Goal: Transaction & Acquisition: Subscribe to service/newsletter

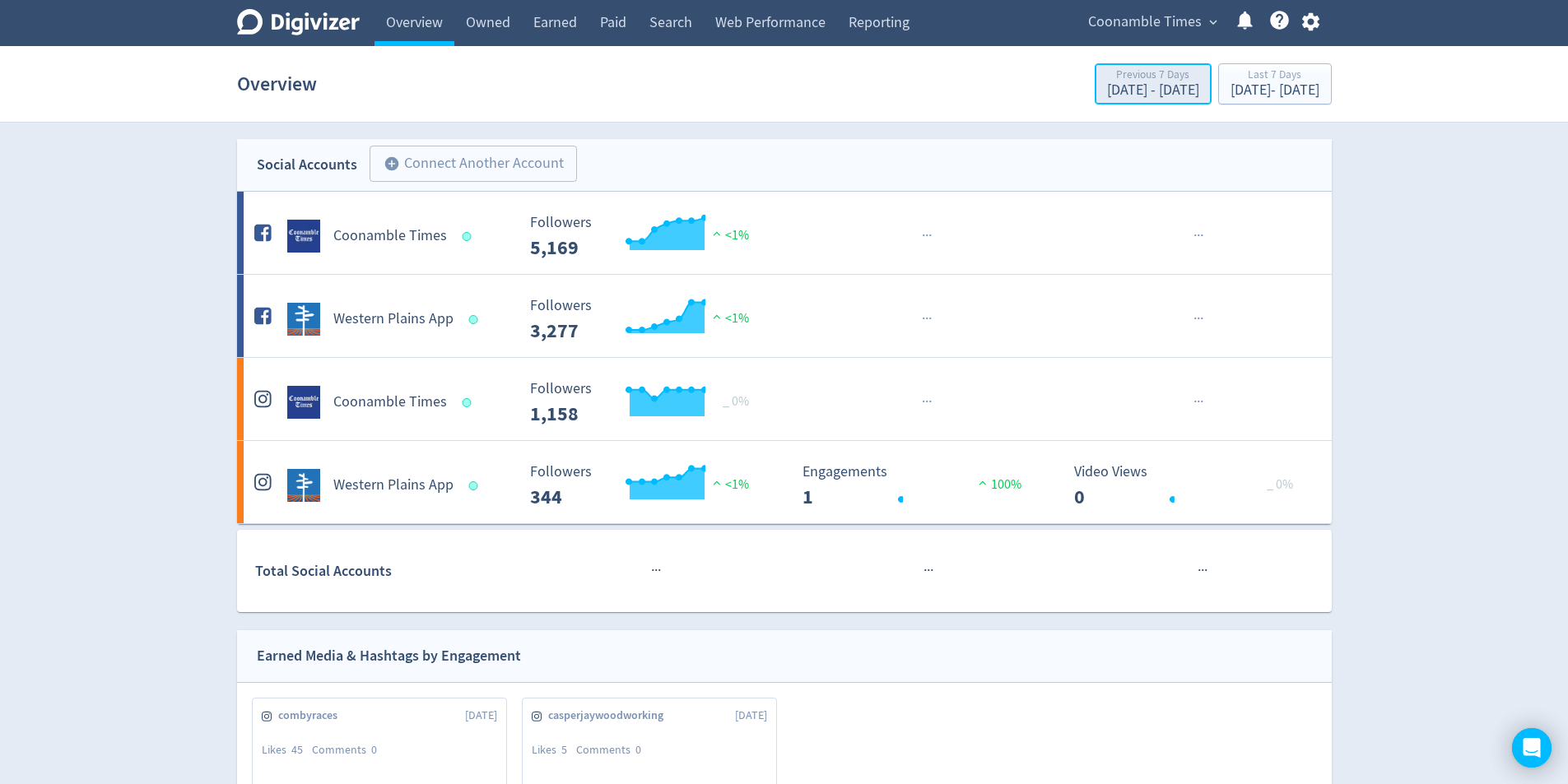
click at [1107, 86] on div "[DATE] - [DATE]" at bounding box center [1153, 90] width 92 height 14
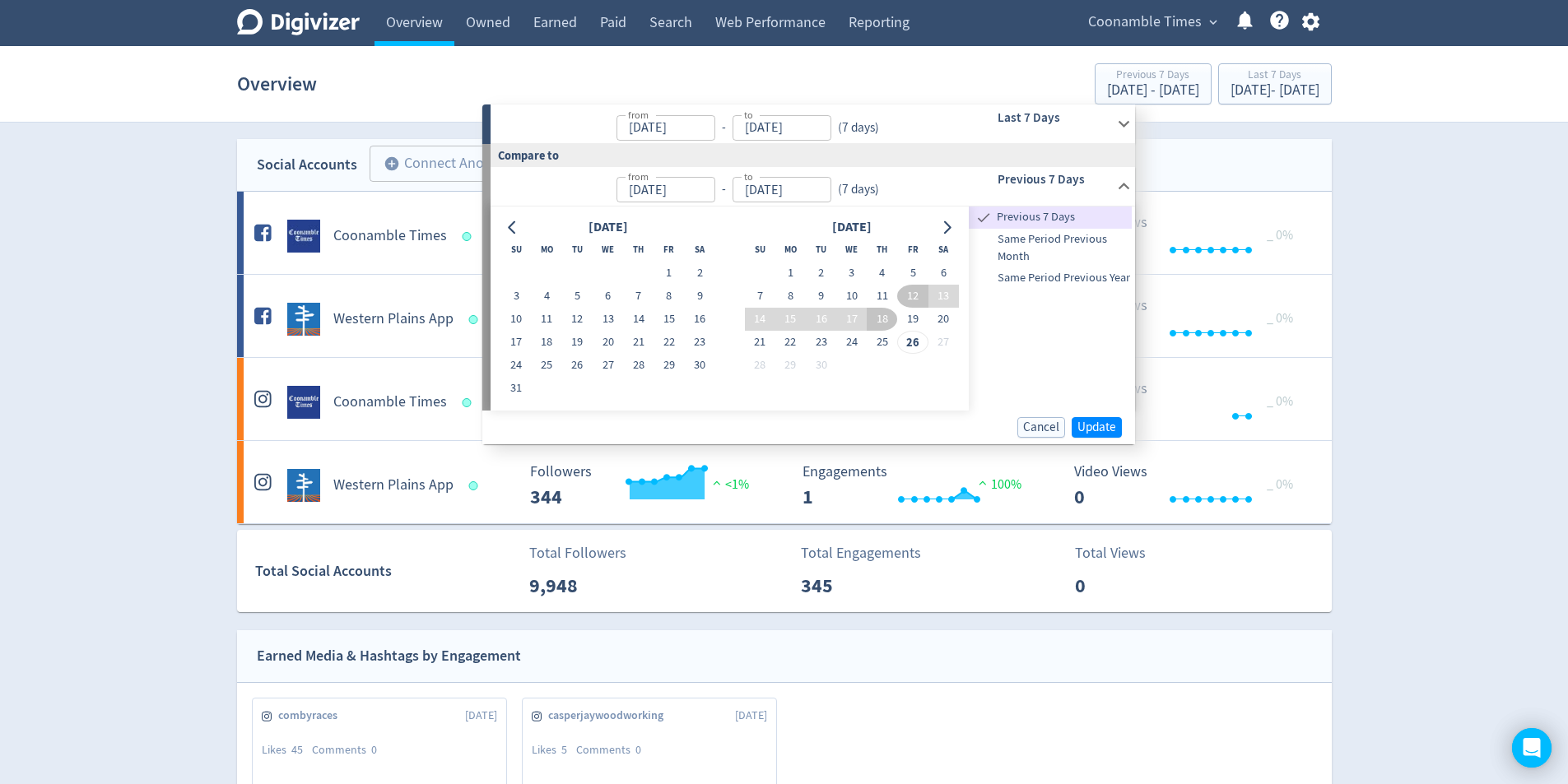
type input "[DATE]"
click at [699, 194] on input "[DATE]" at bounding box center [666, 190] width 98 height 25
type input "[DATE]"
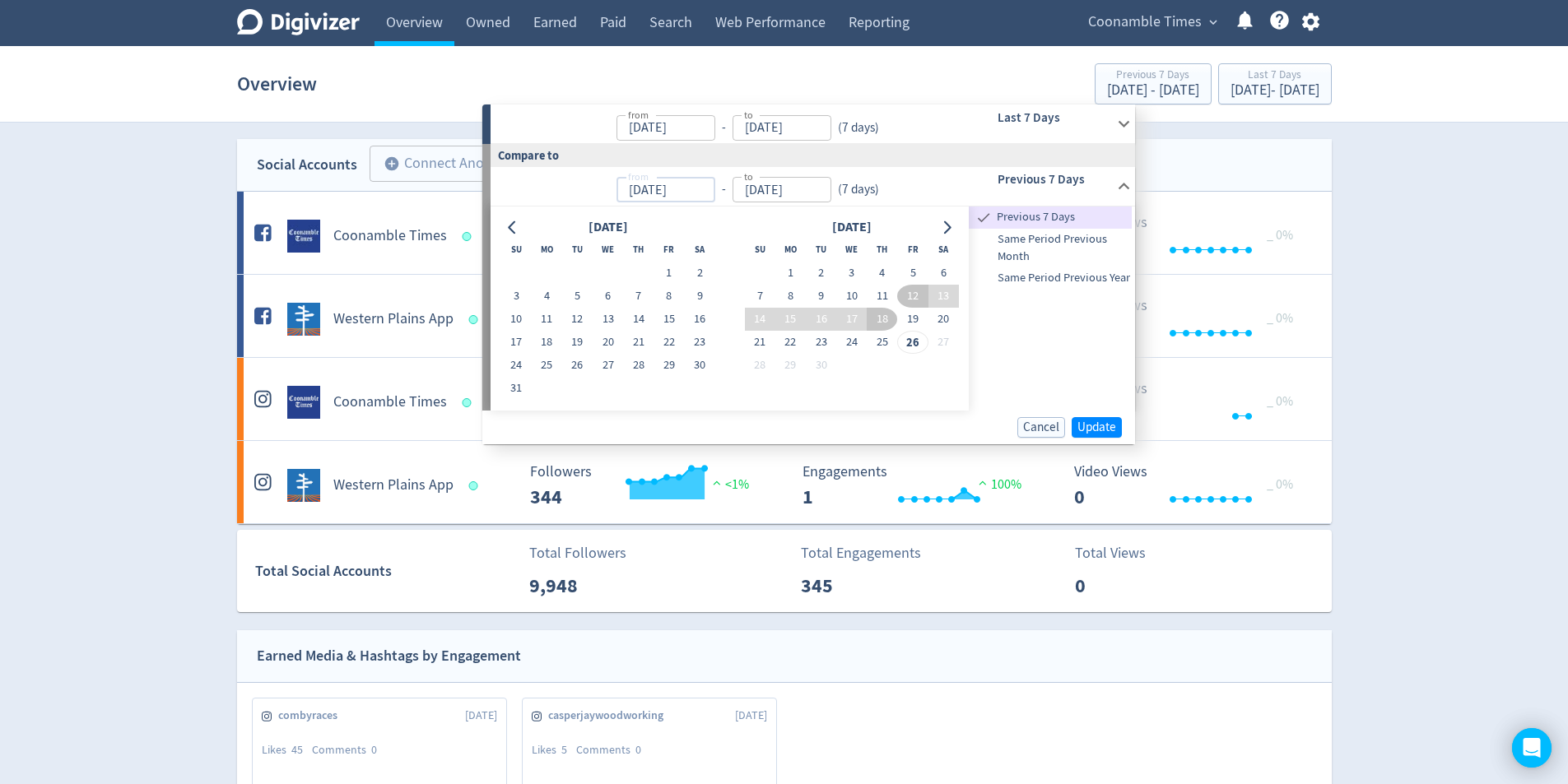
type input "[DATE]"
click at [698, 126] on input "[DATE]" at bounding box center [666, 128] width 98 height 25
type input "[DATE]"
click at [945, 128] on div "from [DATE] from - to [DATE] to ( 7 days )" at bounding box center [720, 124] width 459 height 39
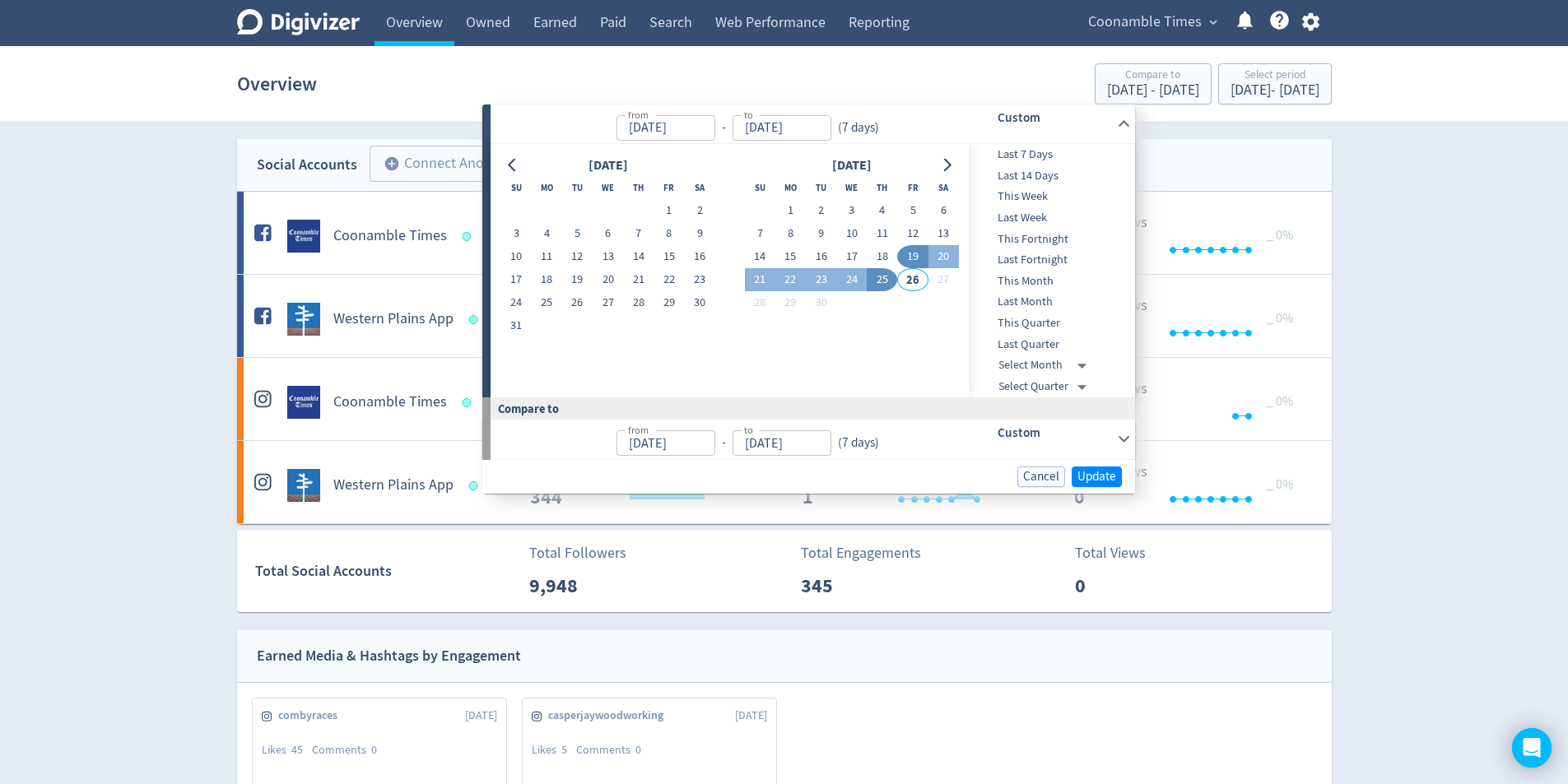
click at [945, 128] on div "from [DATE] from - to [DATE] to ( 7 days )" at bounding box center [720, 124] width 459 height 39
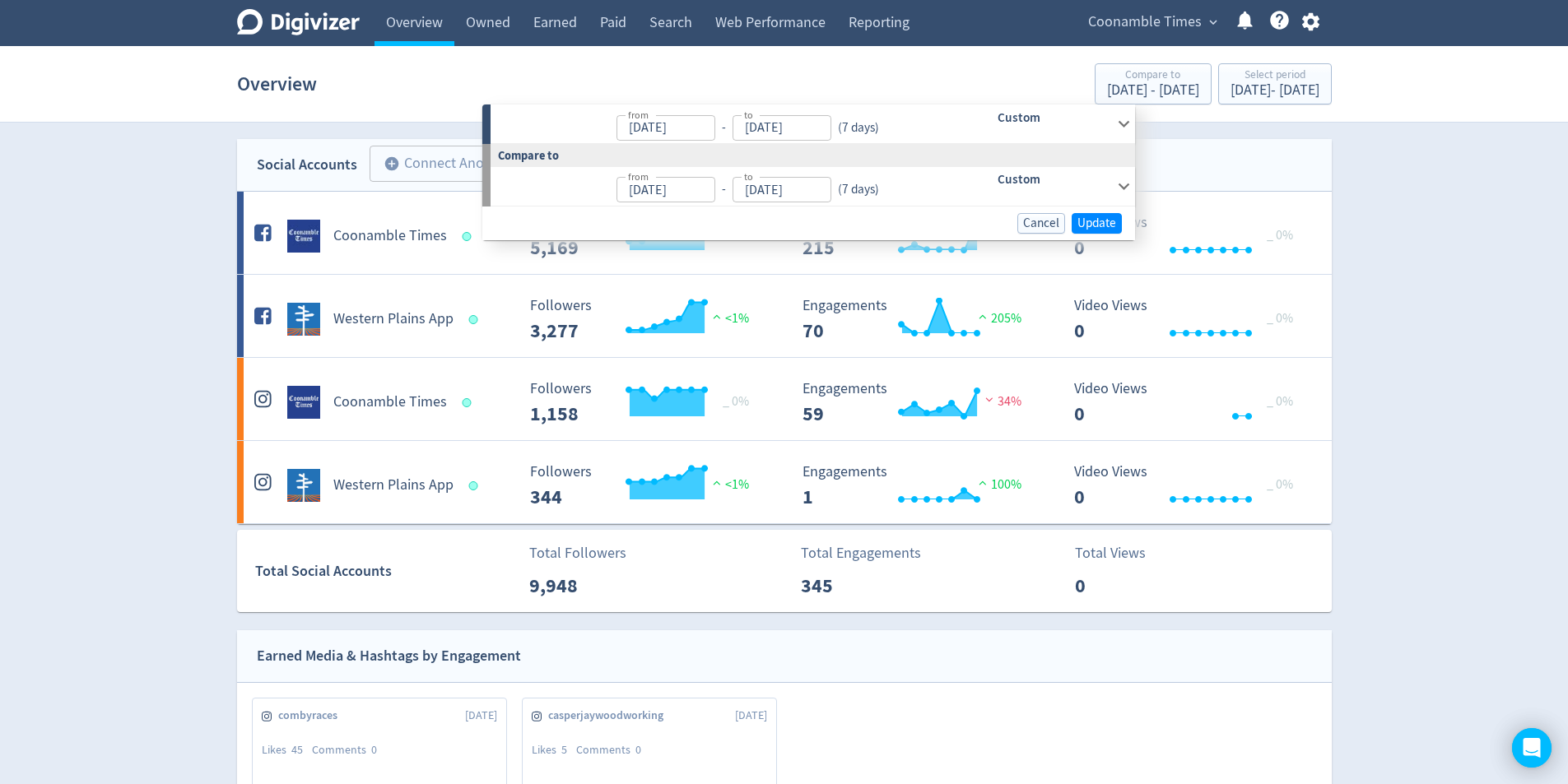
click at [709, 183] on input "[DATE]" at bounding box center [666, 190] width 98 height 25
click at [705, 182] on input "[DATE]" at bounding box center [666, 190] width 98 height 25
type input "[DATE]"
drag, startPoint x: 646, startPoint y: 180, endPoint x: 663, endPoint y: 196, distance: 23.3
click at [646, 181] on label "from" at bounding box center [638, 176] width 21 height 14
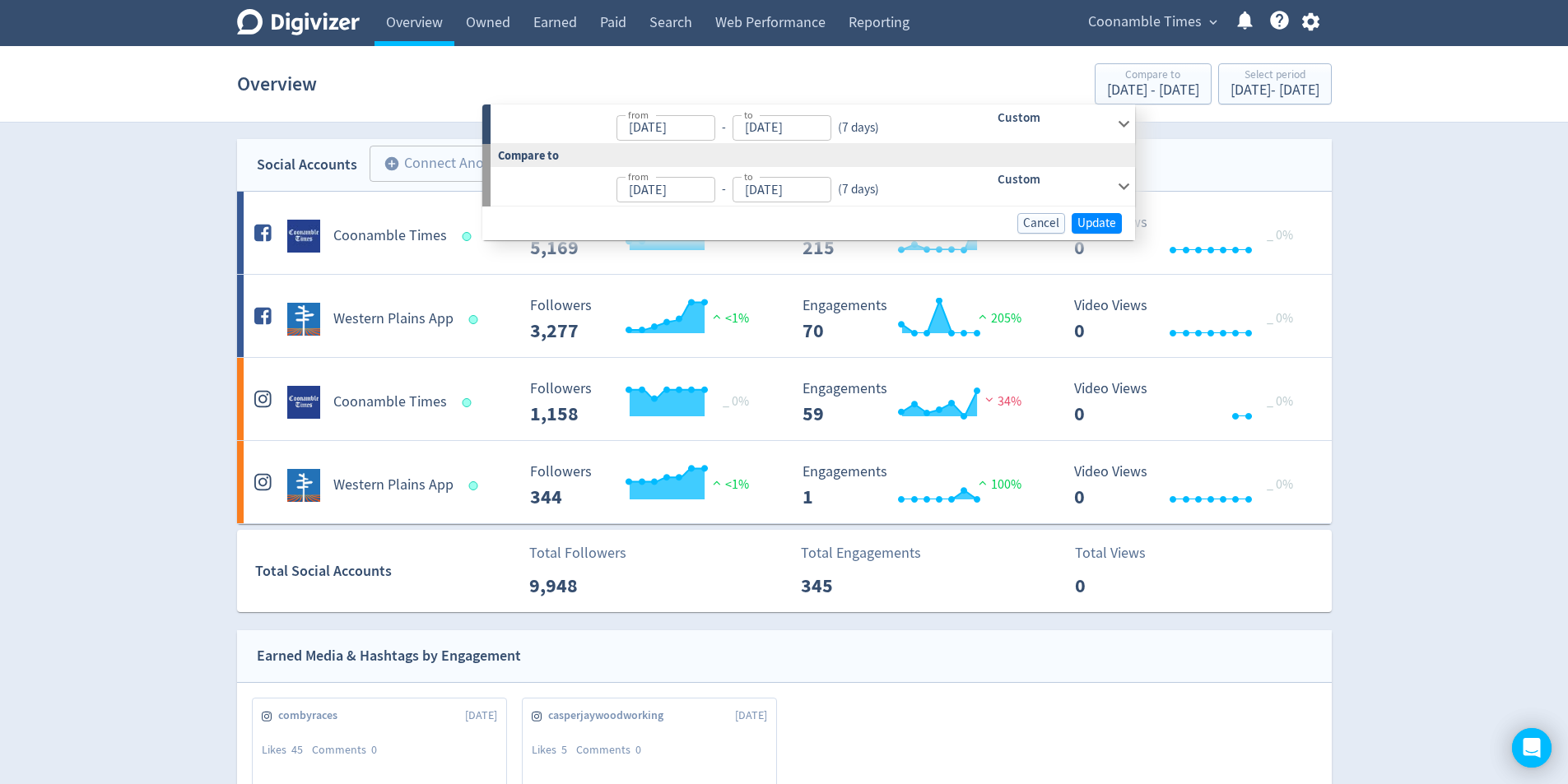
click at [646, 141] on input "[DATE]" at bounding box center [666, 128] width 98 height 25
type input "[DATE]"
click at [663, 196] on input "[DATE]" at bounding box center [666, 190] width 98 height 25
type input "[DATE]"
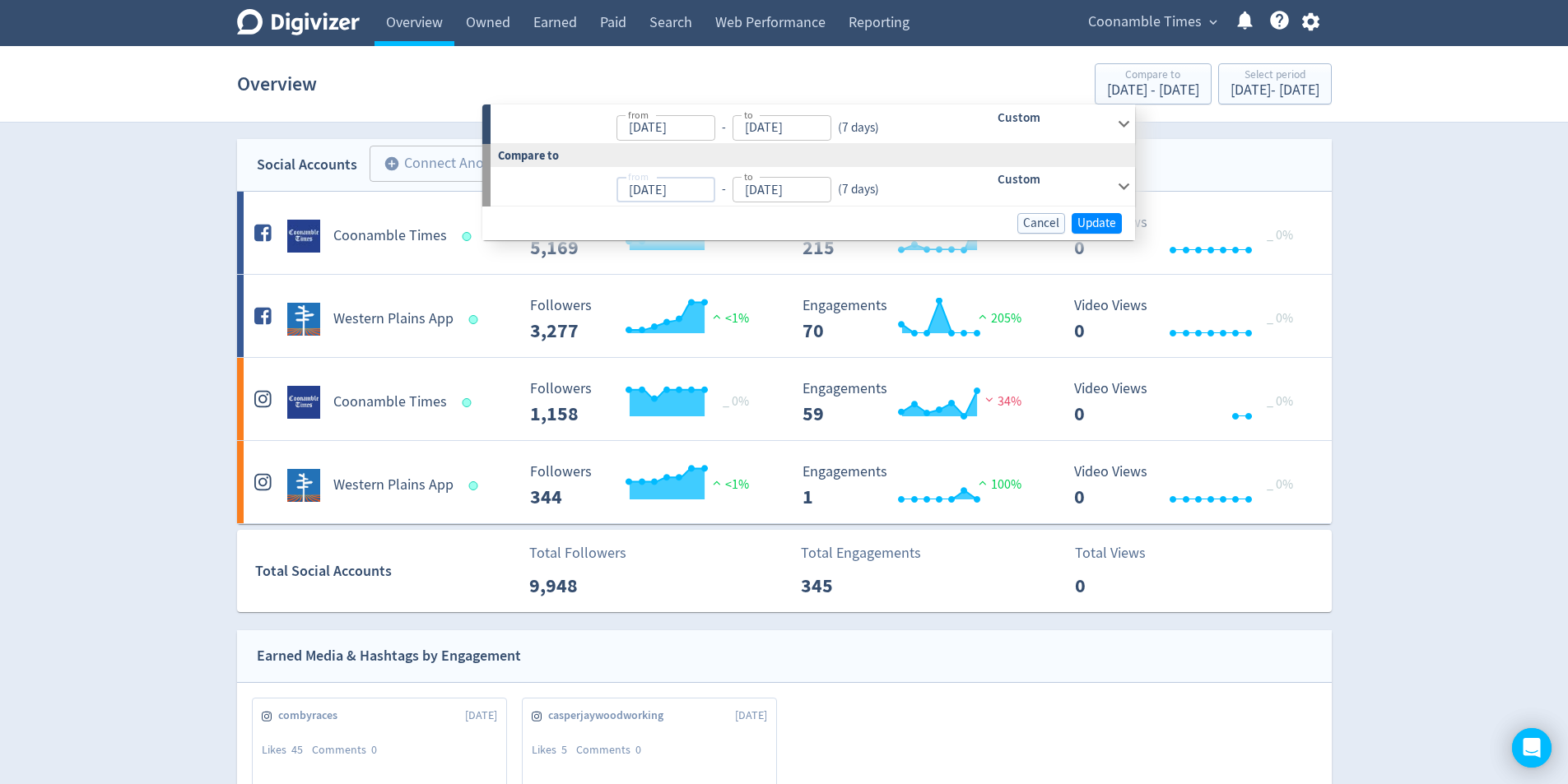
type input "[DATE]"
click at [755, 117] on input "[DATE]" at bounding box center [781, 128] width 98 height 25
type input "[DATE]"
click at [880, 127] on div "( 7 days )" at bounding box center [858, 127] width 54 height 19
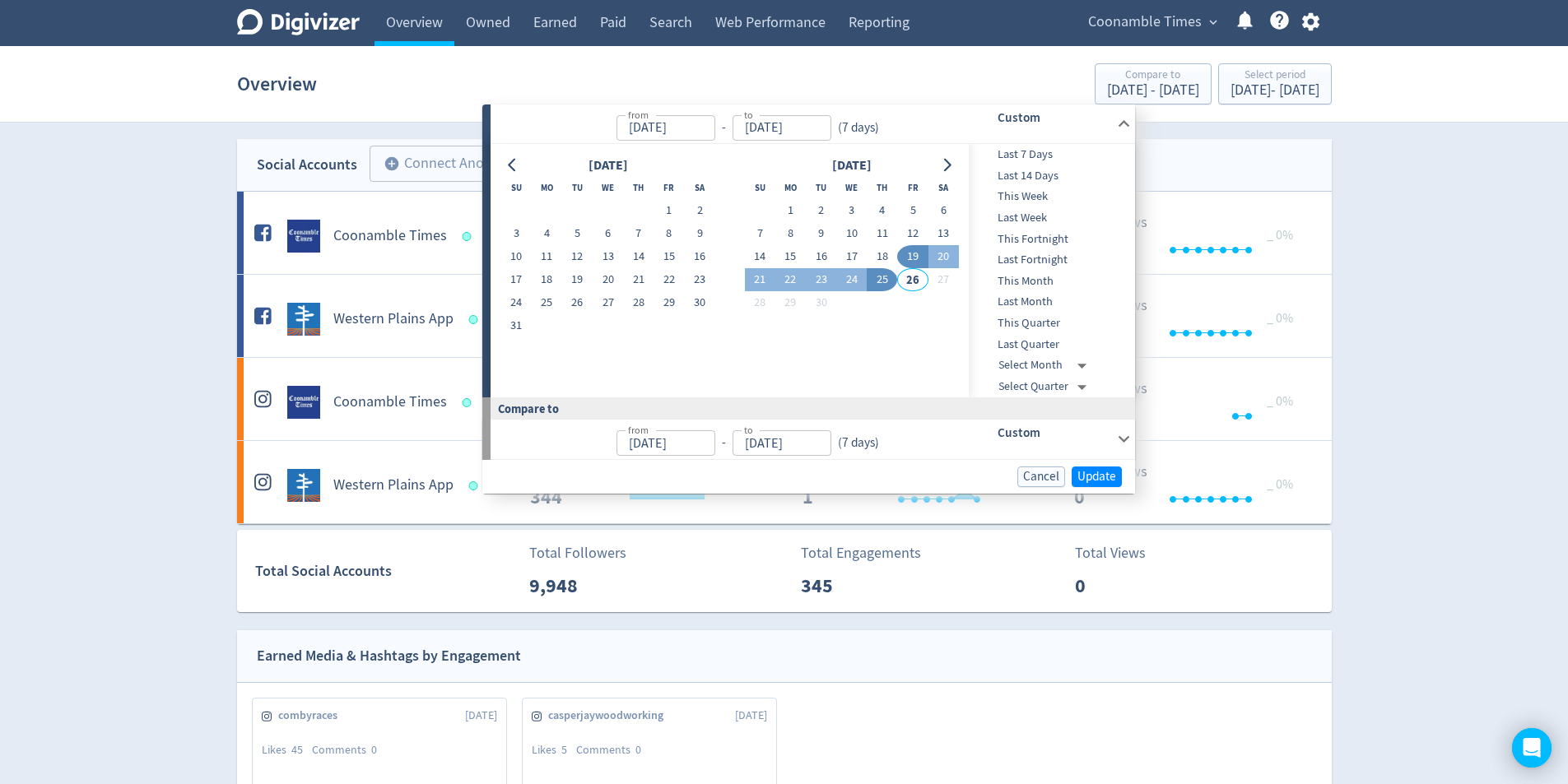
click at [880, 127] on div "( 7 days )" at bounding box center [858, 127] width 54 height 19
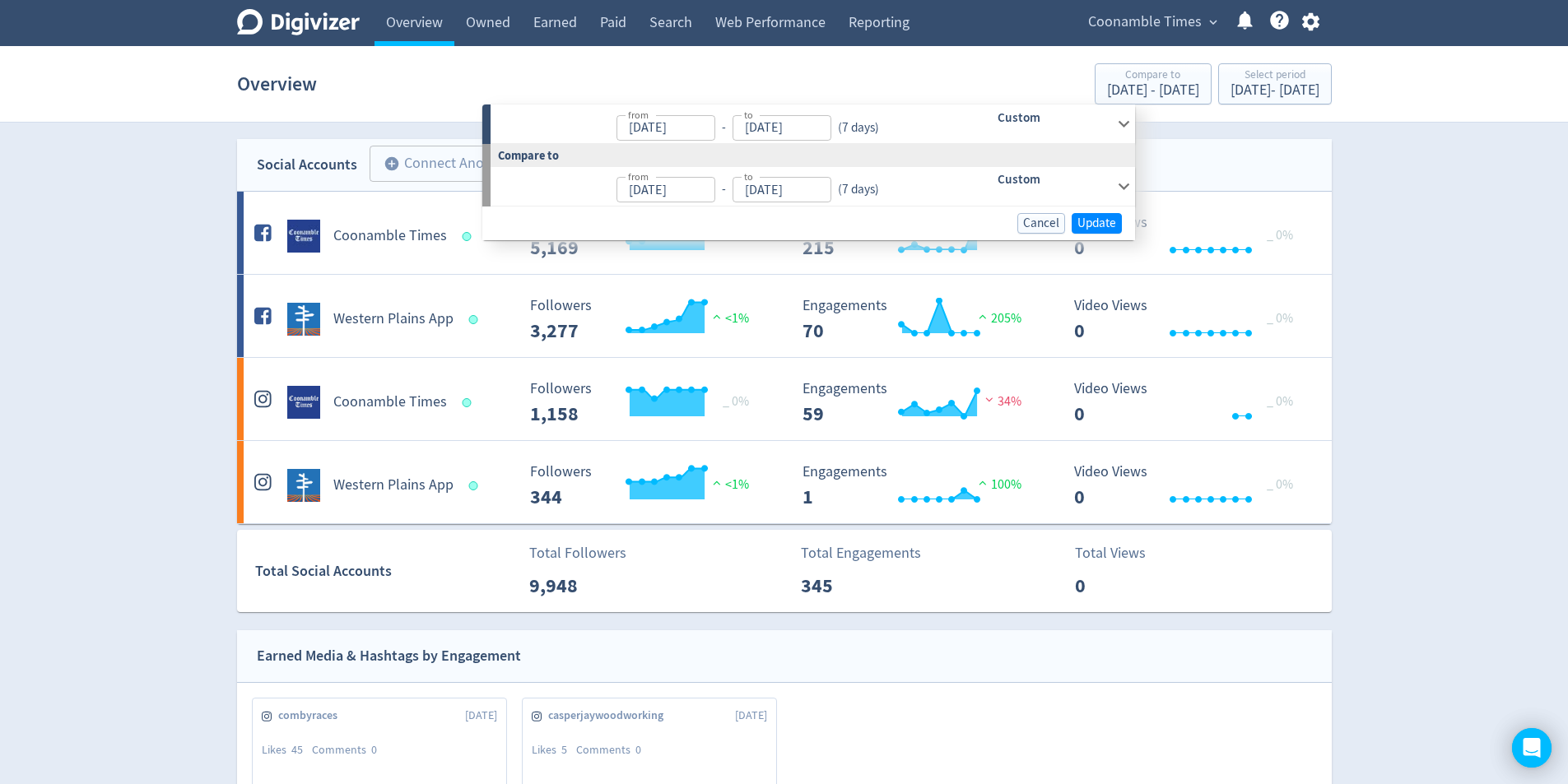
click at [887, 191] on div "from [DATE] from - to [DATE] to ( 7 days )" at bounding box center [720, 186] width 459 height 39
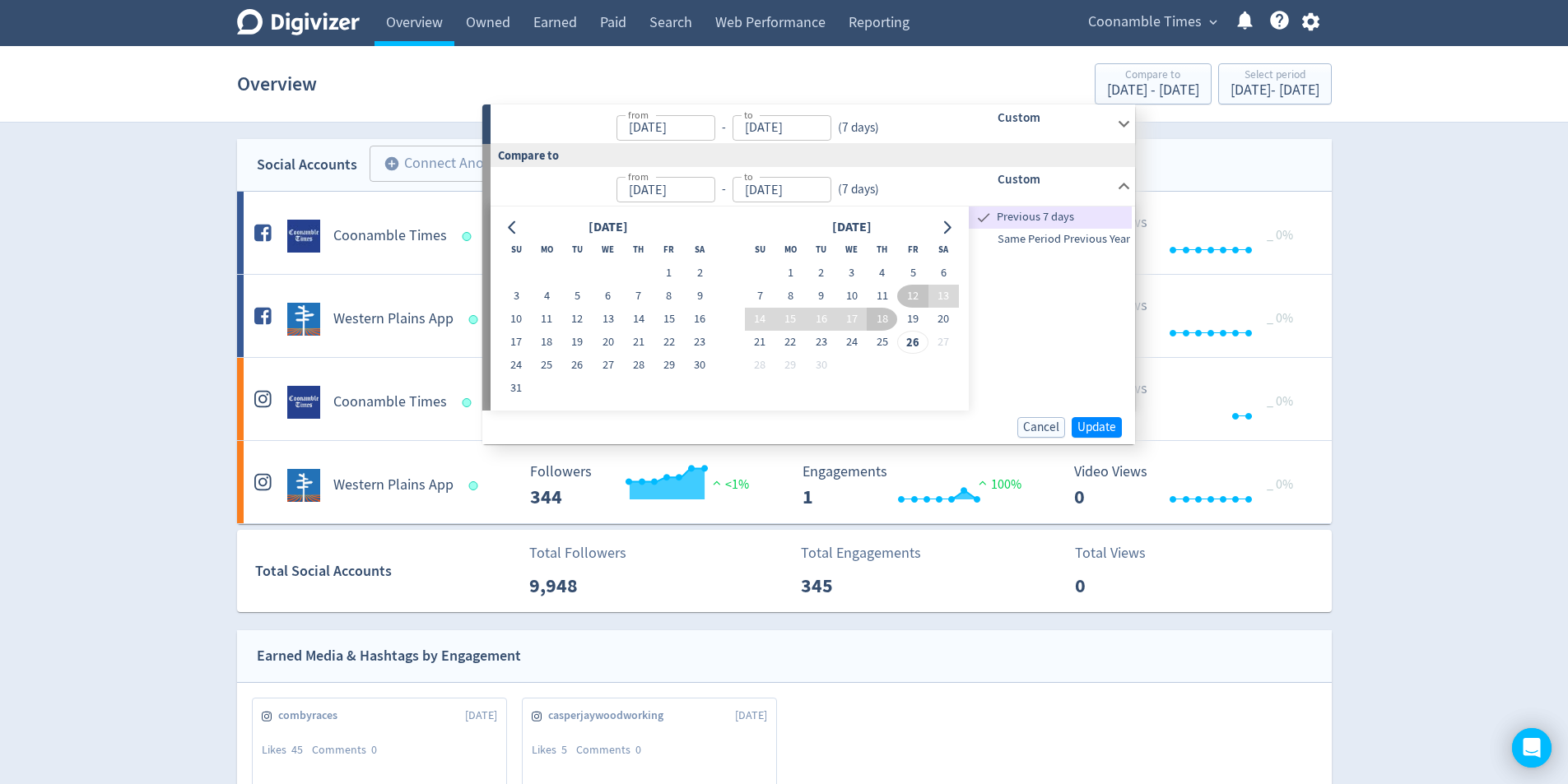
click at [605, 228] on div "[DATE]" at bounding box center [608, 228] width 50 height 23
click at [508, 229] on icon "Go to previous month" at bounding box center [512, 227] width 14 height 14
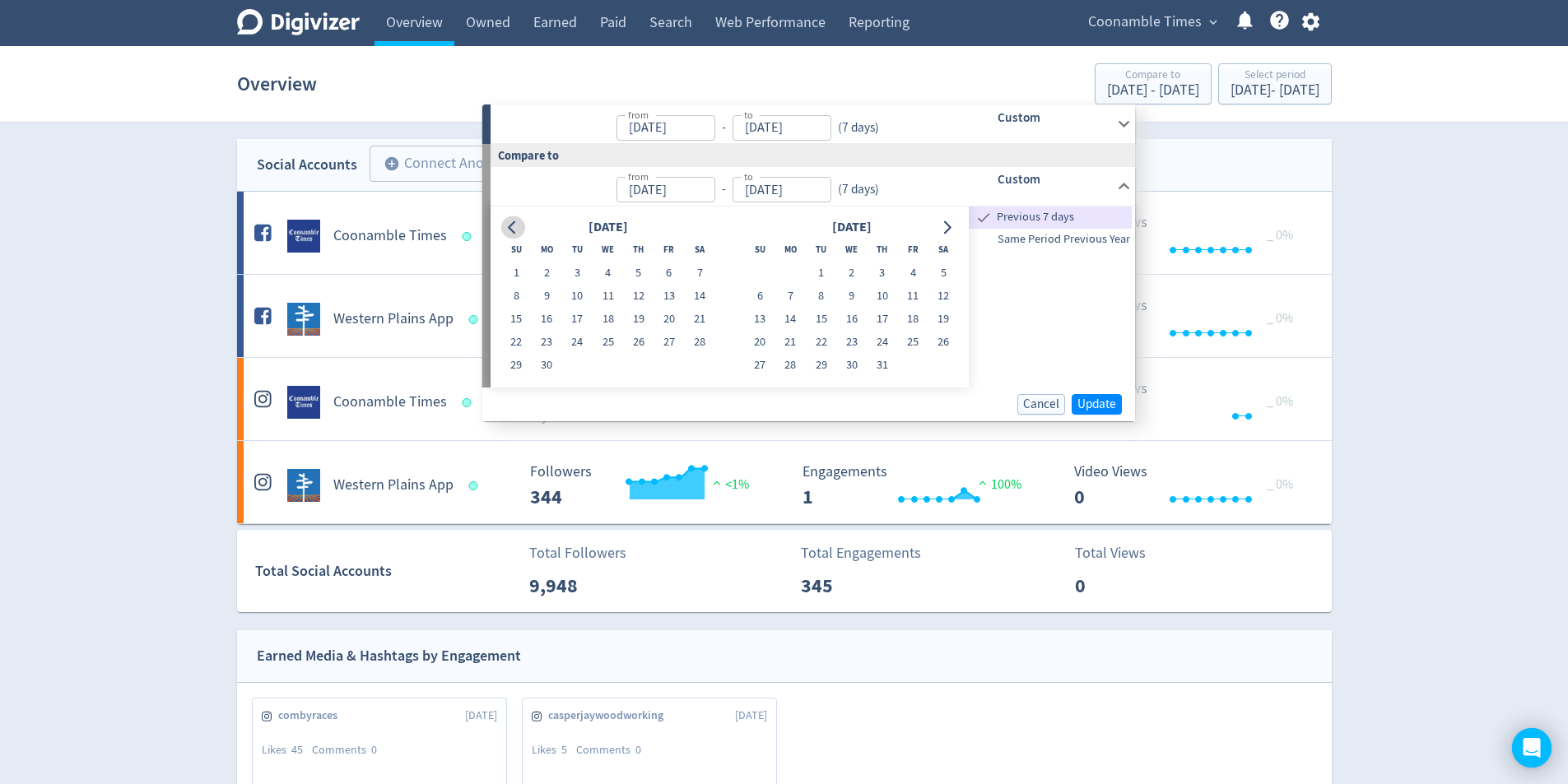
click at [508, 229] on icon "Go to previous month" at bounding box center [512, 227] width 14 height 14
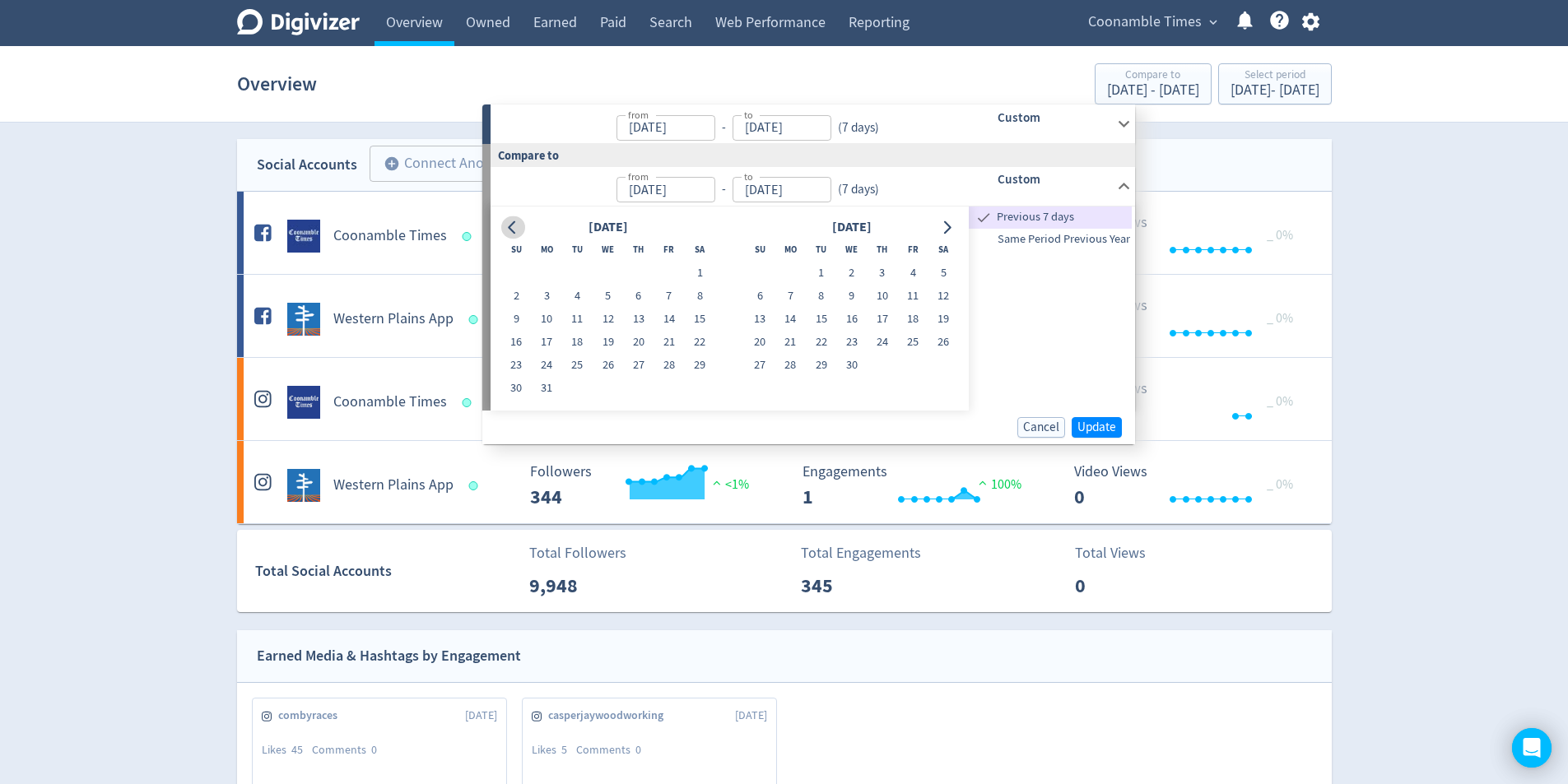
click at [508, 229] on icon "Go to previous month" at bounding box center [512, 227] width 14 height 14
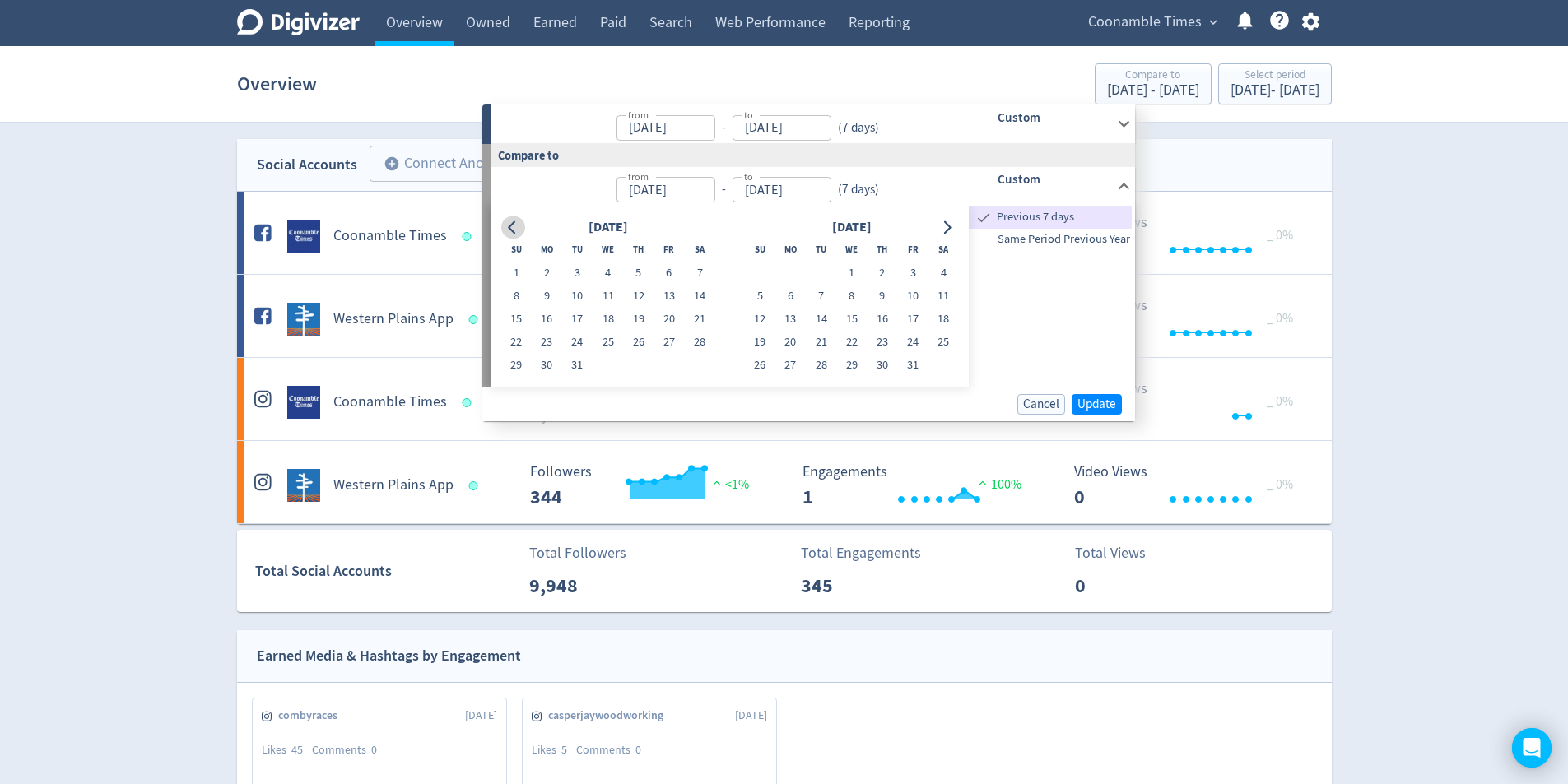
click at [508, 229] on icon "Go to previous month" at bounding box center [512, 227] width 14 height 14
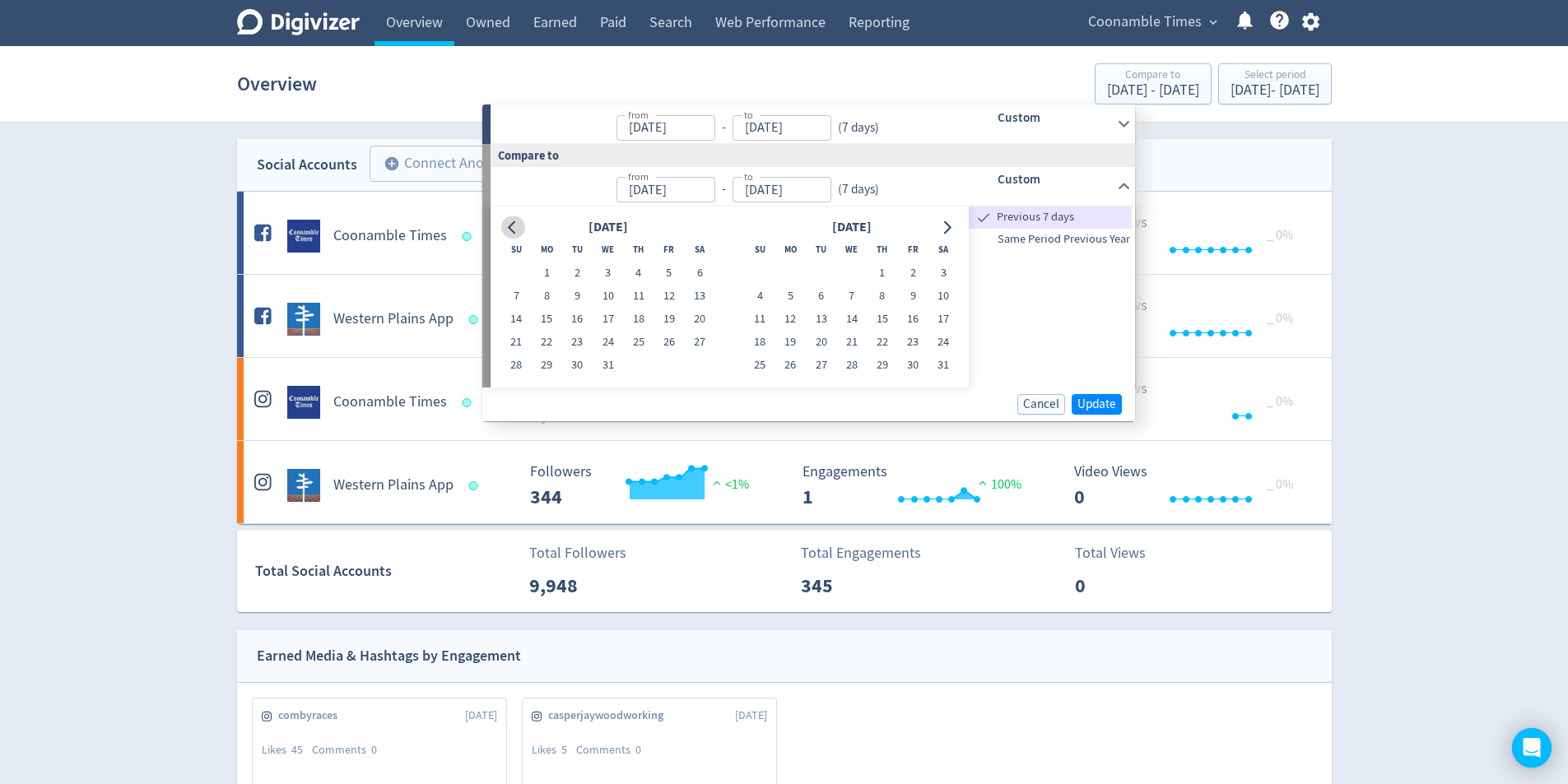
click at [508, 229] on icon "Go to previous month" at bounding box center [512, 227] width 14 height 14
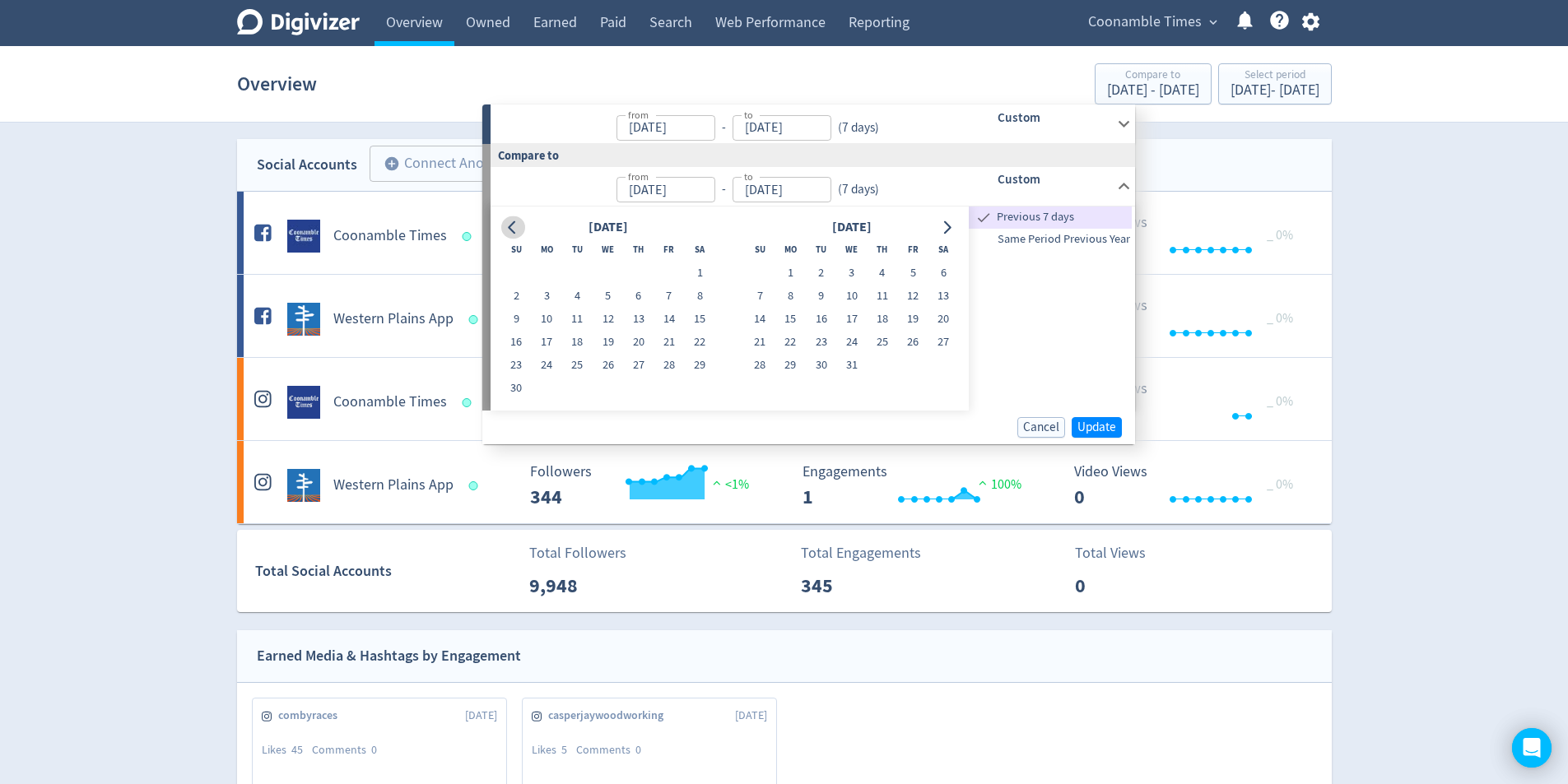
click at [508, 229] on icon "Go to previous month" at bounding box center [512, 227] width 14 height 14
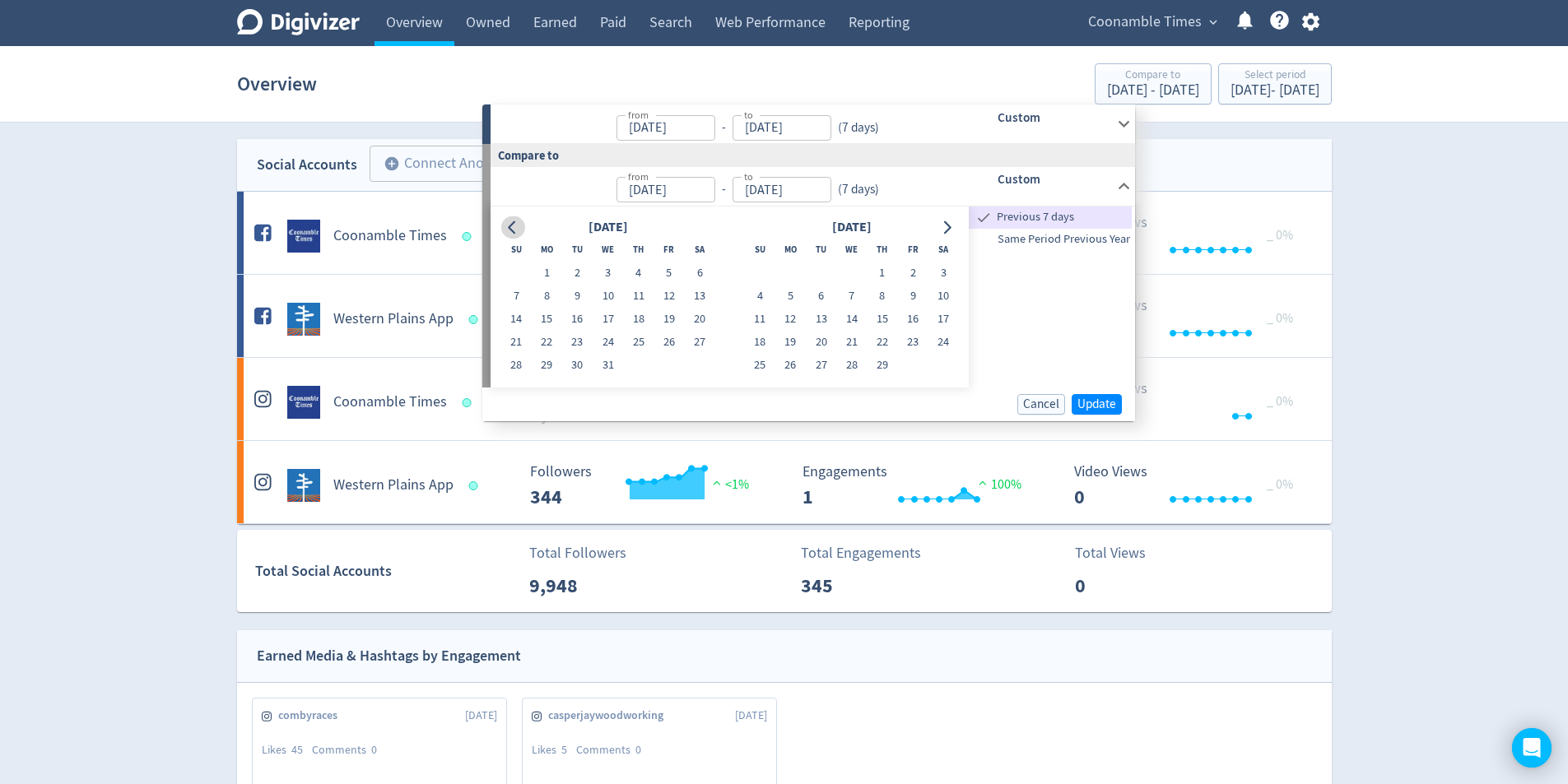
click at [508, 229] on icon "Go to previous month" at bounding box center [512, 227] width 14 height 14
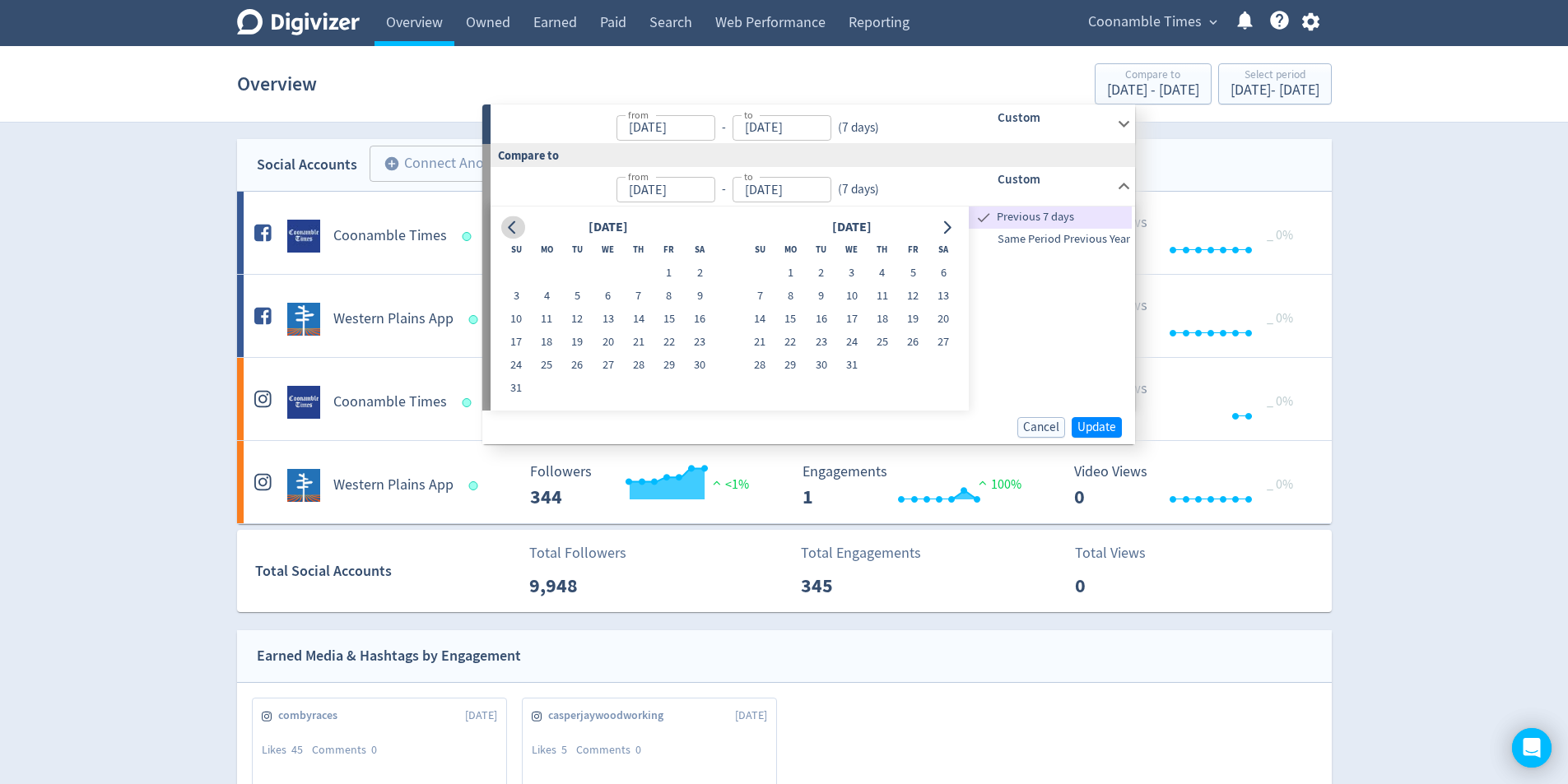
click at [508, 230] on icon "Go to previous month" at bounding box center [512, 227] width 14 height 14
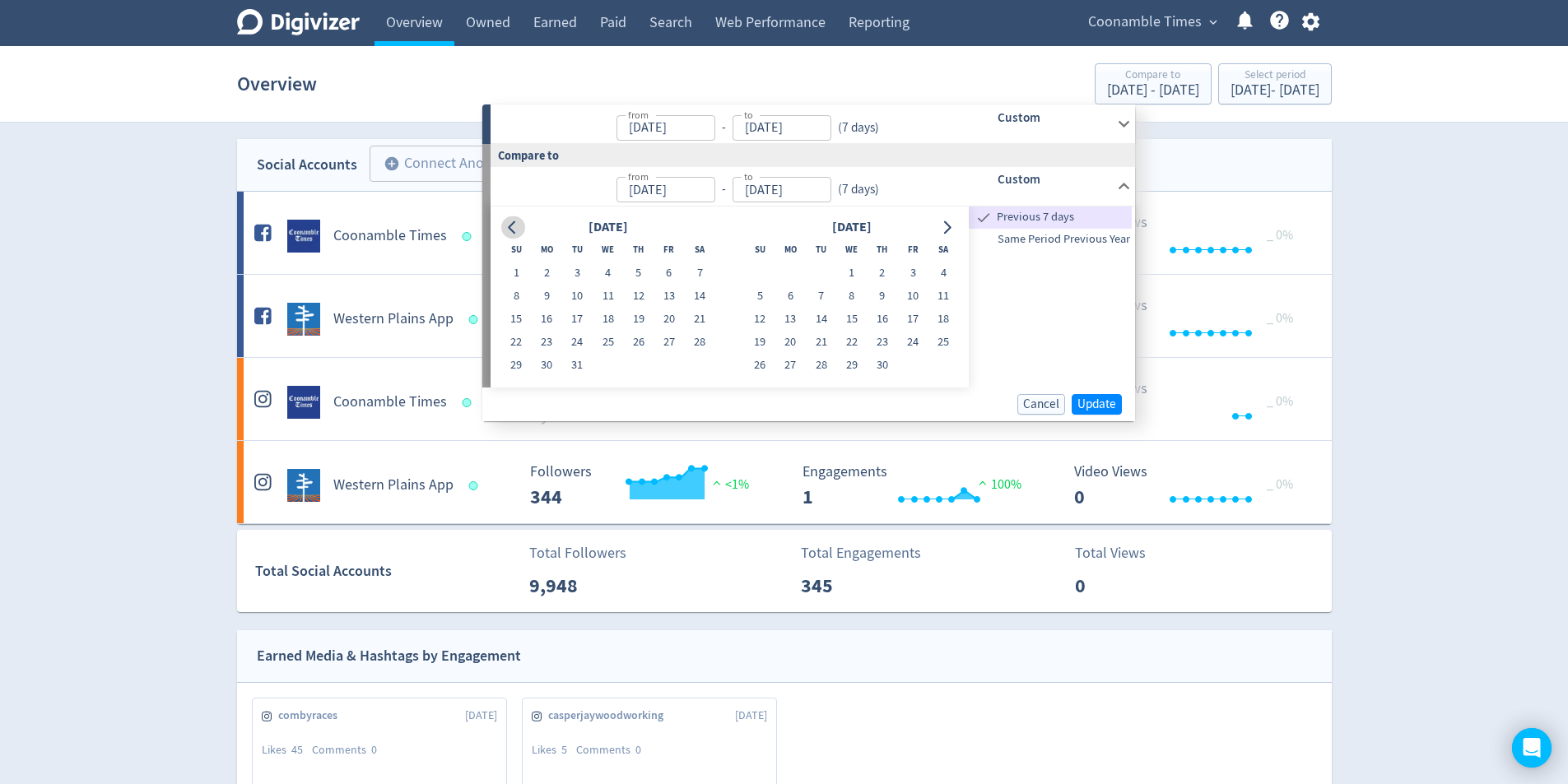
click at [508, 230] on icon "Go to previous month" at bounding box center [512, 227] width 14 height 14
click at [508, 231] on icon "Go to previous month" at bounding box center [512, 227] width 14 height 14
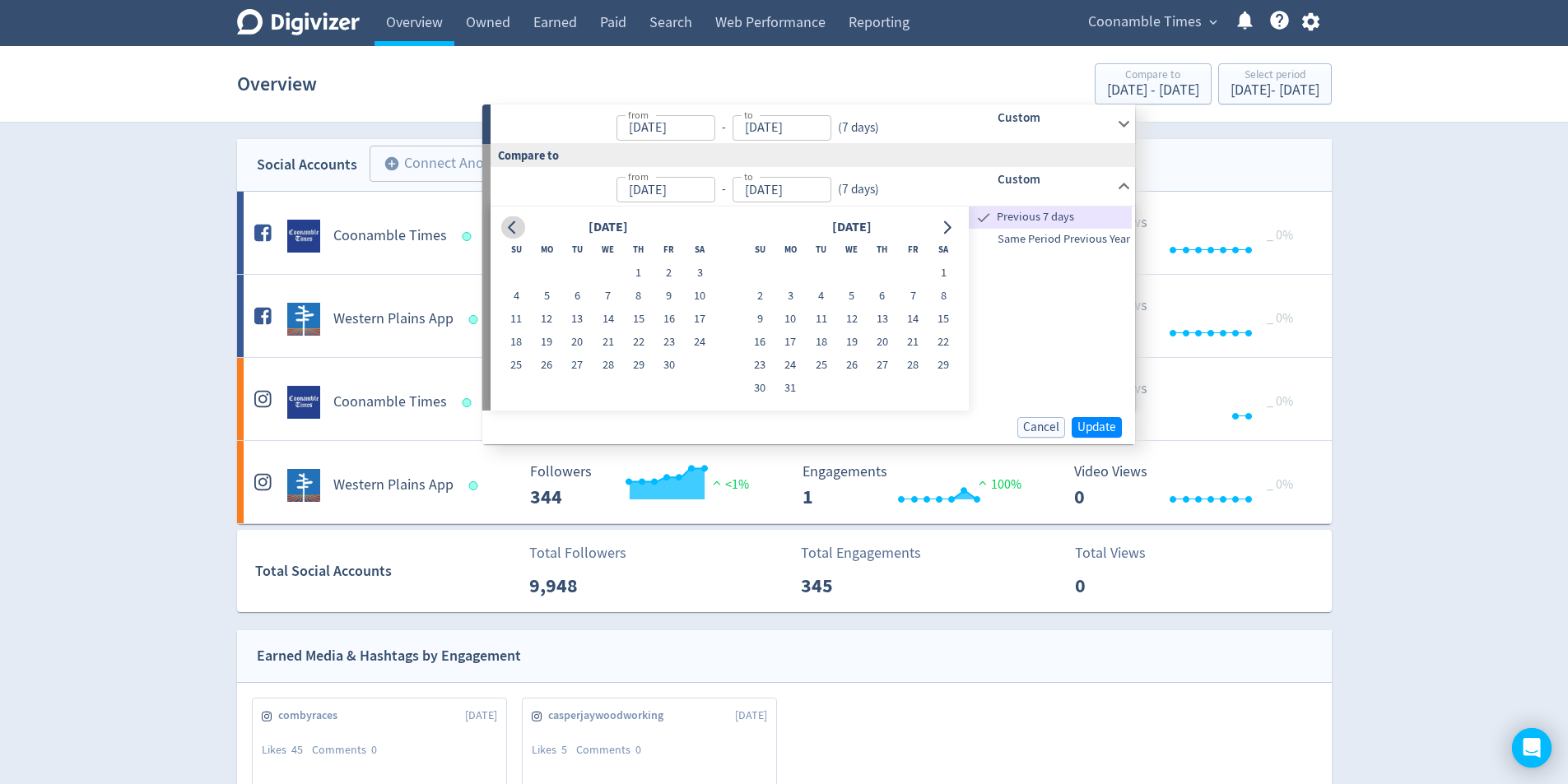
click at [509, 234] on icon "Go to previous month" at bounding box center [512, 227] width 14 height 14
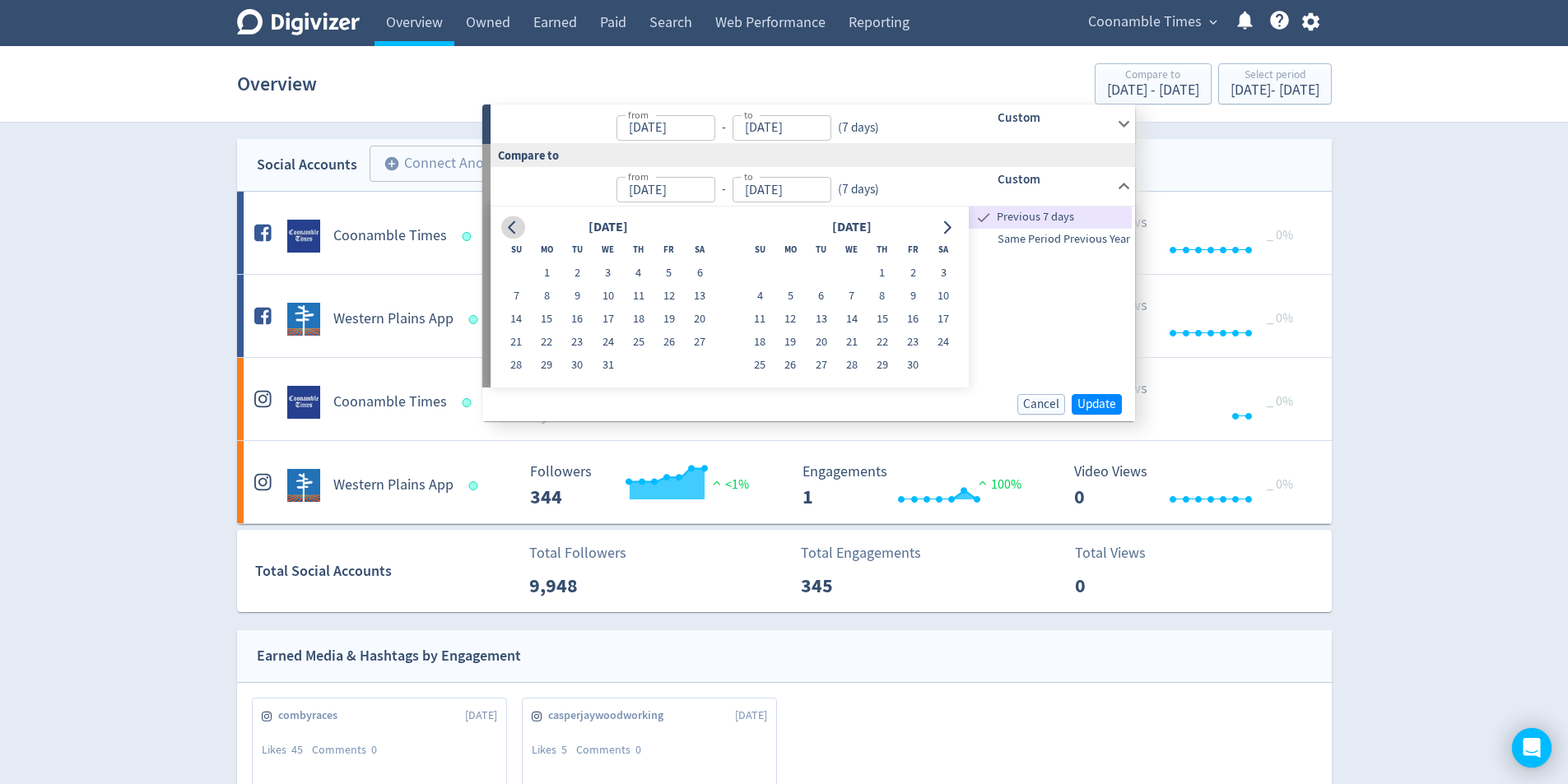
click at [509, 234] on icon "Go to previous month" at bounding box center [512, 227] width 14 height 14
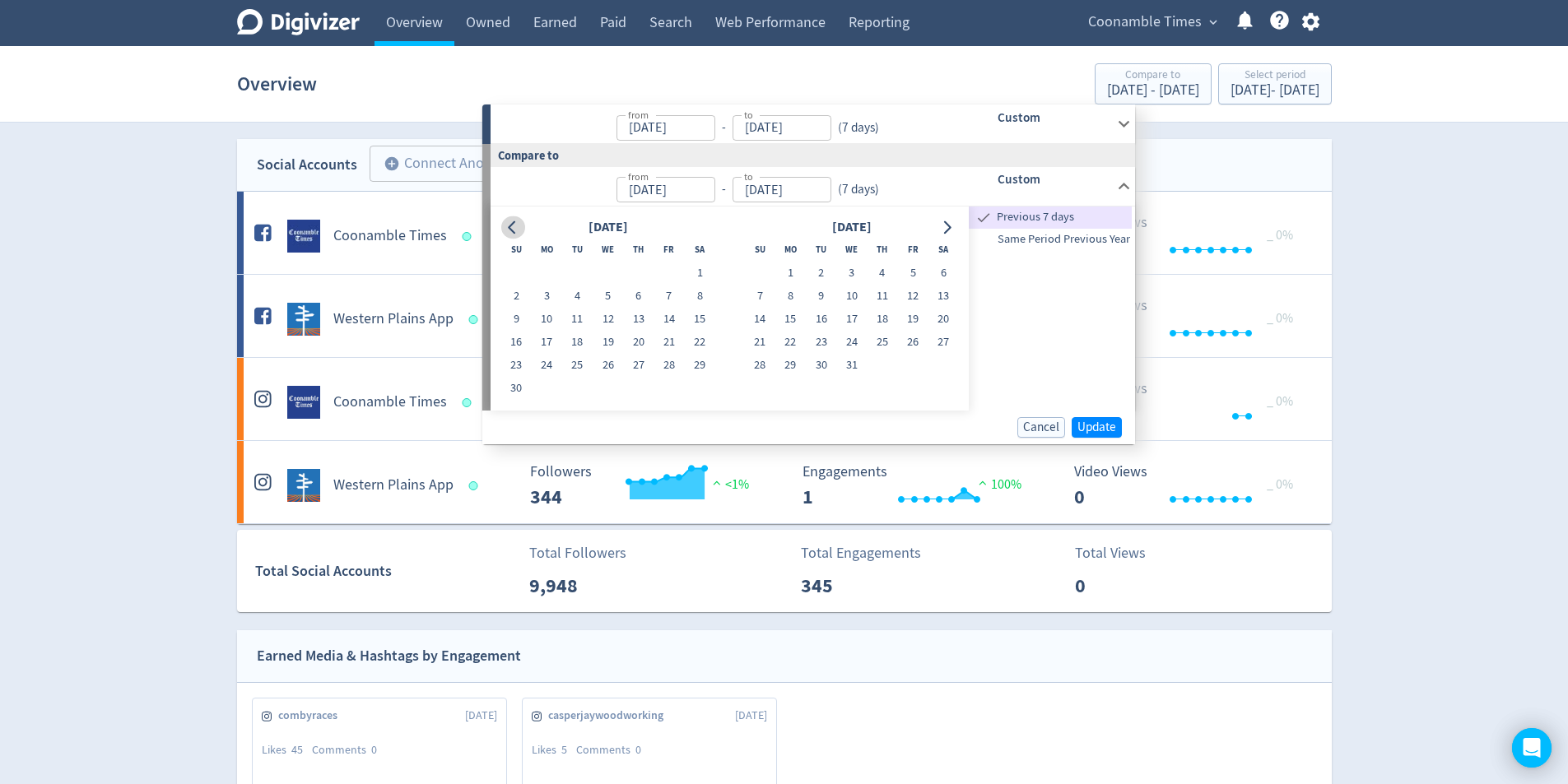
click at [509, 234] on icon "Go to previous month" at bounding box center [512, 227] width 14 height 14
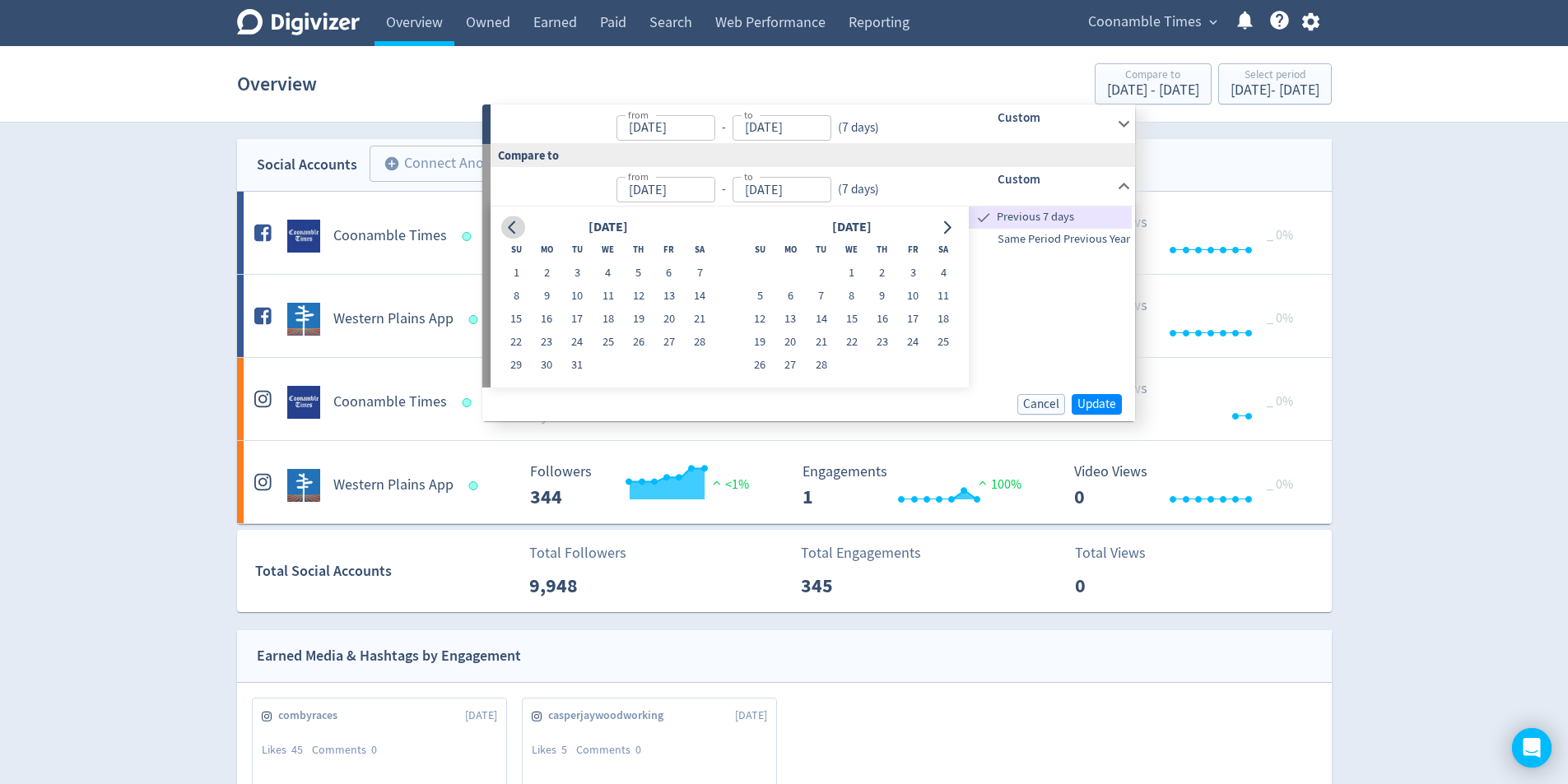
click at [509, 234] on icon "Go to previous month" at bounding box center [512, 227] width 14 height 14
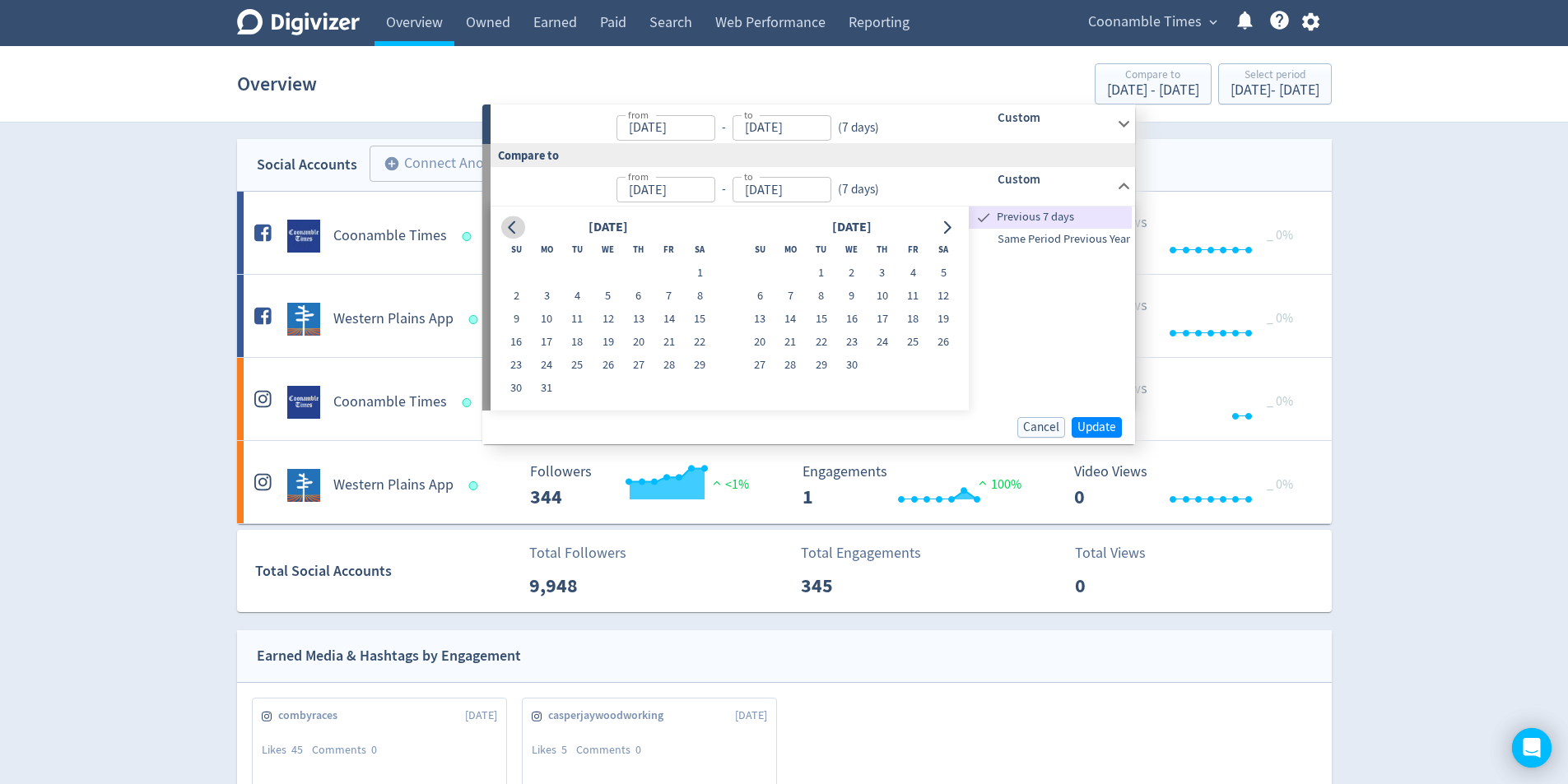
click at [514, 235] on button "Go to previous month" at bounding box center [513, 228] width 23 height 23
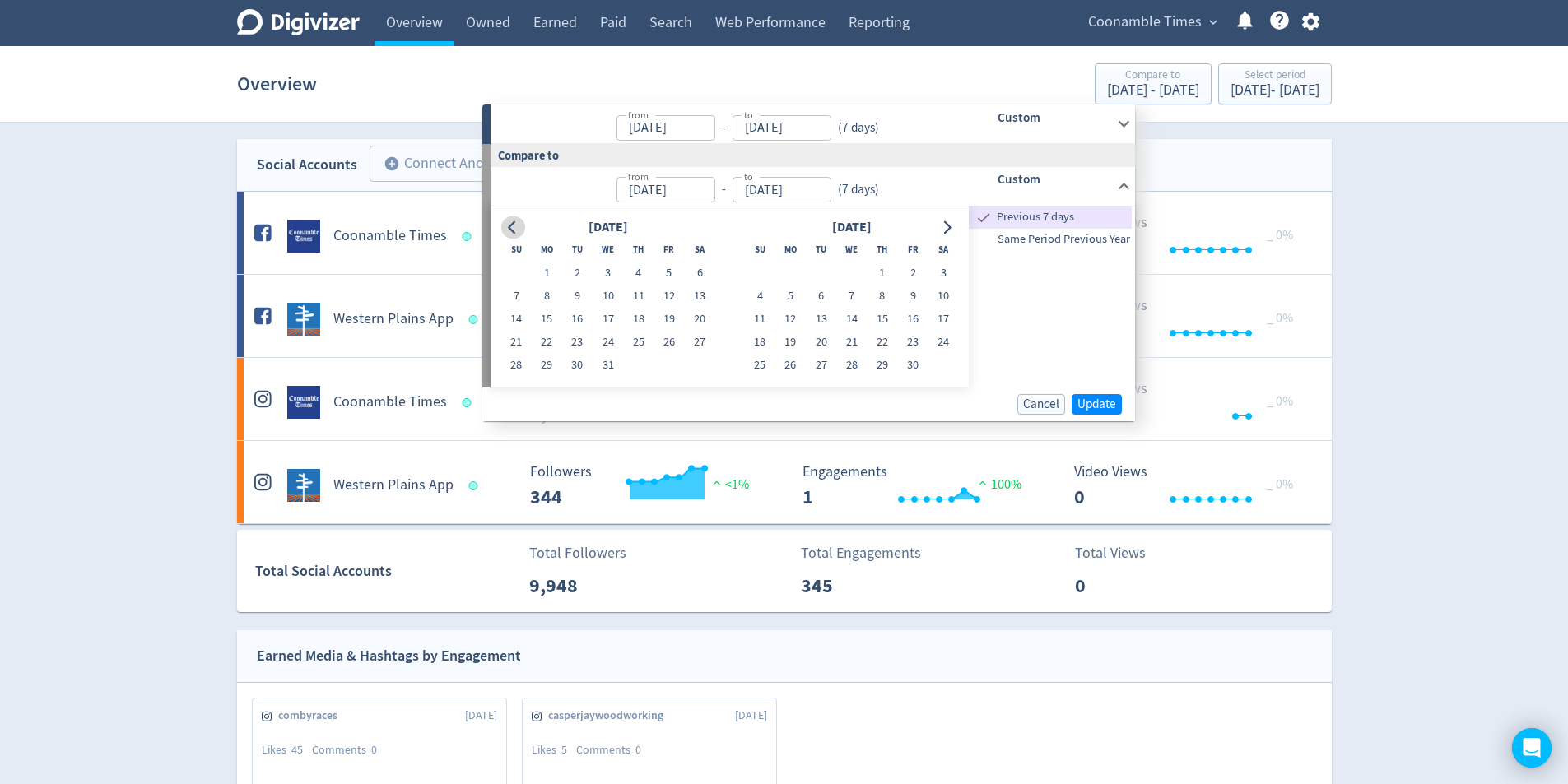
click at [515, 230] on icon "Go to previous month" at bounding box center [512, 227] width 14 height 14
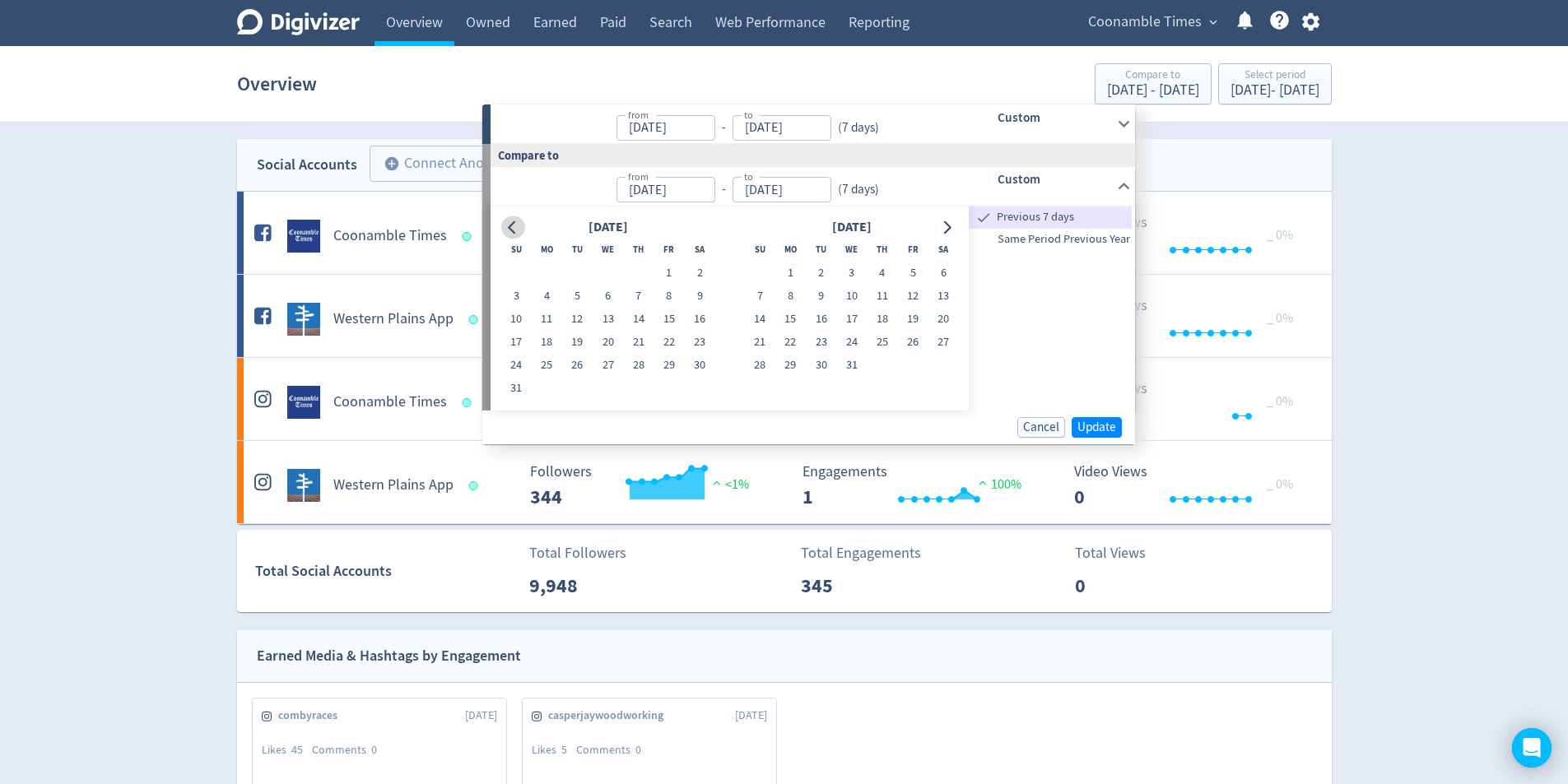
click at [516, 231] on icon "Go to previous month" at bounding box center [512, 227] width 14 height 14
click at [517, 231] on icon "Go to previous month" at bounding box center [512, 227] width 14 height 14
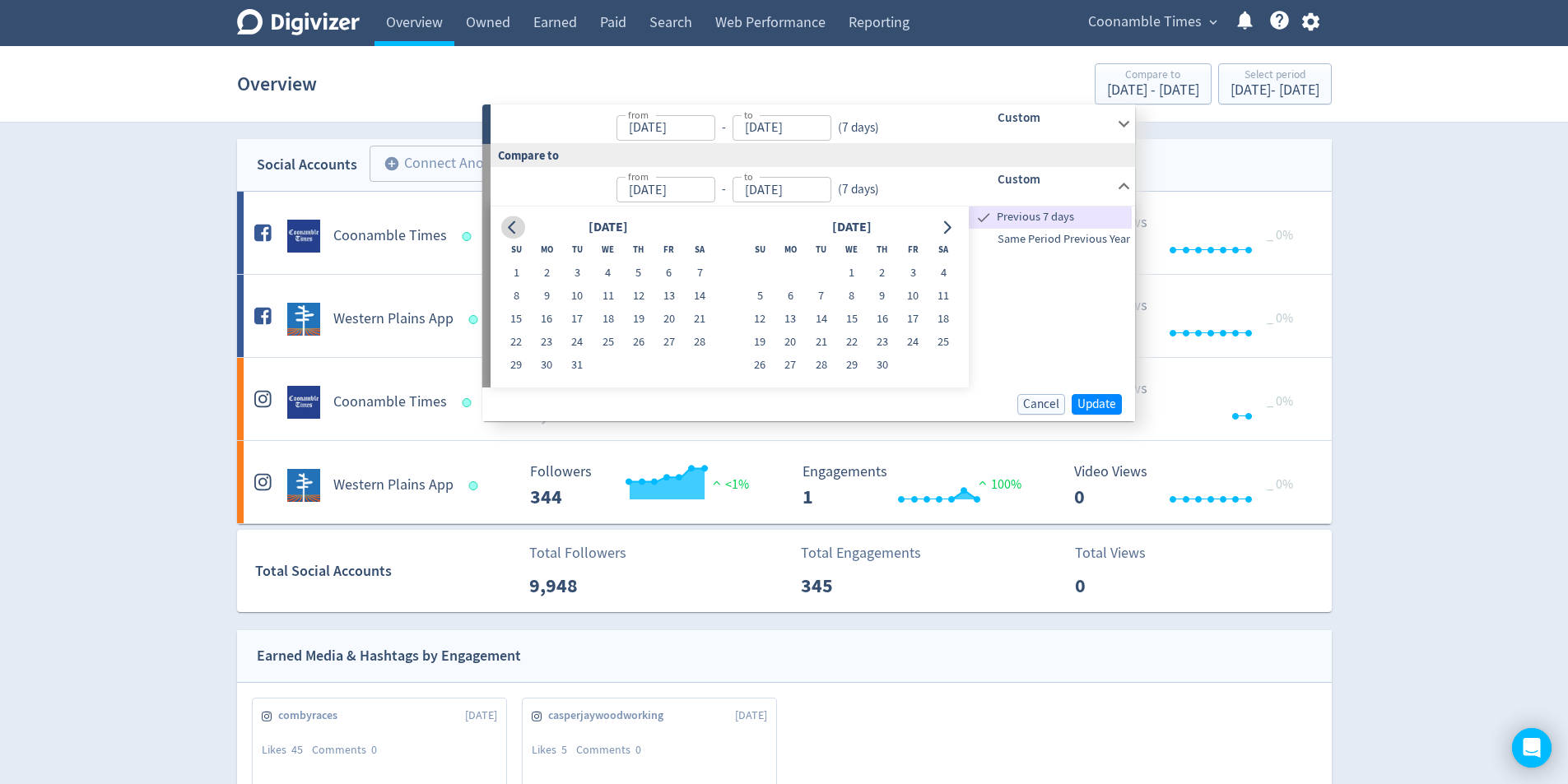
click at [512, 232] on icon "Go to previous month" at bounding box center [512, 227] width 14 height 14
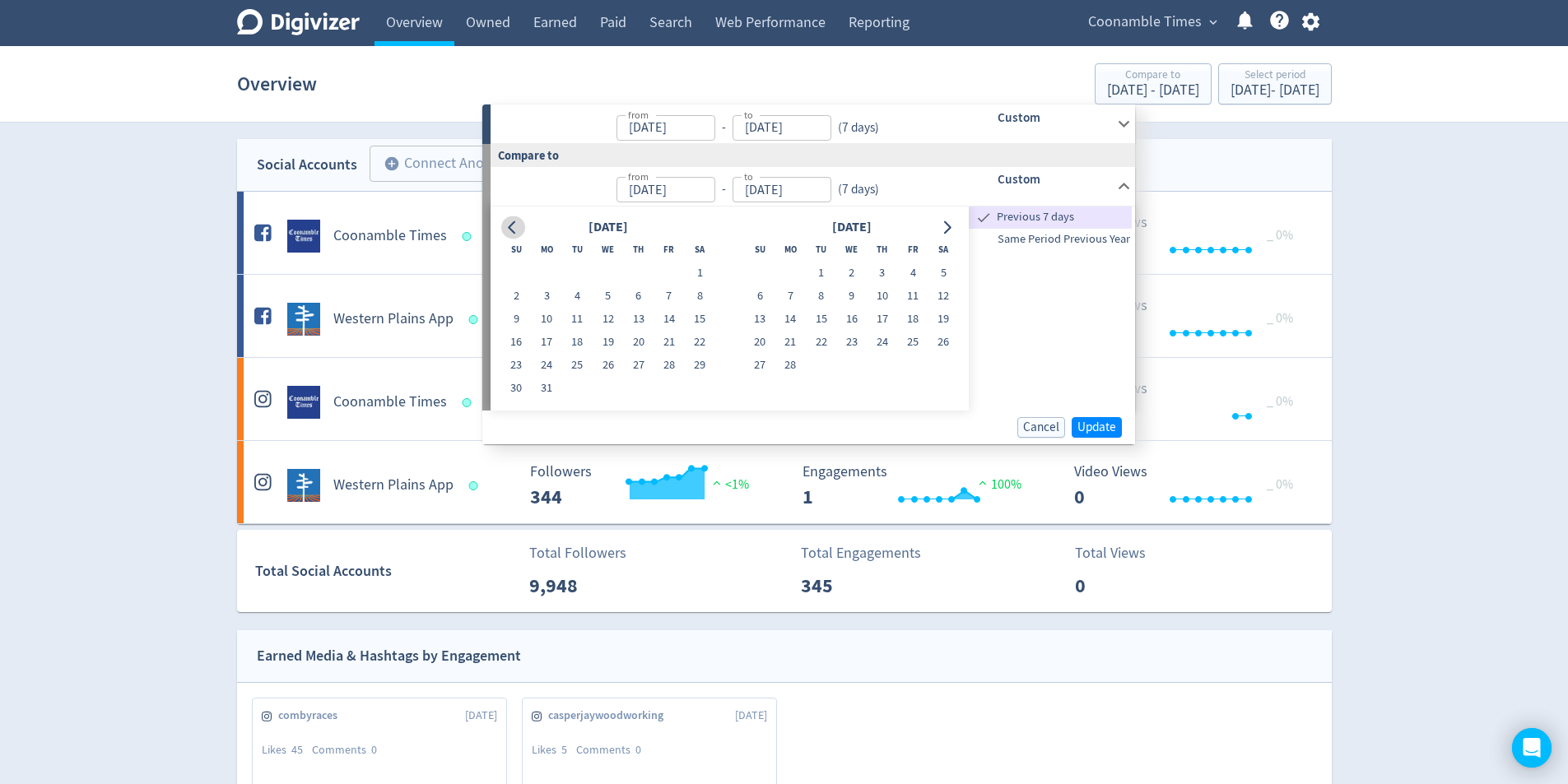
click at [512, 232] on icon "Go to previous month" at bounding box center [512, 227] width 14 height 14
click at [947, 227] on icon "Go to next month" at bounding box center [947, 227] width 14 height 14
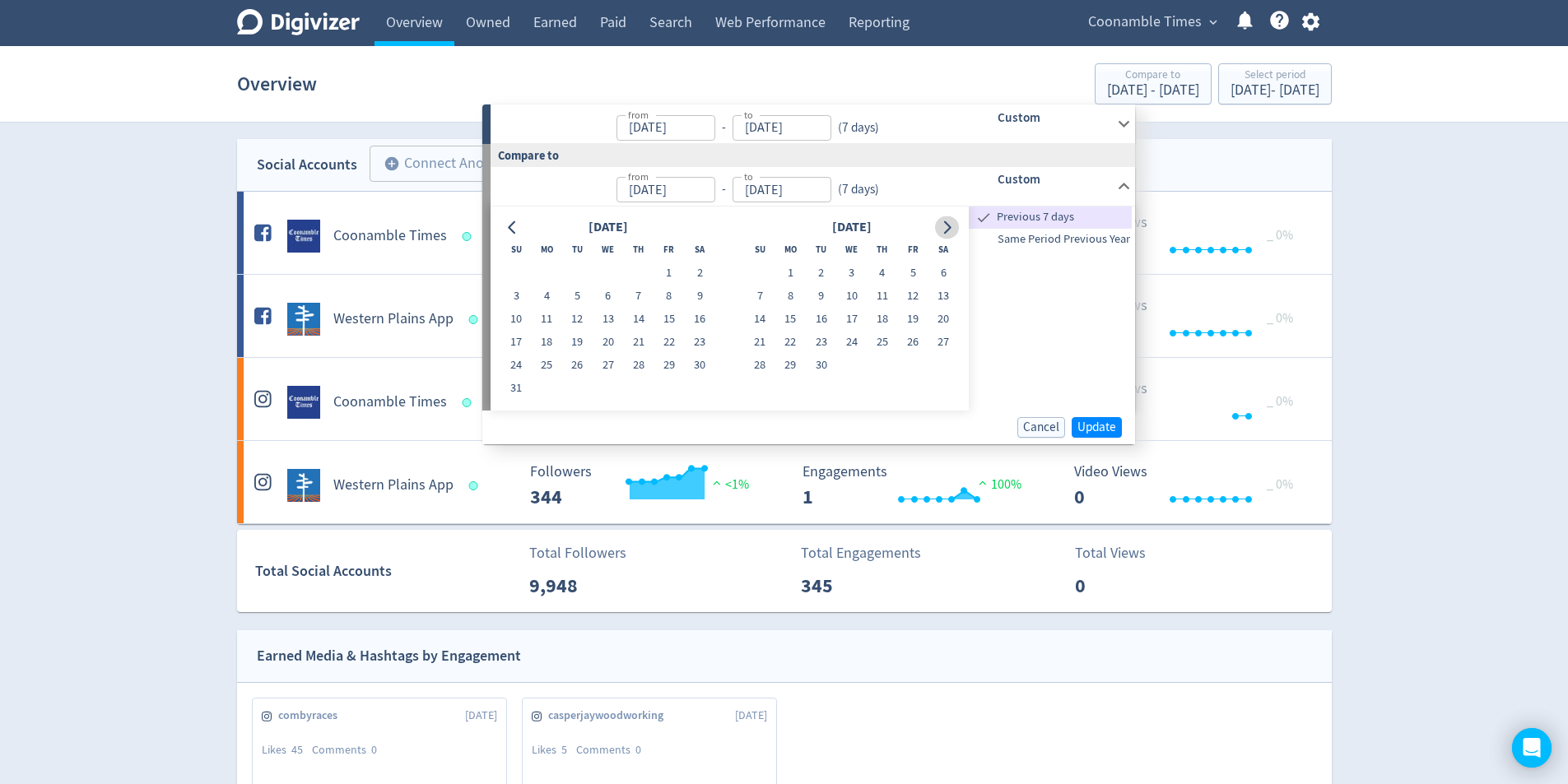
click at [947, 227] on icon "Go to next month" at bounding box center [947, 227] width 14 height 14
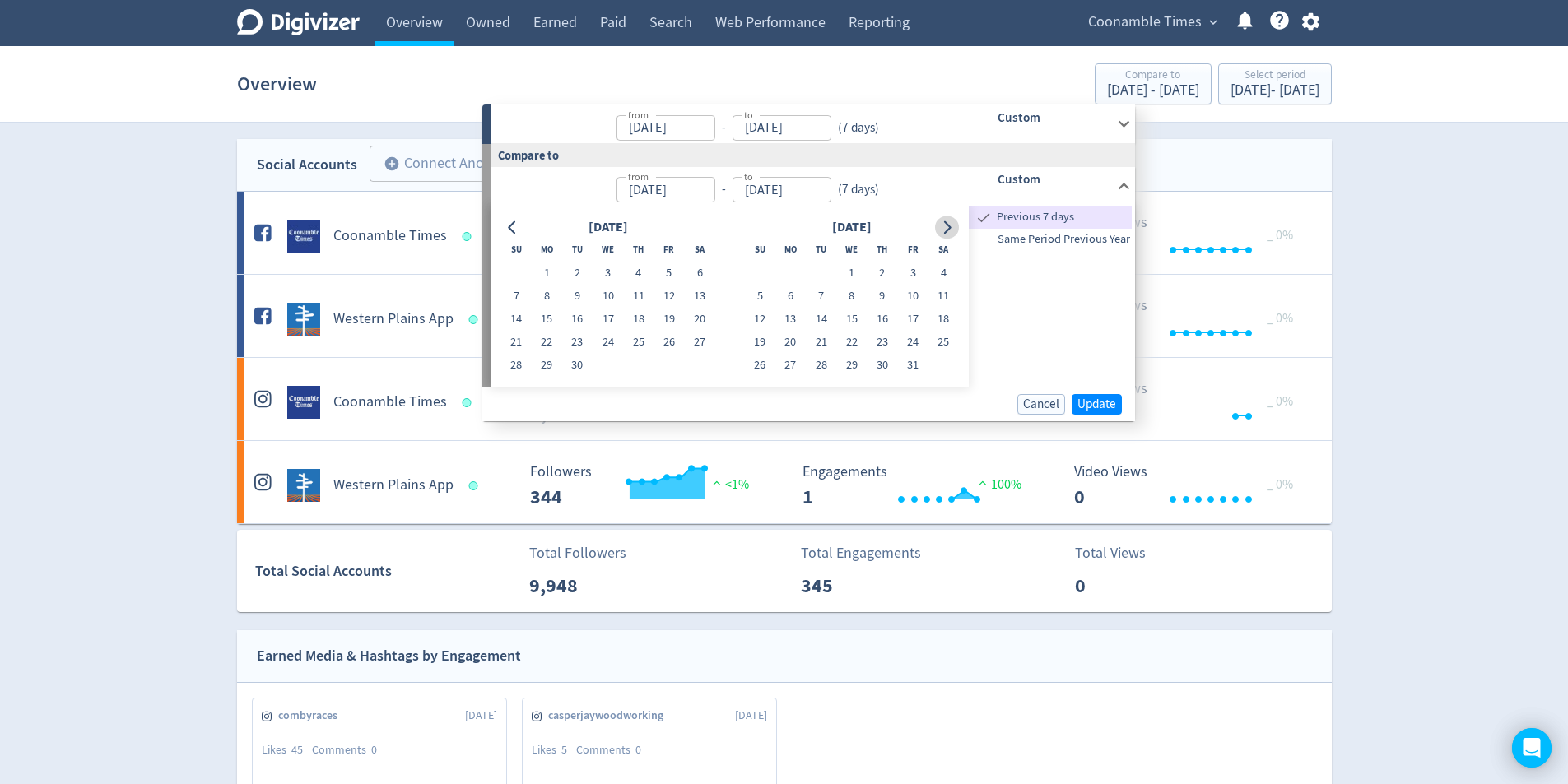
click at [947, 227] on icon "Go to next month" at bounding box center [947, 227] width 14 height 14
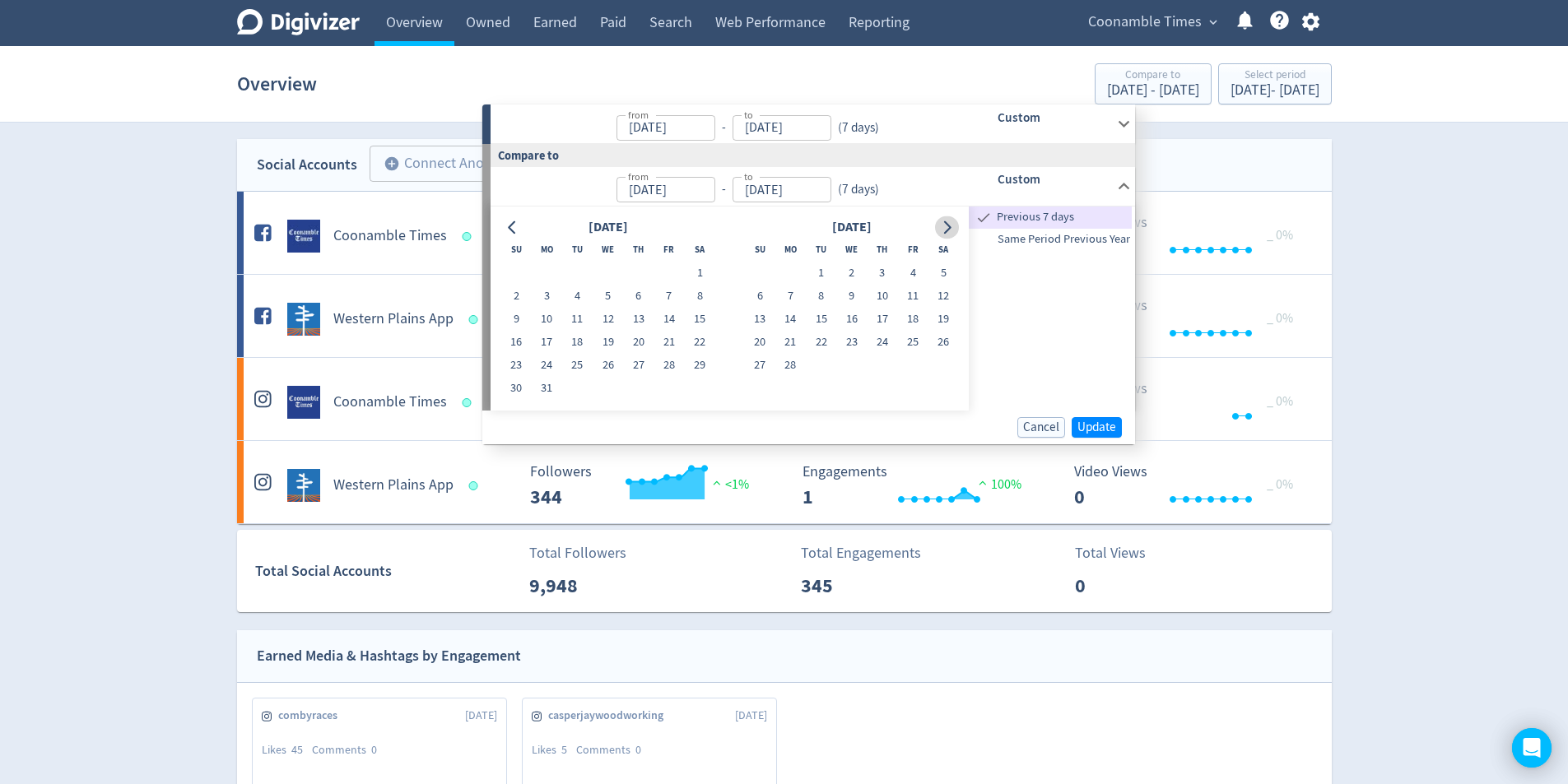
click at [947, 227] on icon "Go to next month" at bounding box center [947, 227] width 14 height 14
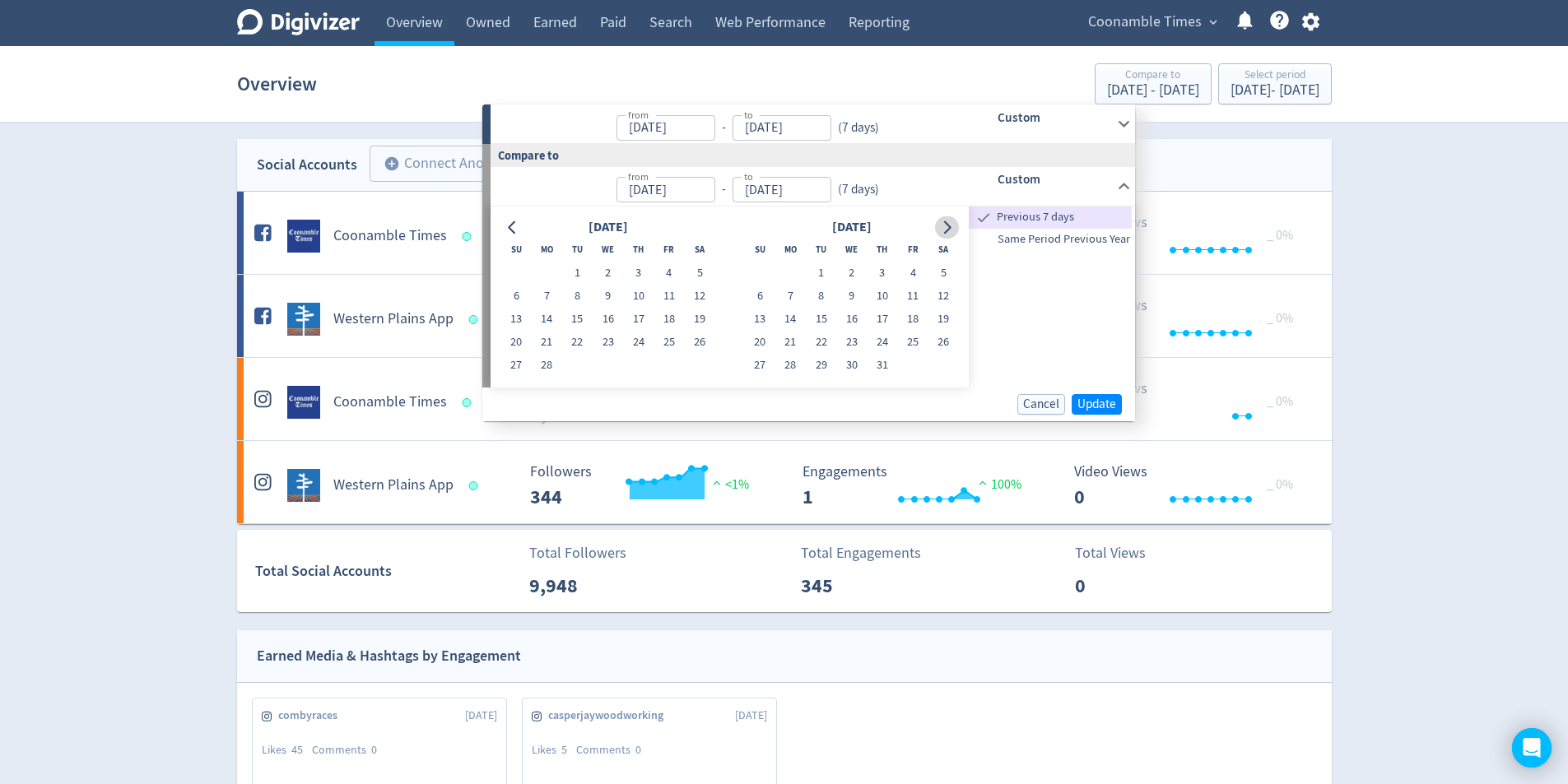
click at [947, 227] on icon "Go to next month" at bounding box center [947, 227] width 14 height 14
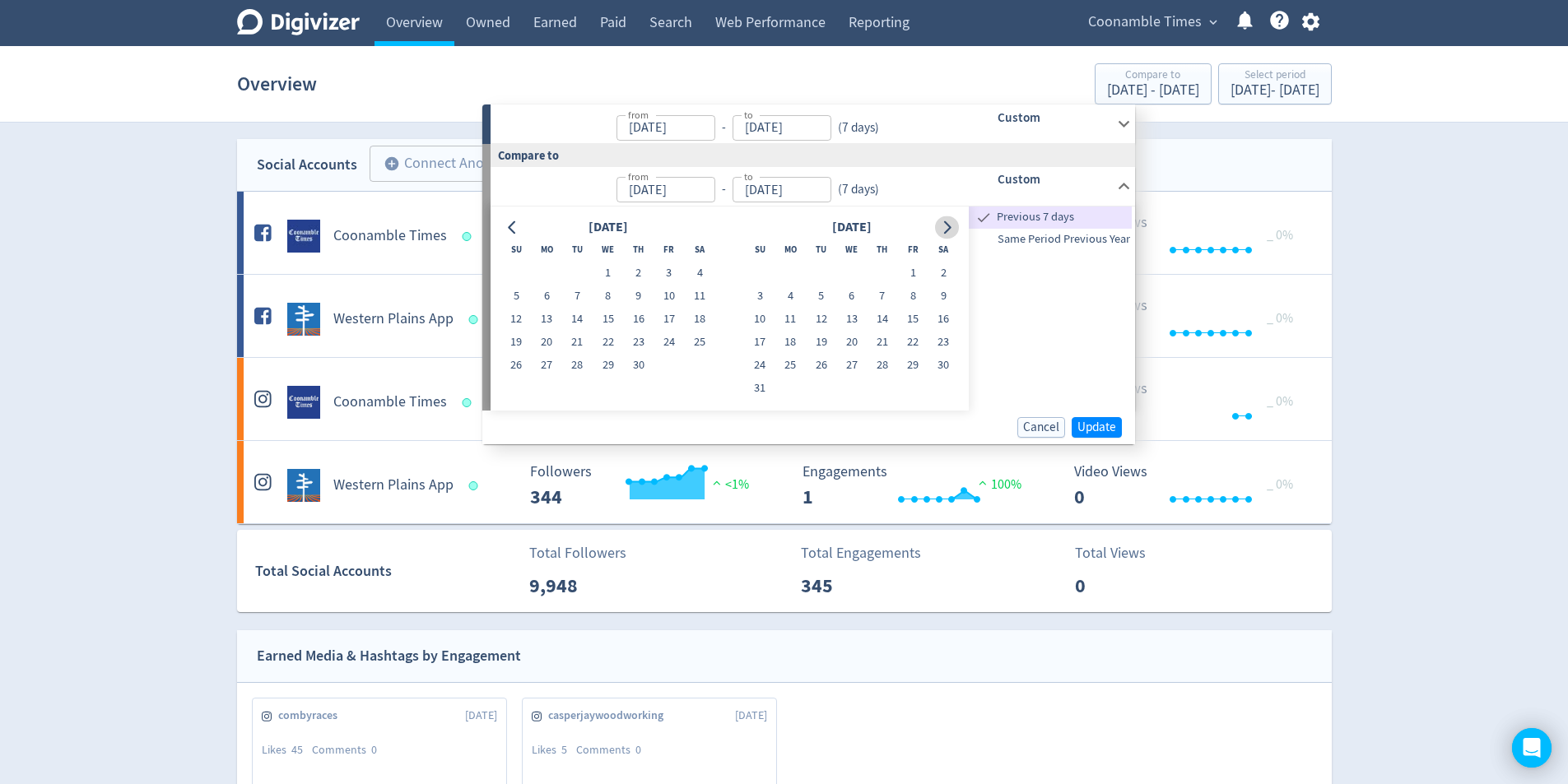
click at [947, 227] on icon "Go to next month" at bounding box center [947, 227] width 14 height 14
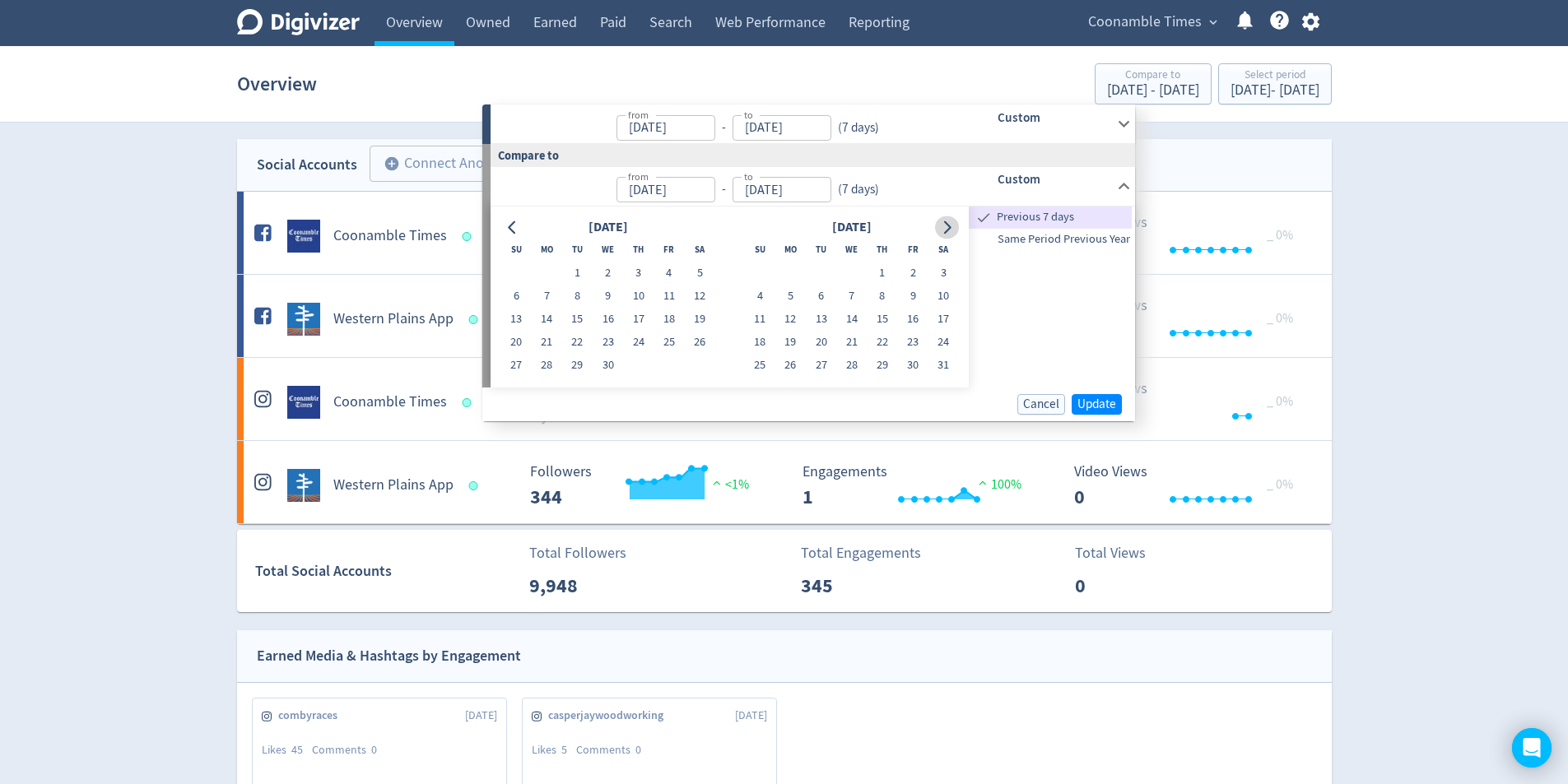
click at [947, 227] on icon "Go to next month" at bounding box center [947, 227] width 14 height 14
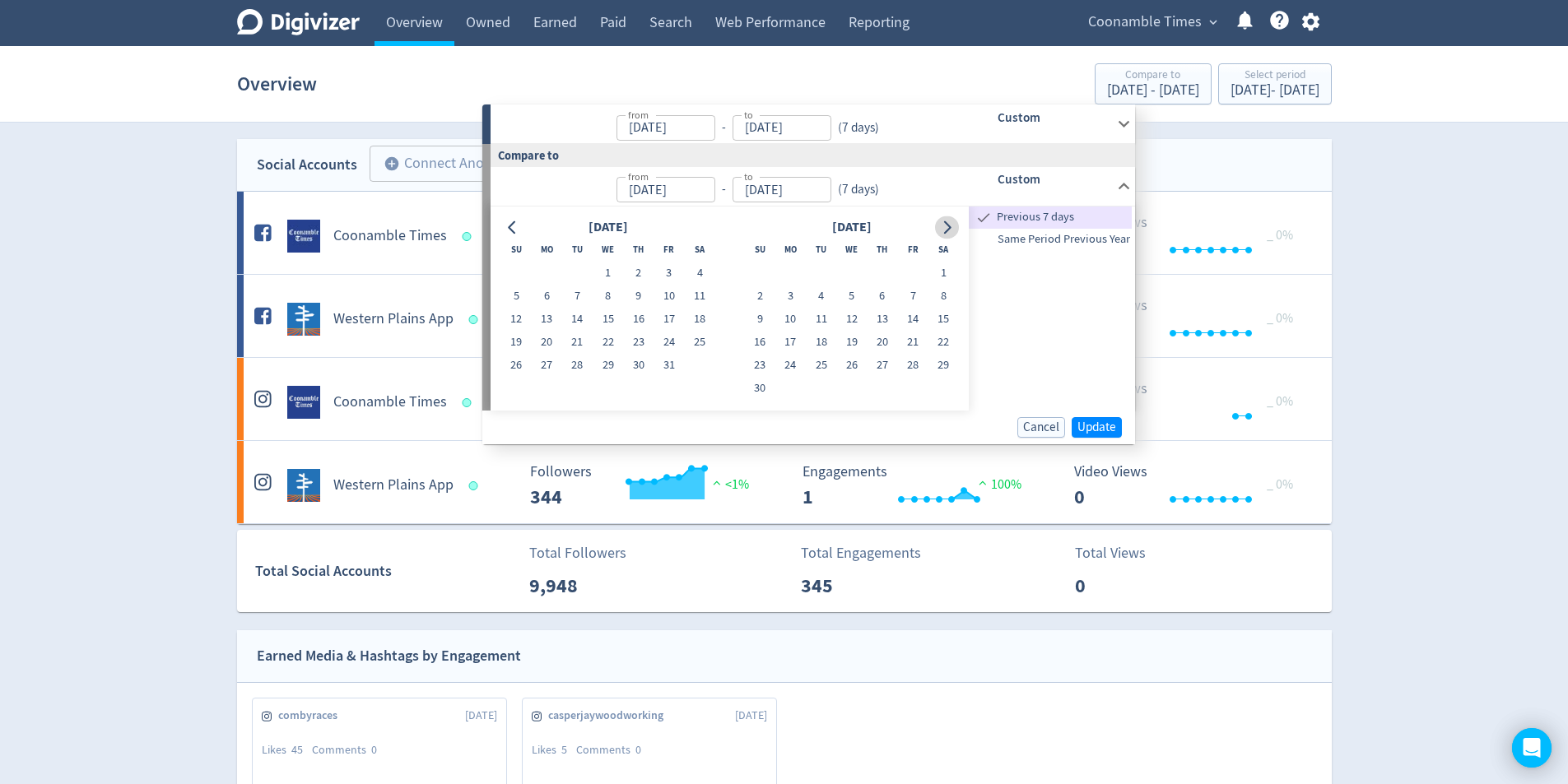
click at [947, 227] on icon "Go to next month" at bounding box center [947, 227] width 14 height 14
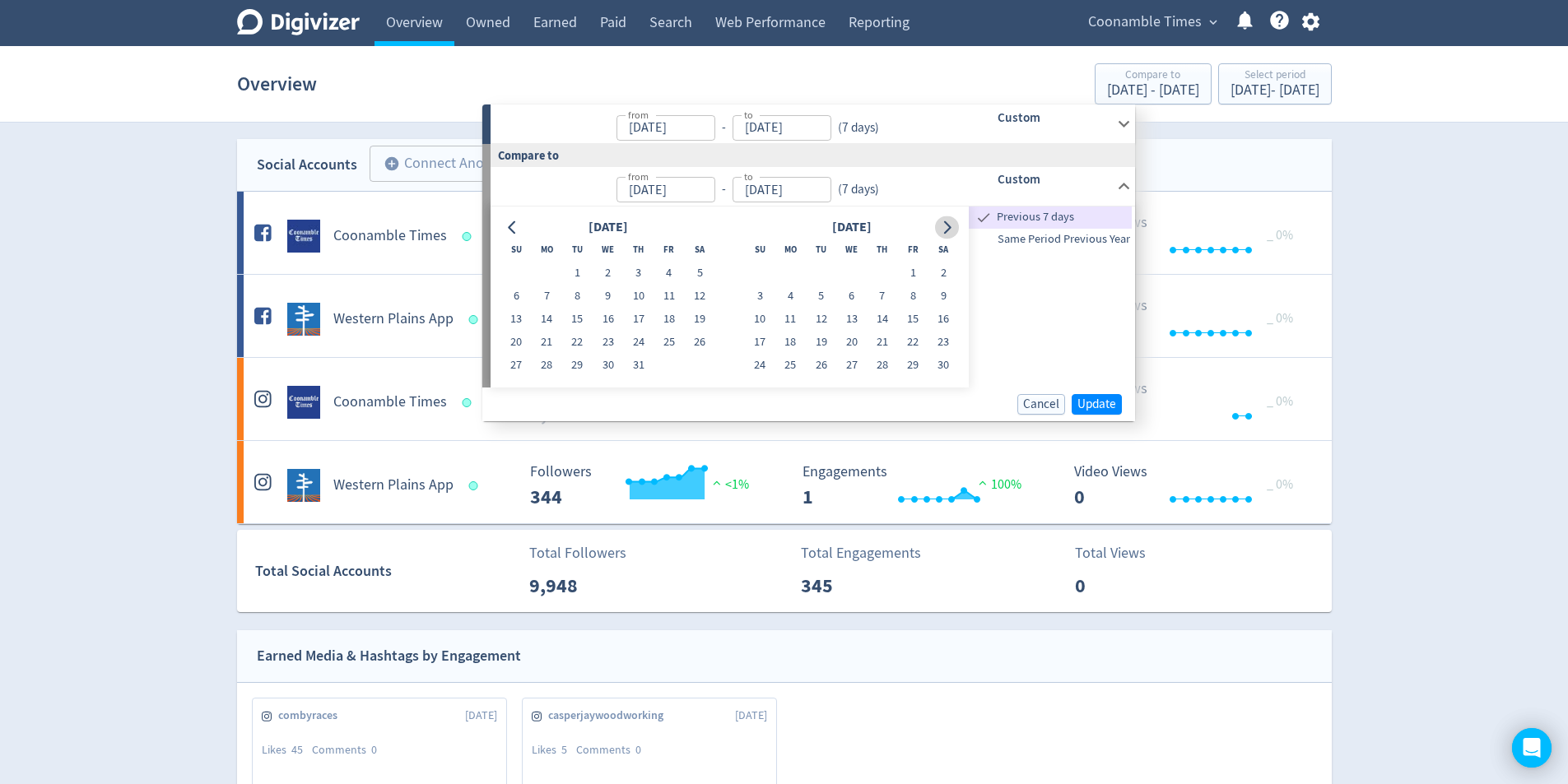
click at [947, 227] on icon "Go to next month" at bounding box center [947, 227] width 14 height 14
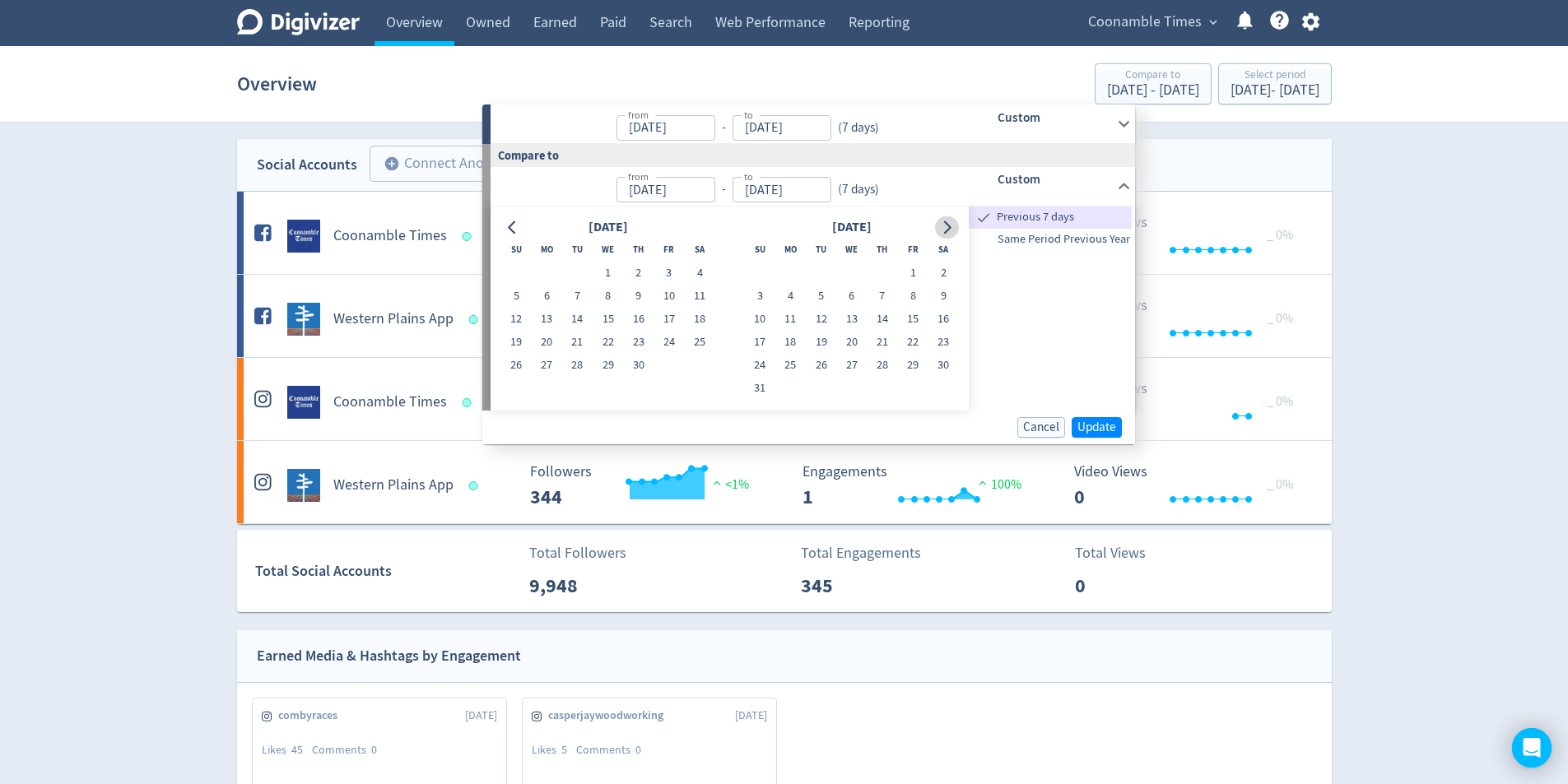
click at [947, 227] on icon "Go to next month" at bounding box center [947, 227] width 14 height 14
click at [946, 227] on icon "Go to next month" at bounding box center [947, 227] width 14 height 14
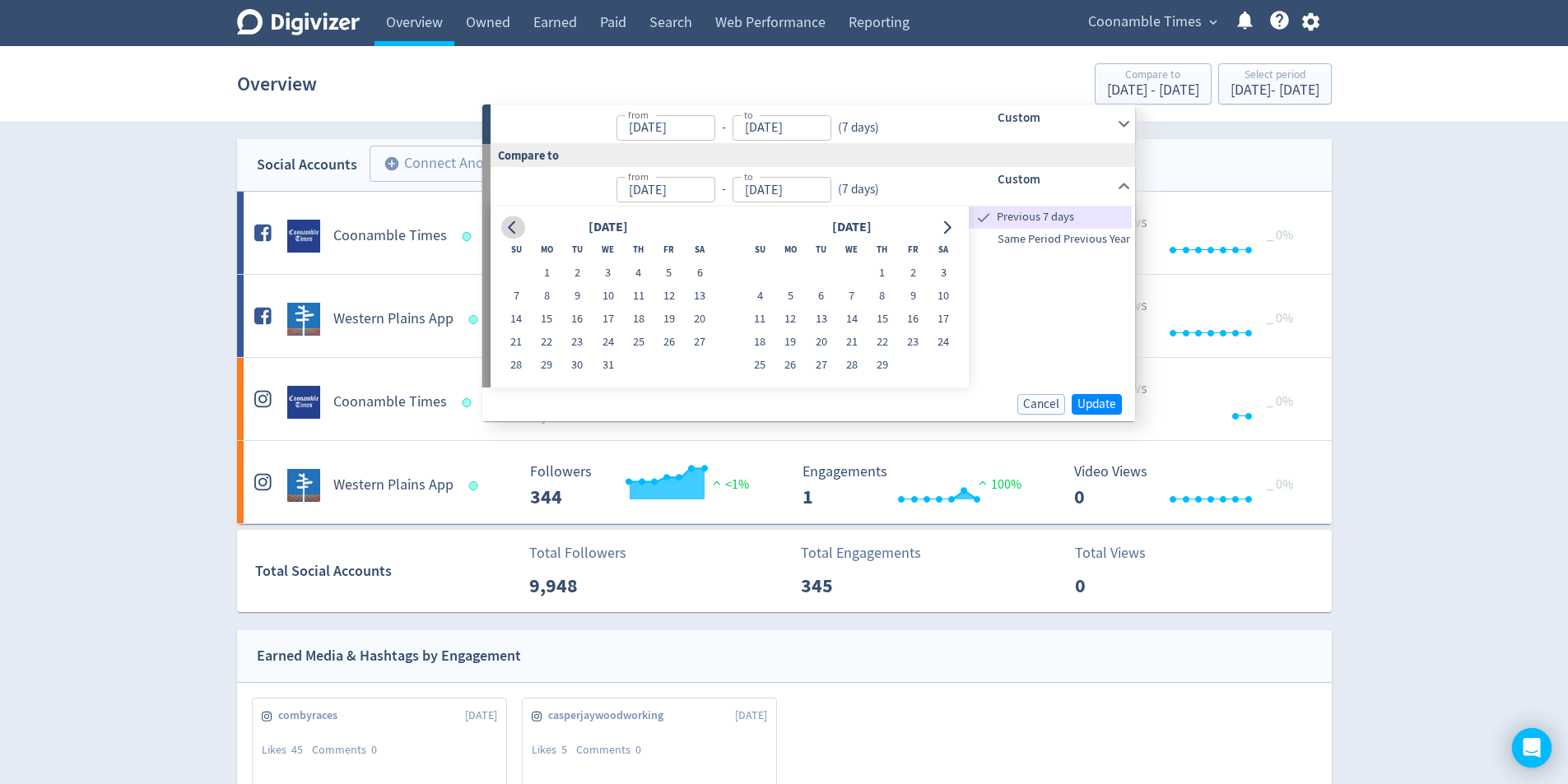
click at [509, 225] on icon "Go to previous month" at bounding box center [512, 227] width 14 height 14
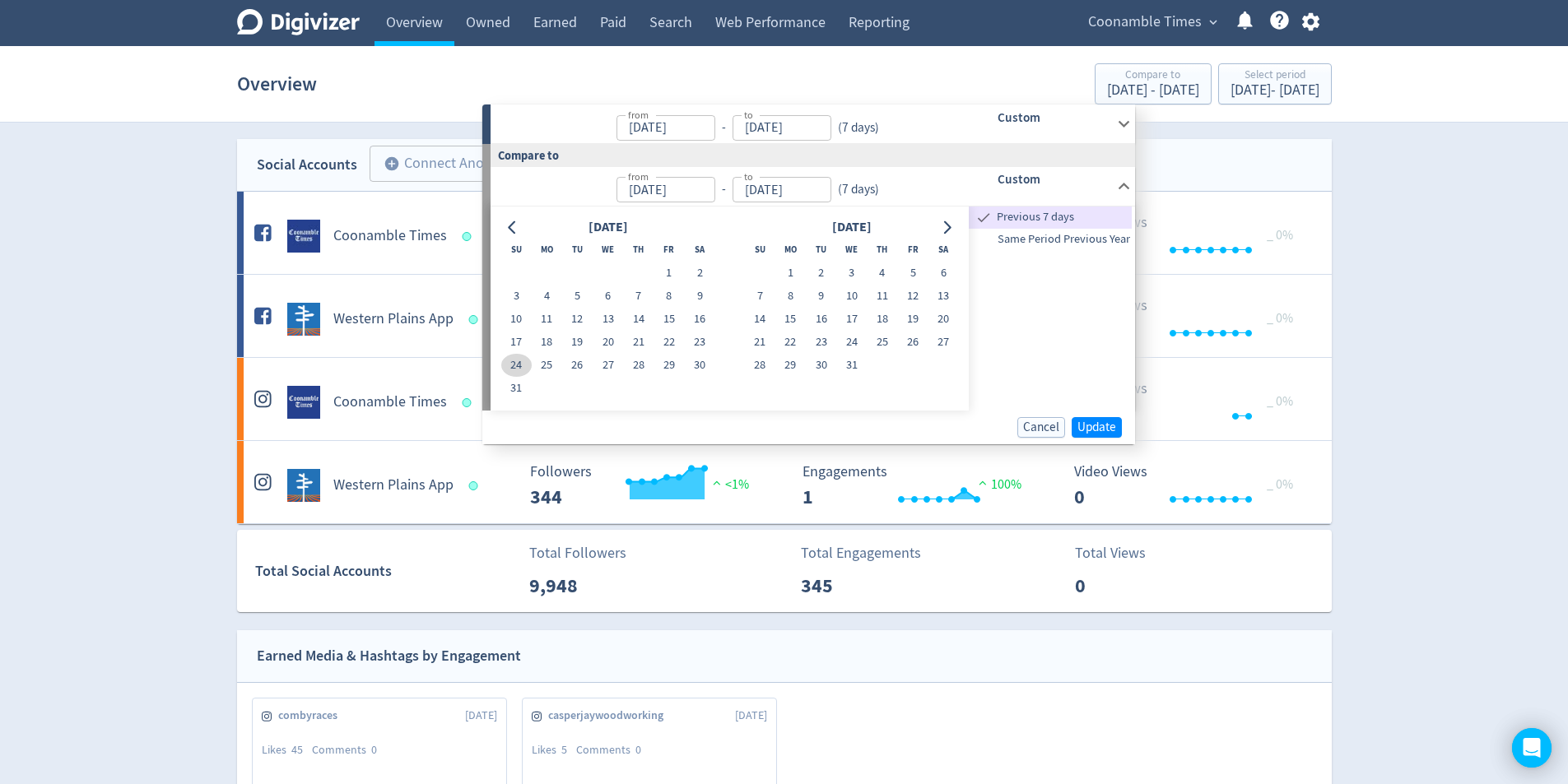
click at [511, 374] on button "24" at bounding box center [517, 366] width 31 height 23
type input "[DATE]"
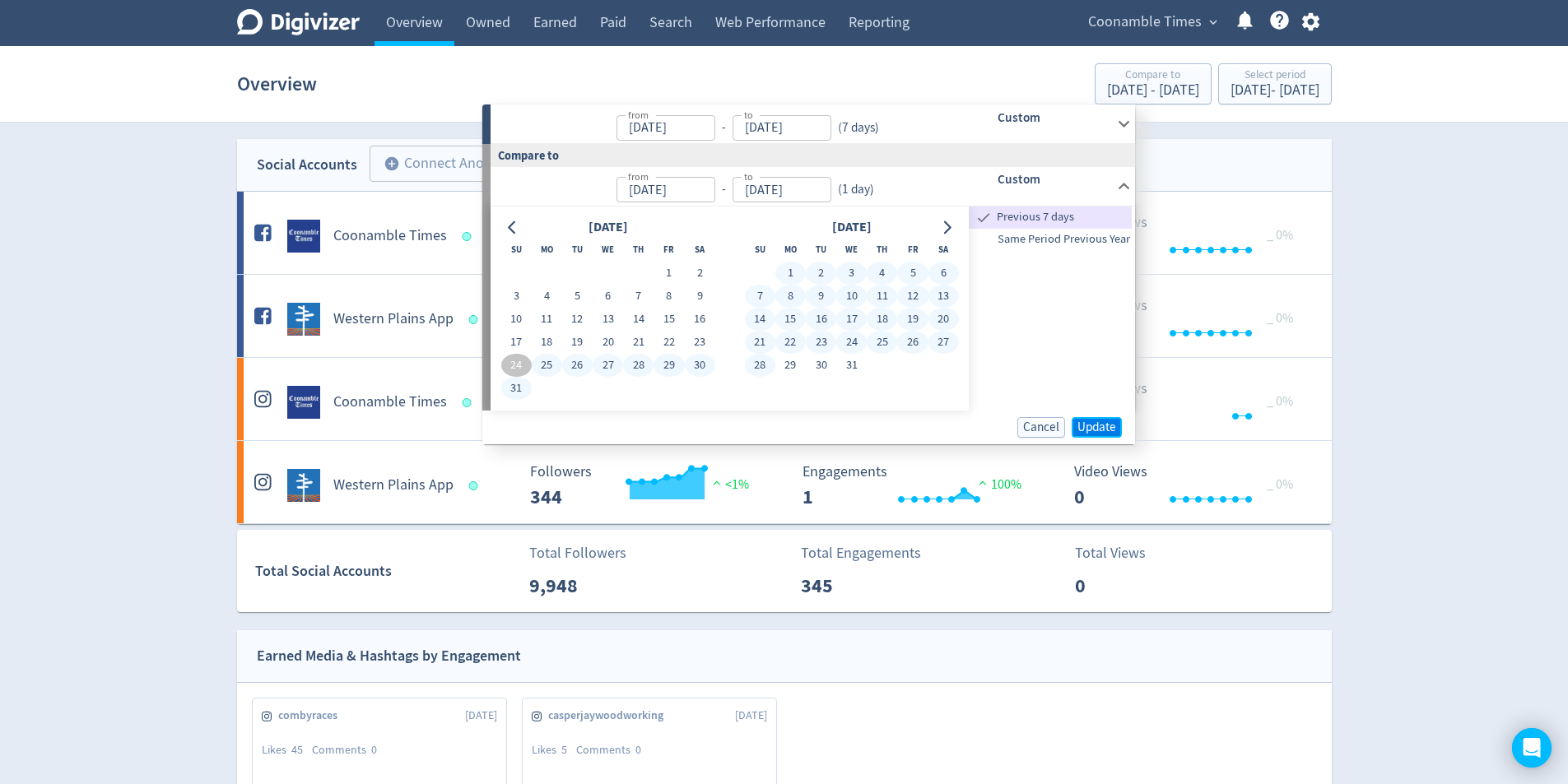
click at [1091, 430] on span "Update" at bounding box center [1097, 428] width 39 height 13
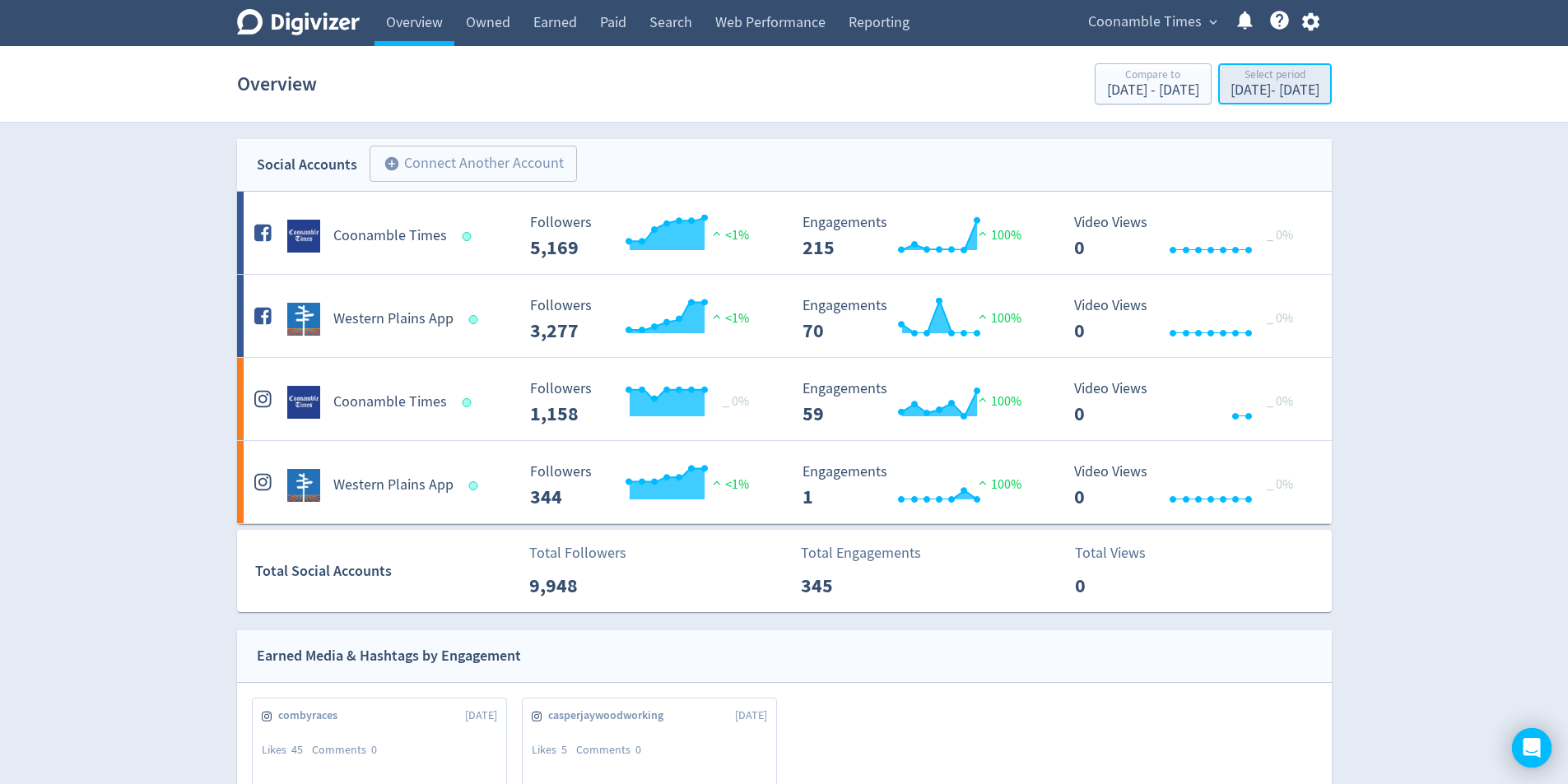
click at [1272, 89] on div "[DATE] - [DATE]" at bounding box center [1274, 90] width 89 height 14
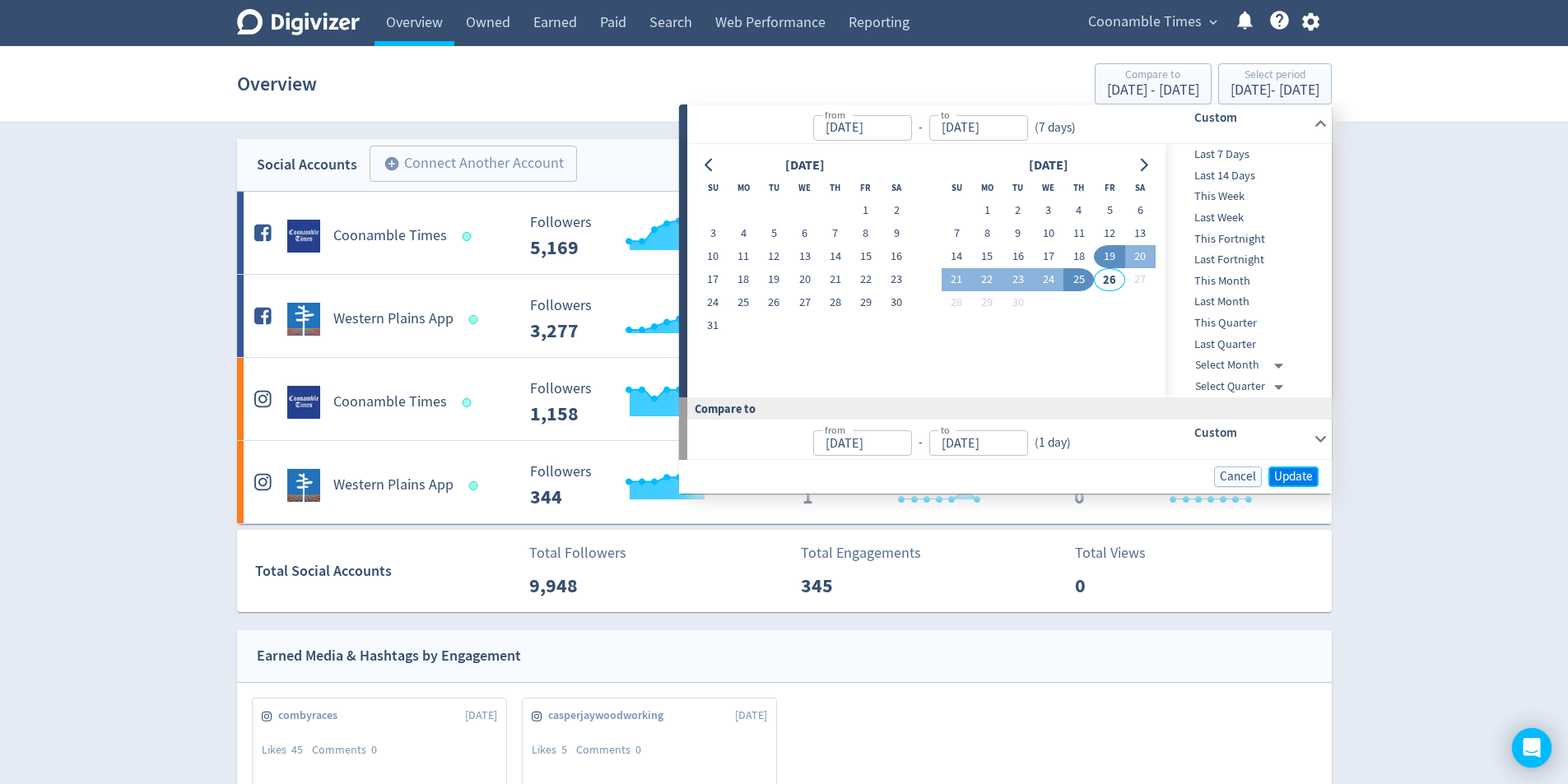
click at [1290, 483] on span "Update" at bounding box center [1293, 477] width 39 height 13
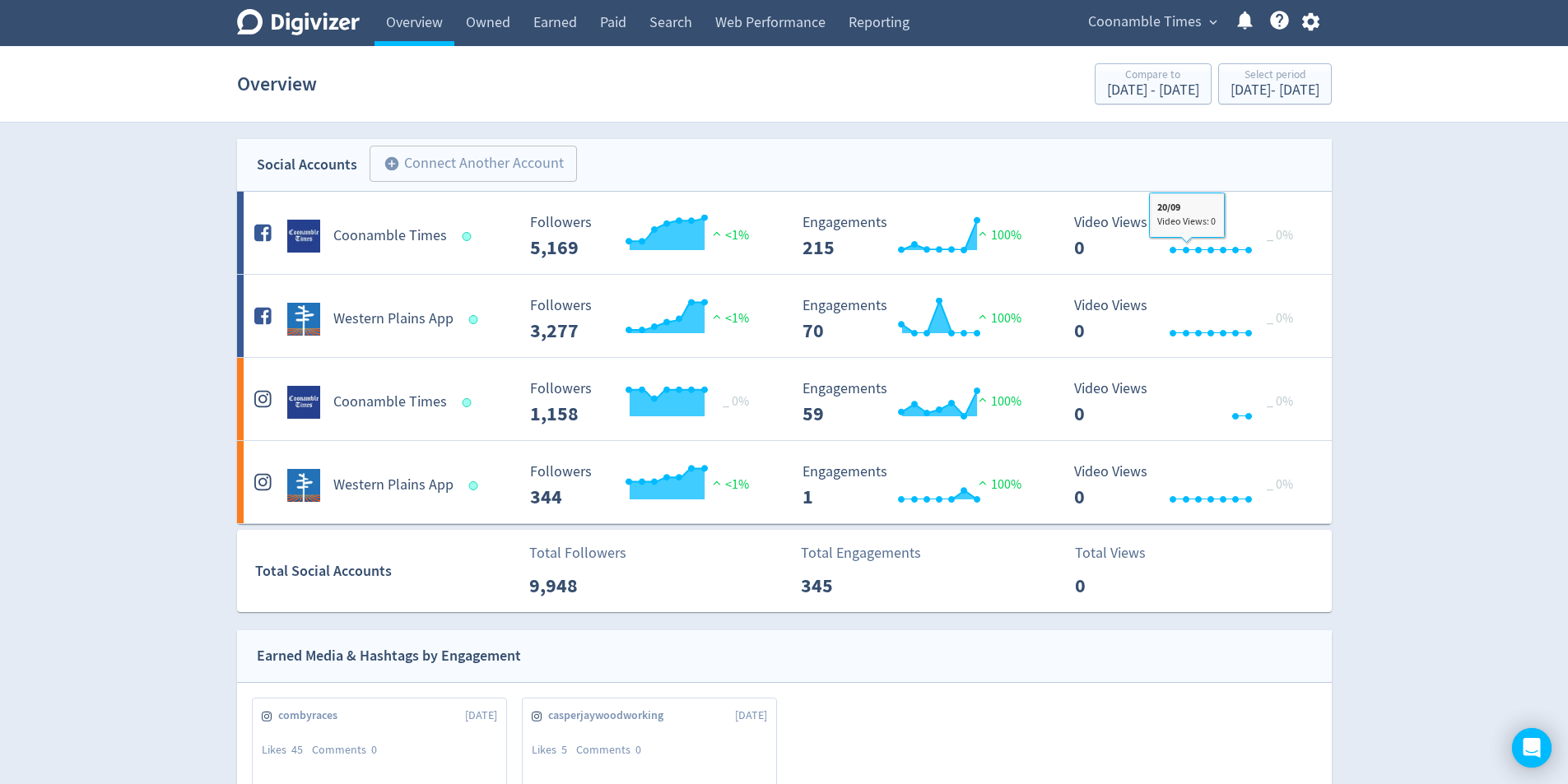
click at [1071, 157] on div "Social Accounts add_circle Connect Another Account add_circle" at bounding box center [784, 165] width 1095 height 52
click at [1237, 144] on div "Social Accounts add_circle Connect Another Account add_circle" at bounding box center [784, 165] width 1095 height 52
click at [428, 234] on h5 "Coonamble Times" at bounding box center [390, 237] width 114 height 20
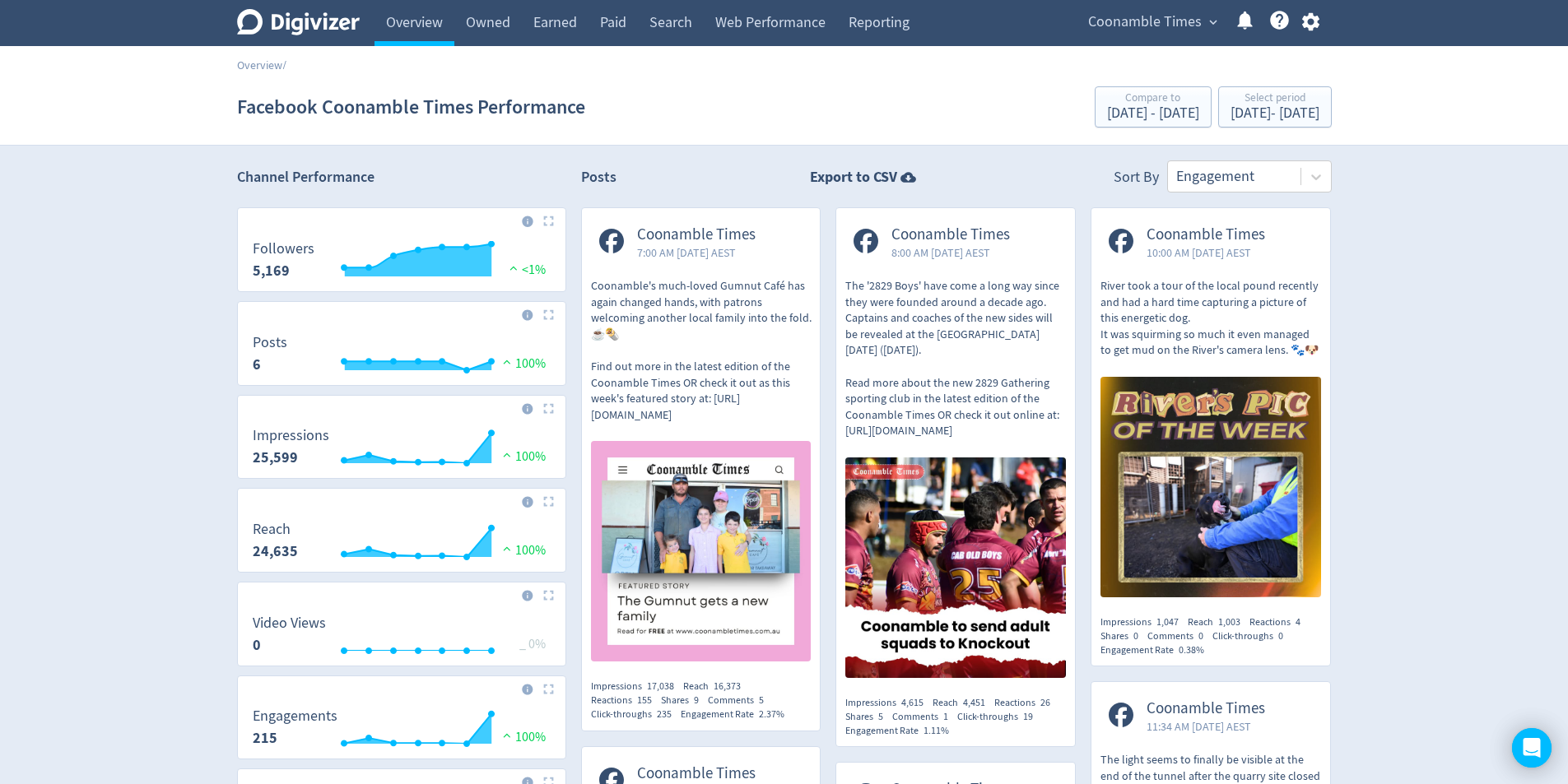
click at [770, 83] on div "Facebook Coonamble Times Performance Compare to [DATE] - [DATE] Select period […" at bounding box center [784, 107] width 1095 height 52
click at [334, 182] on h2 "Channel Performance" at bounding box center [401, 177] width 329 height 21
click at [1107, 107] on div "[DATE] - [DATE]" at bounding box center [1153, 114] width 92 height 14
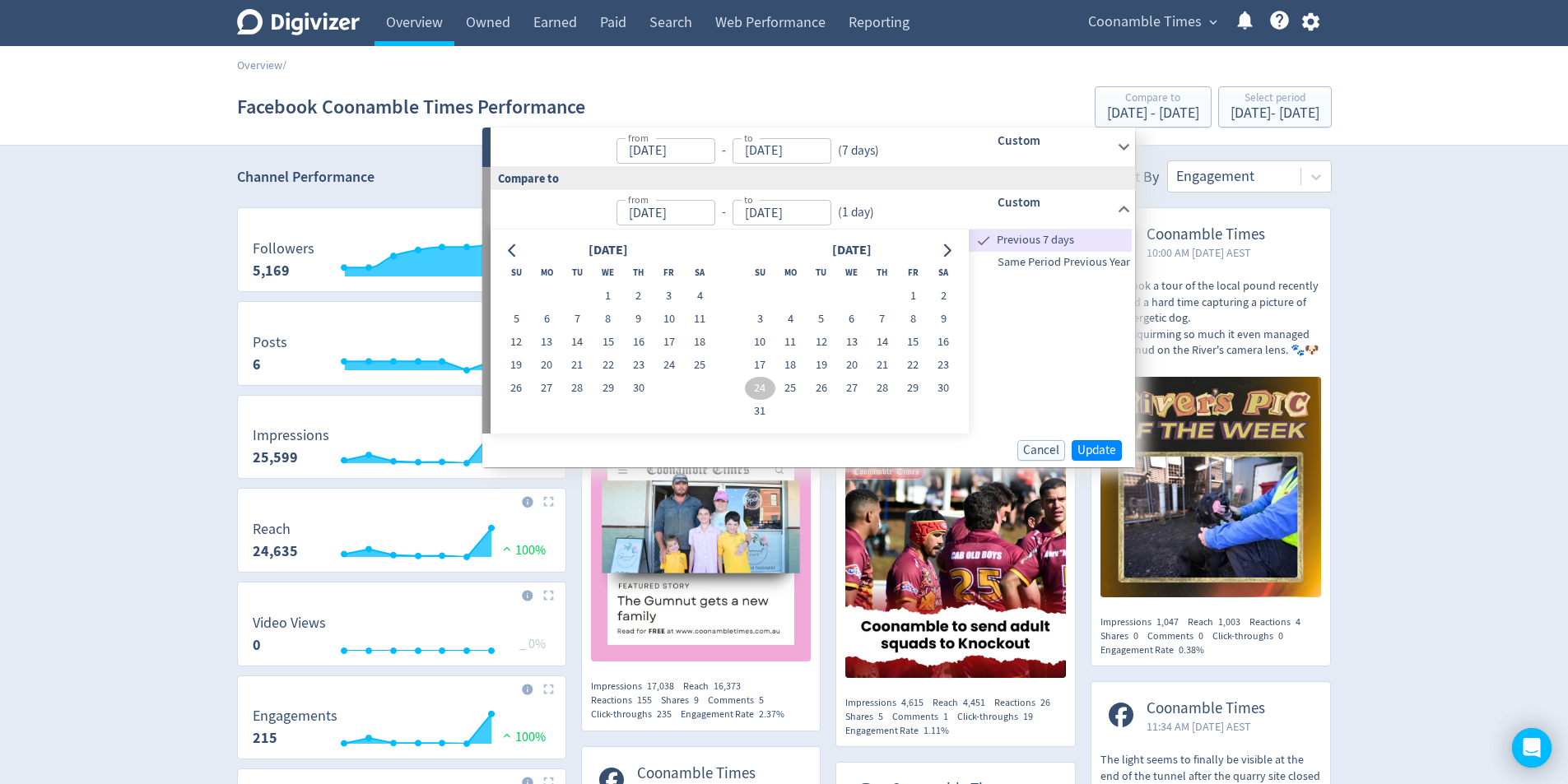
click at [899, 215] on div "from [DATE] from - to [DATE] to ( 1 day )" at bounding box center [720, 209] width 459 height 39
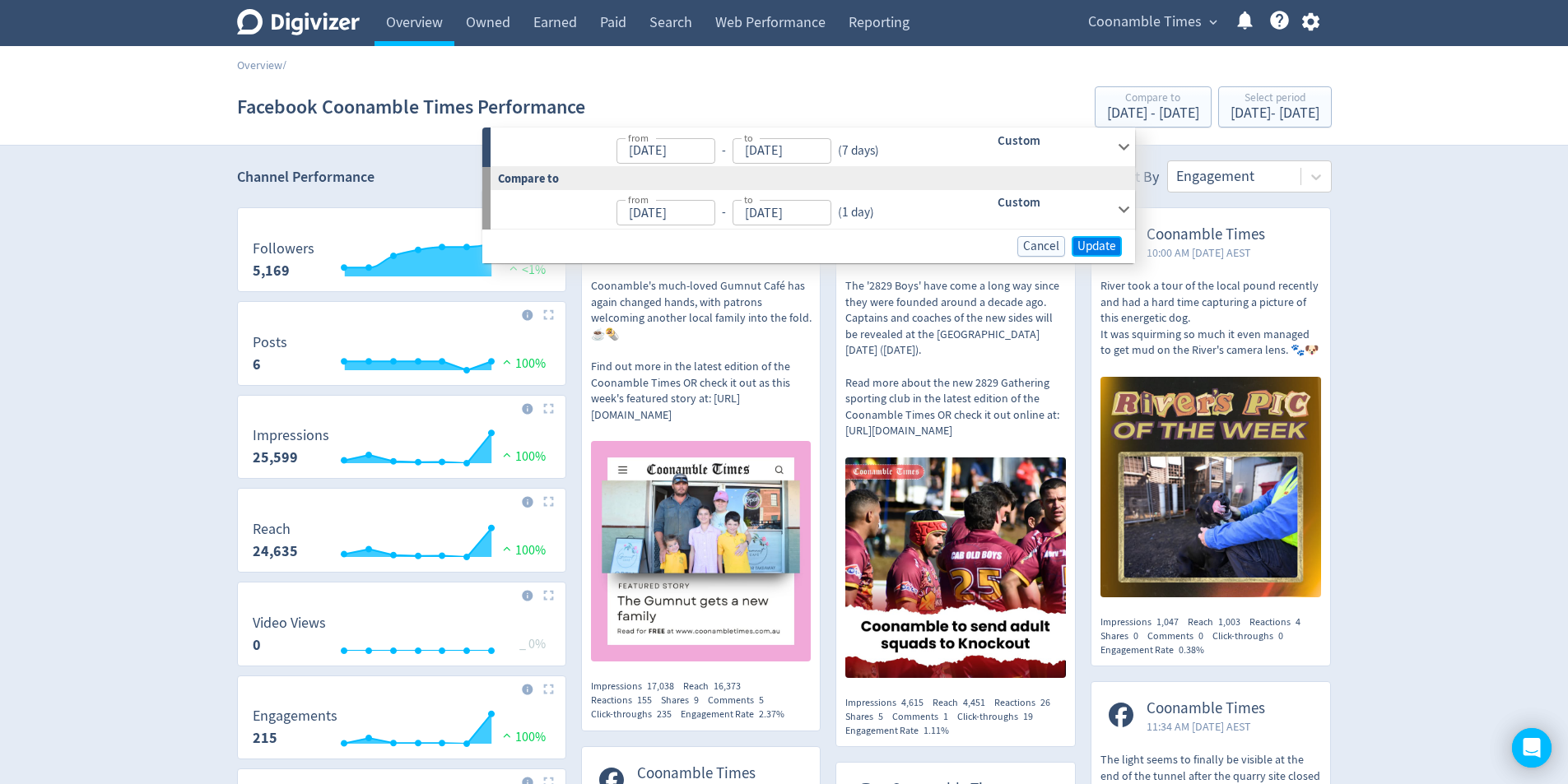
click at [1095, 247] on span "Update" at bounding box center [1097, 247] width 39 height 13
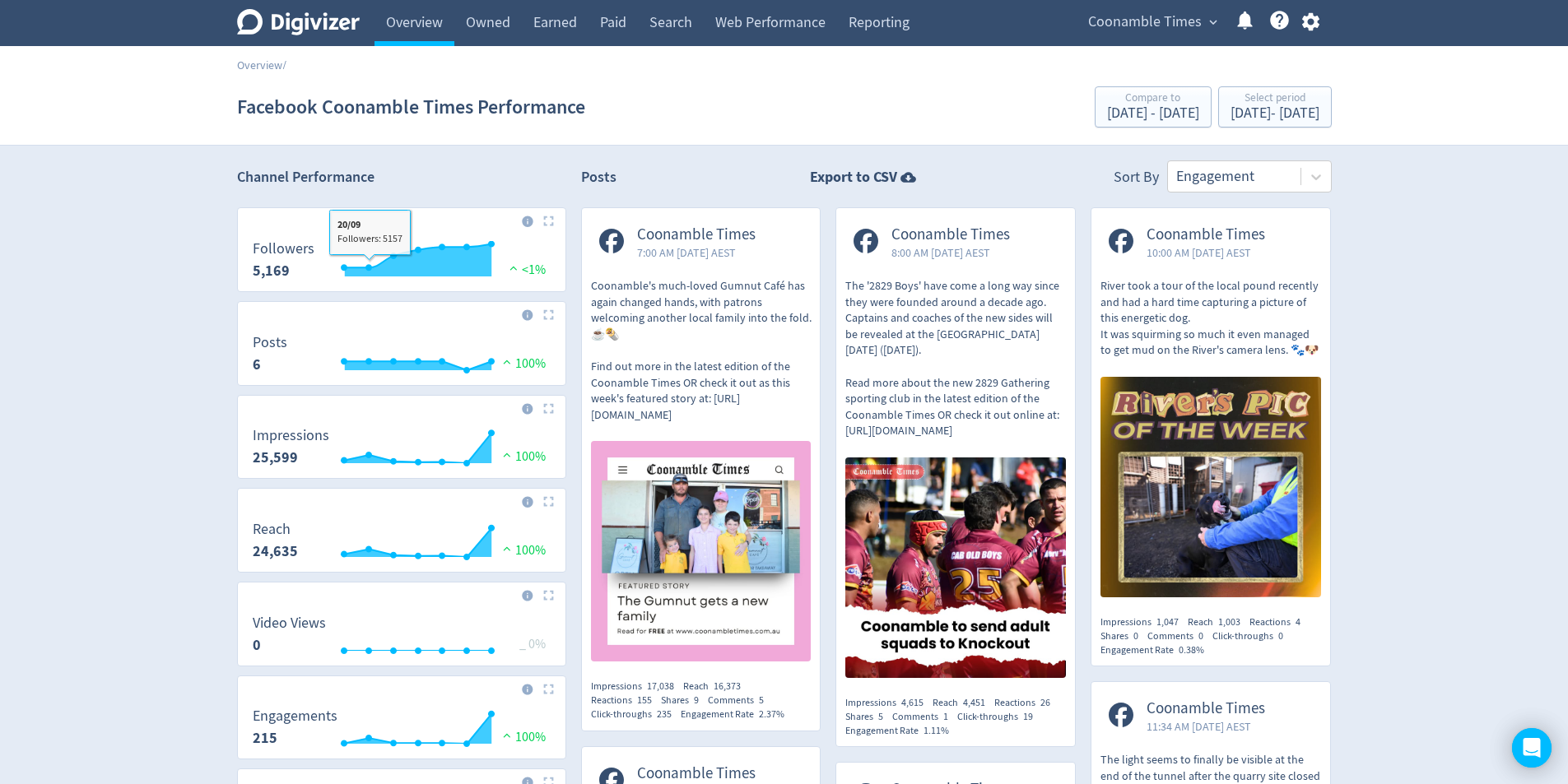
click at [448, 181] on h2 "Channel Performance" at bounding box center [401, 177] width 329 height 21
click at [866, 20] on link "Reporting" at bounding box center [879, 23] width 84 height 46
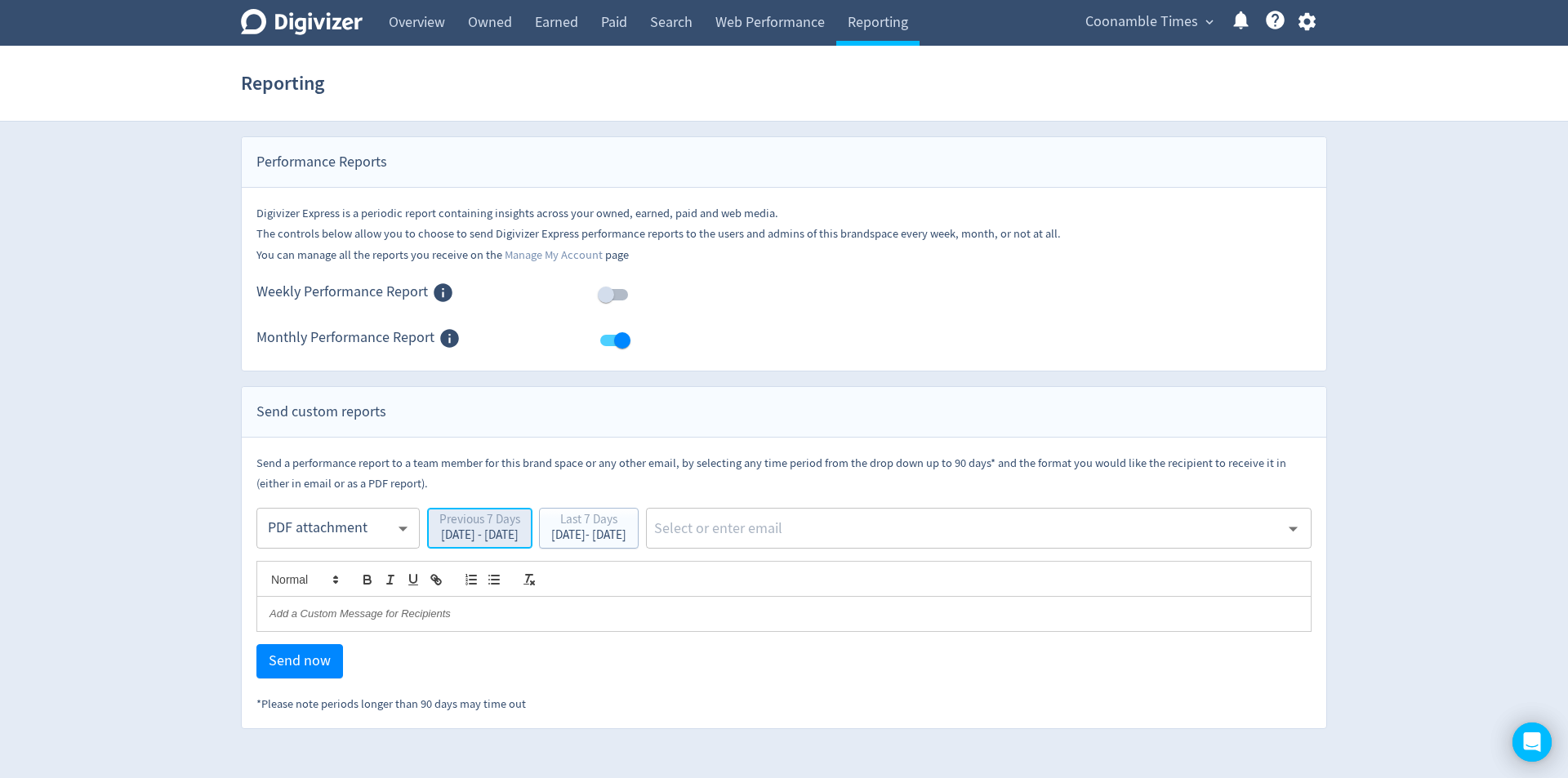
click at [506, 526] on div "Previous 7 Days" at bounding box center [479, 521] width 81 height 15
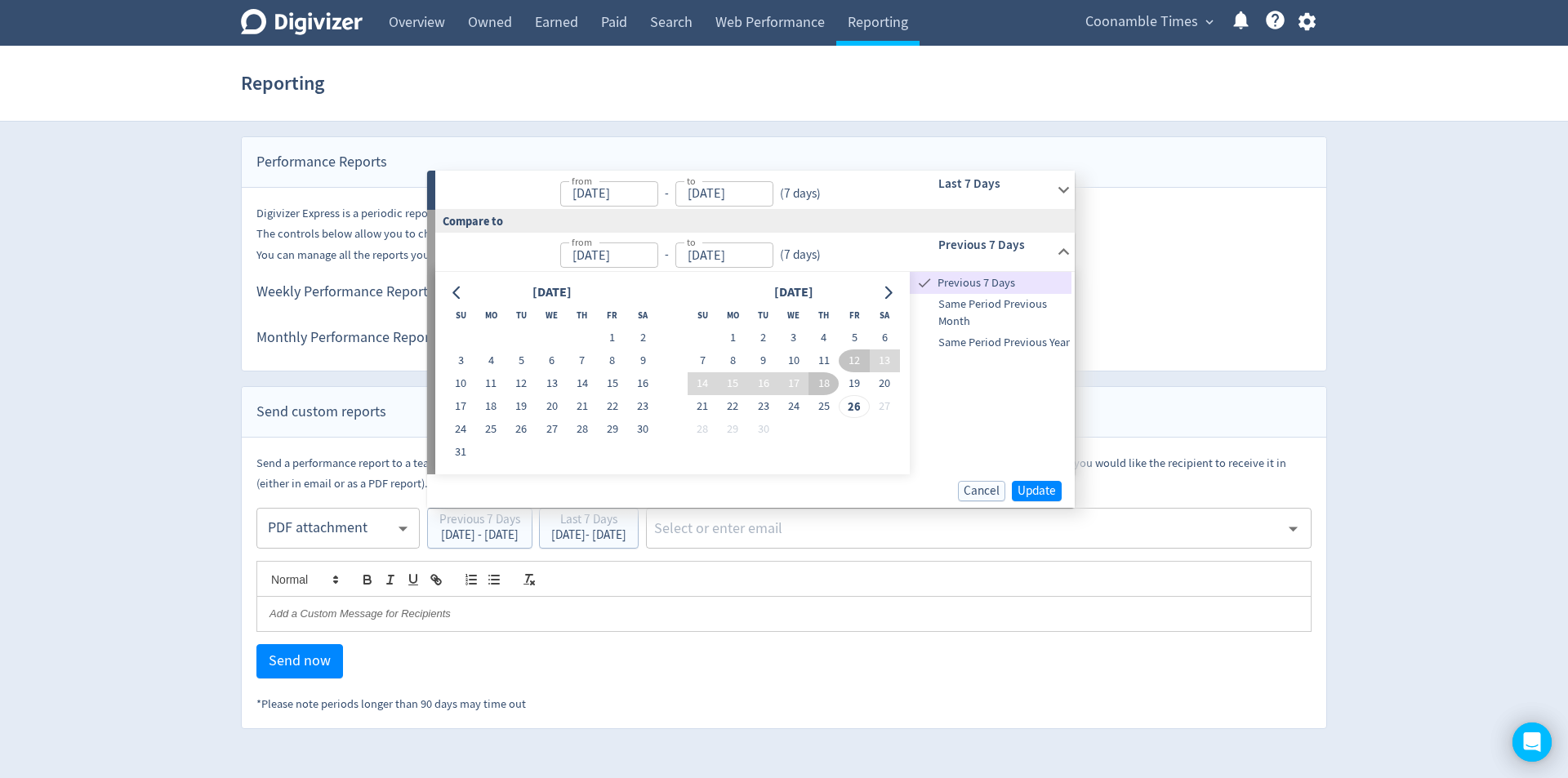
click at [160, 471] on div "Digivizer Logo [PERSON_NAME] Logo Overview Owned Earned Paid Search Web Perform…" at bounding box center [784, 365] width 1568 height 730
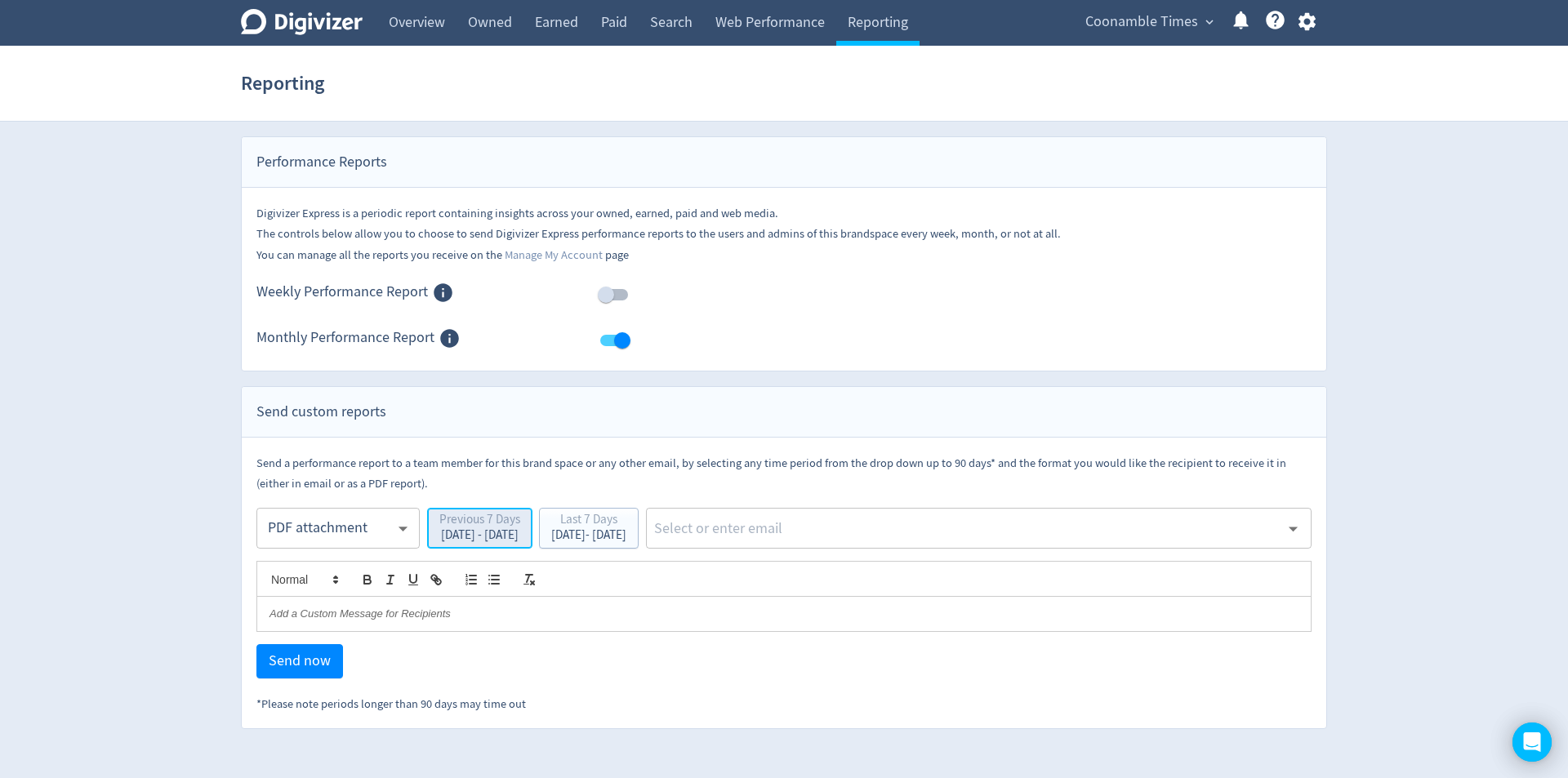
click at [520, 538] on div "[DATE] - [DATE]" at bounding box center [479, 535] width 81 height 13
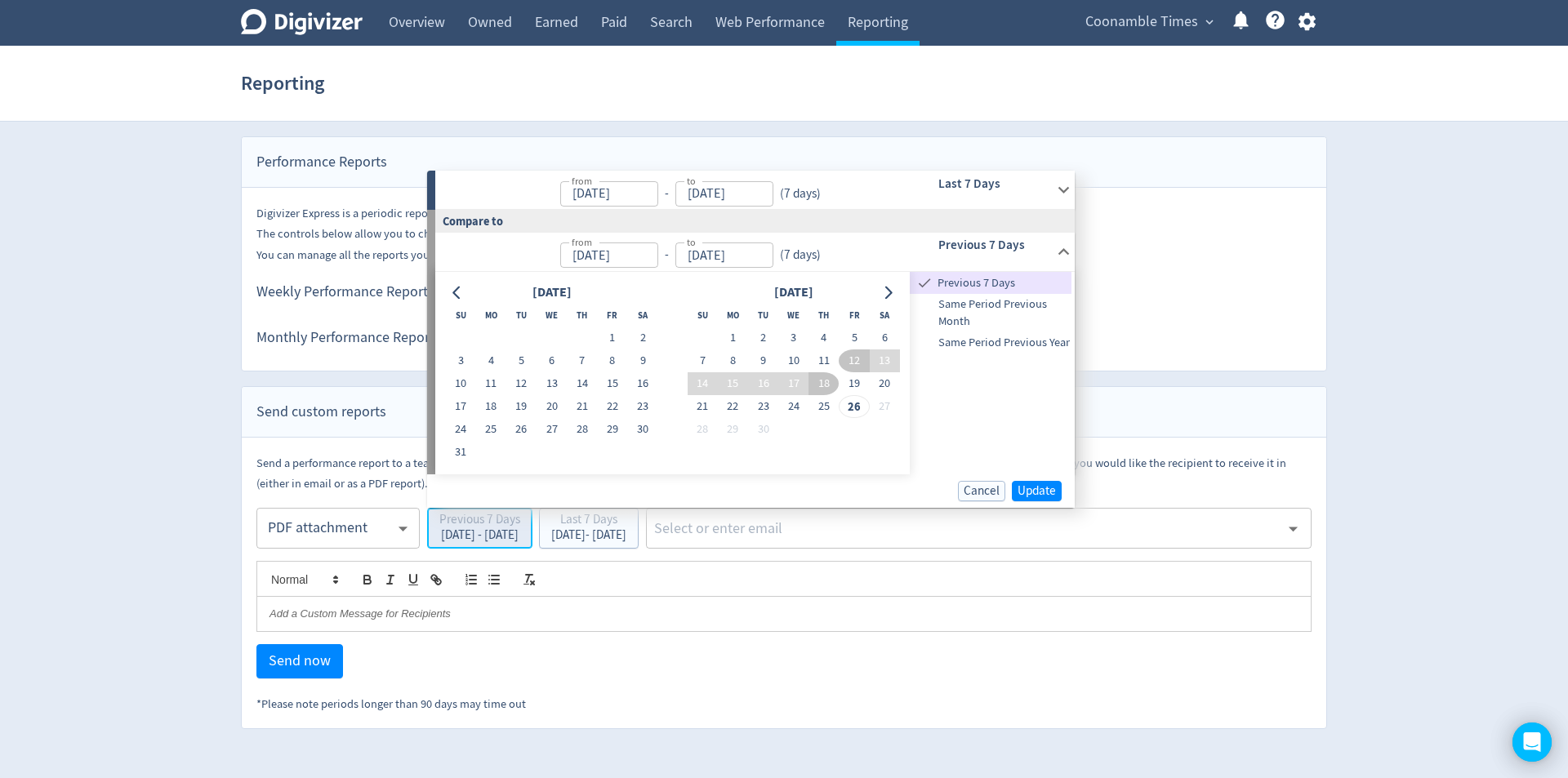
type input "[DATE]"
click at [616, 200] on input "[DATE]" at bounding box center [608, 194] width 98 height 25
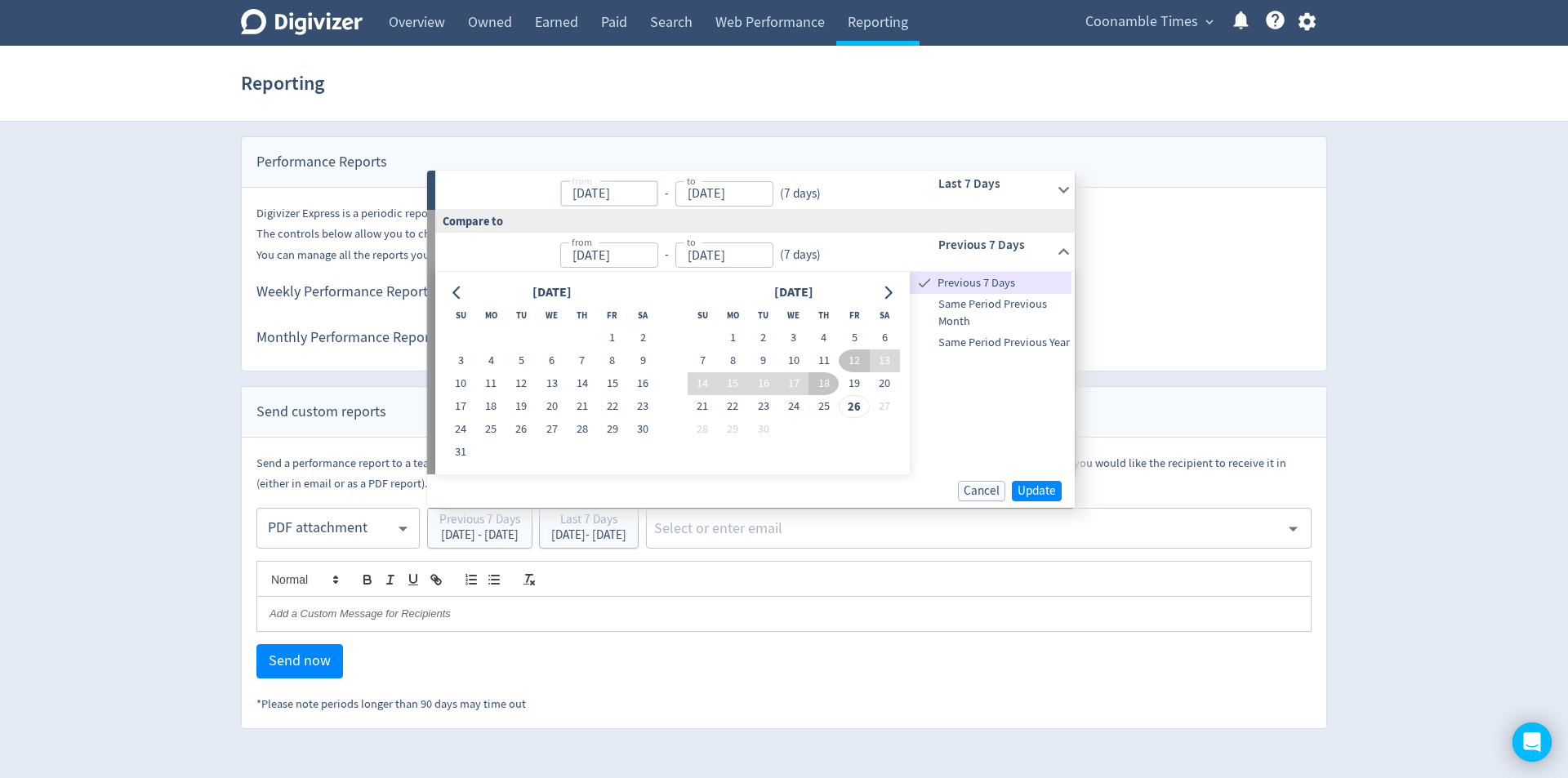
type input "[DATE]"
click at [814, 196] on div "( 7 days )" at bounding box center [800, 194] width 54 height 19
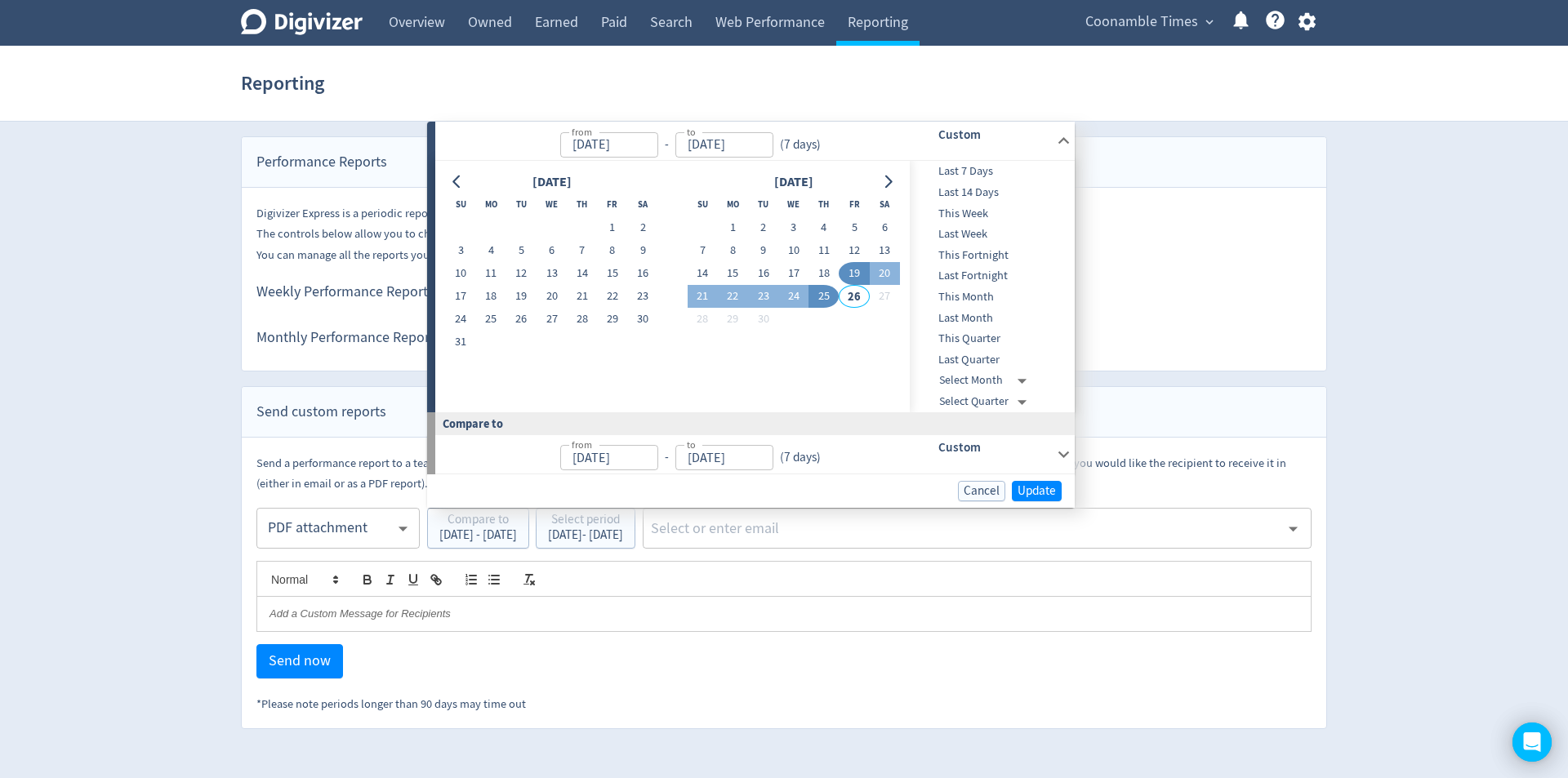
type input "[DATE]"
click at [656, 455] on input "[DATE]" at bounding box center [608, 458] width 98 height 25
type input "[DATE]"
click at [591, 151] on input "[DATE]" at bounding box center [608, 145] width 98 height 25
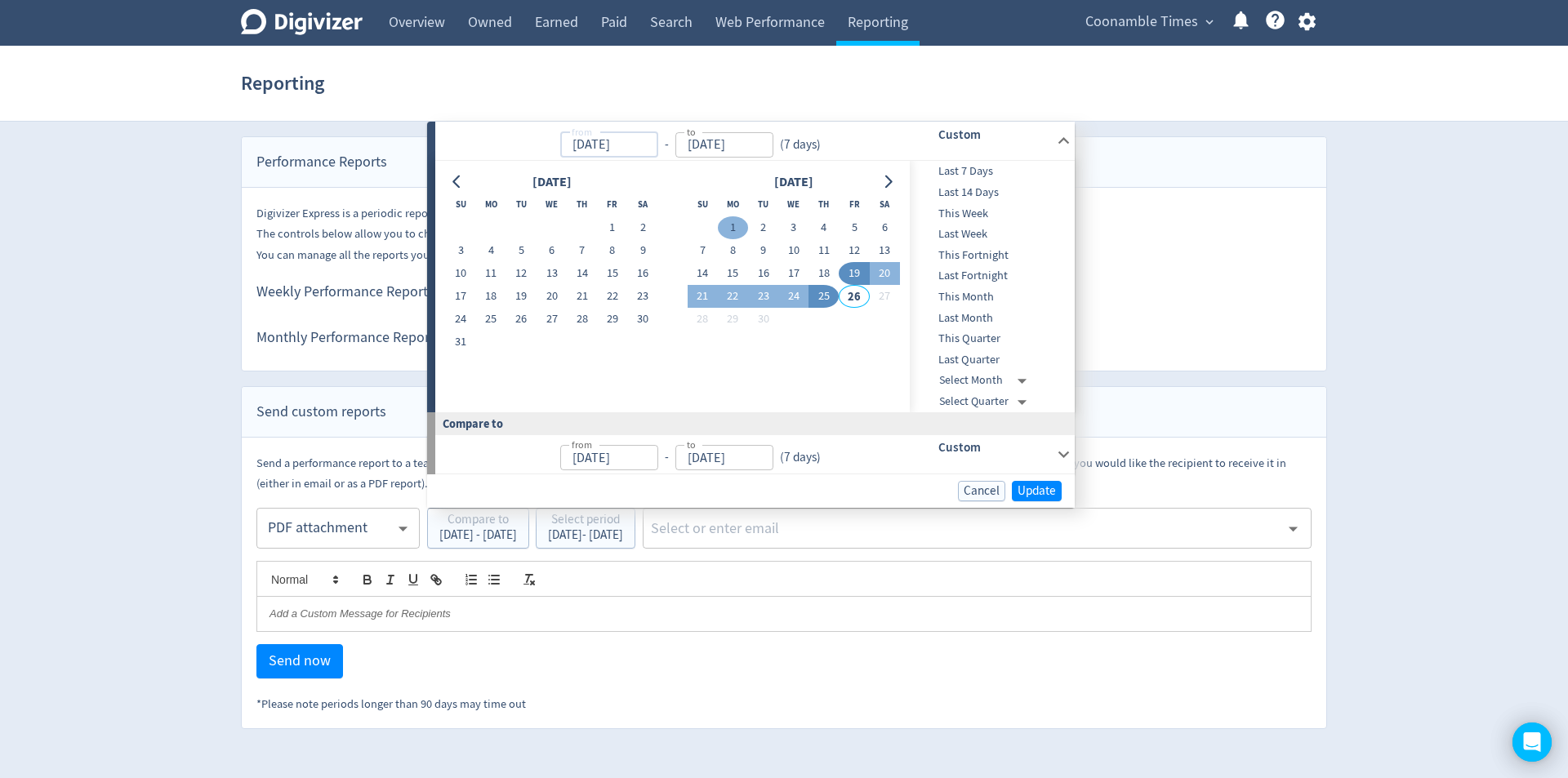
click at [742, 225] on button "1" at bounding box center [733, 228] width 30 height 23
type input "[DATE]"
click at [763, 147] on input "[DATE]" at bounding box center [724, 145] width 98 height 25
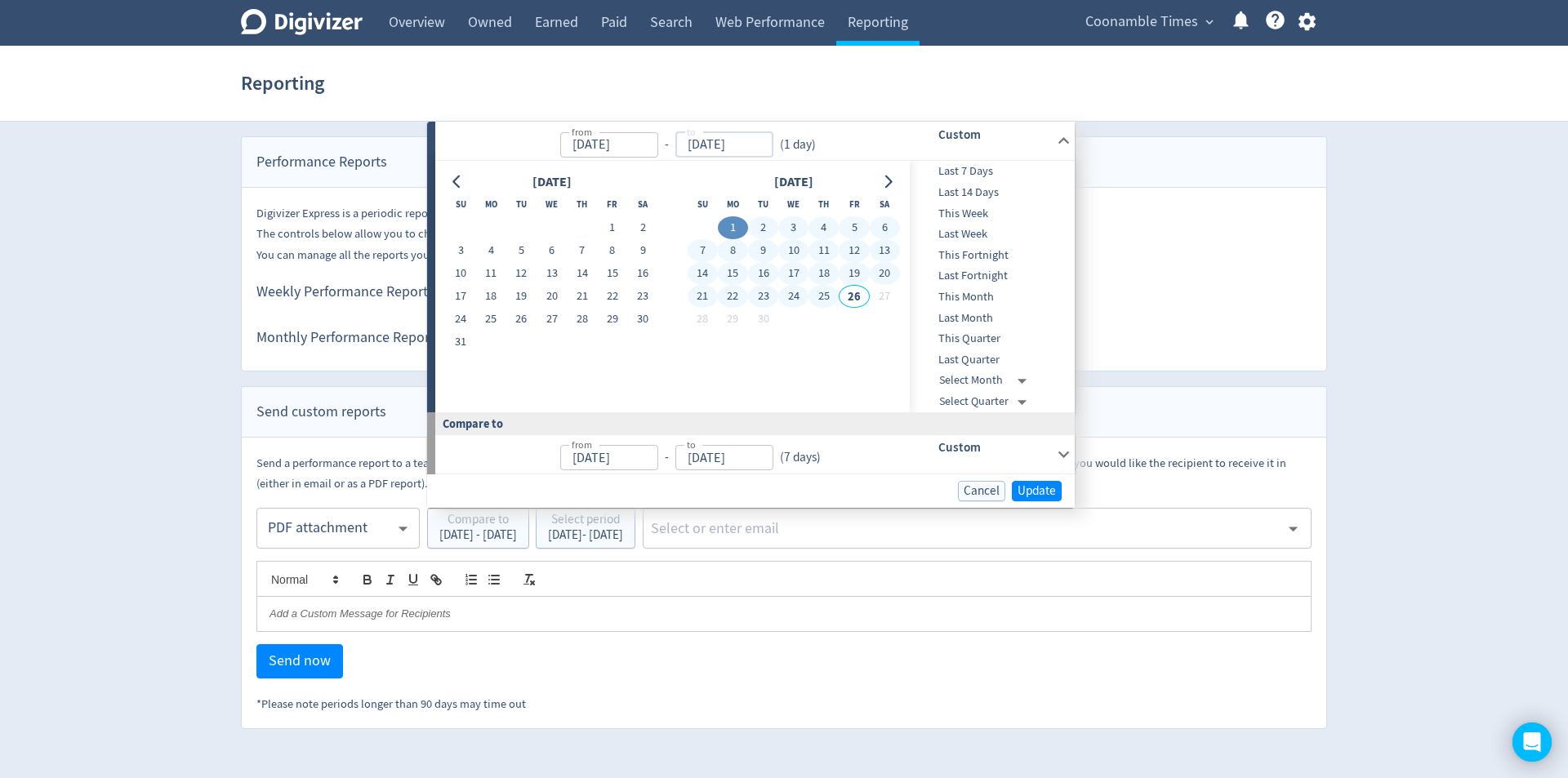
type input "[DATE]"
click at [714, 147] on input "[DATE]" at bounding box center [724, 145] width 98 height 25
type input "[DATE]"
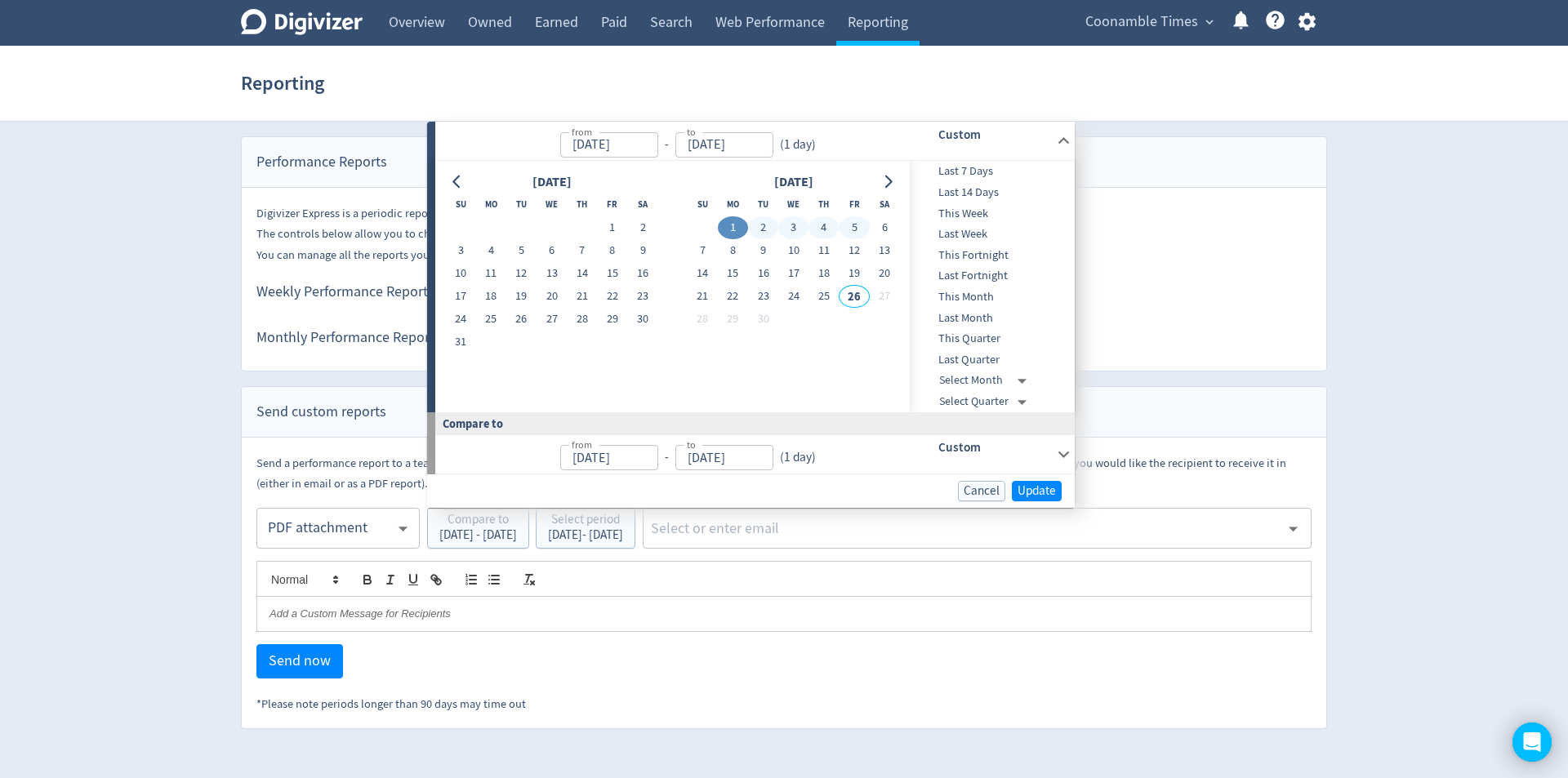
click at [832, 147] on div "from [DATE] from - to [DATE] to ( 1 day )" at bounding box center [663, 141] width 455 height 39
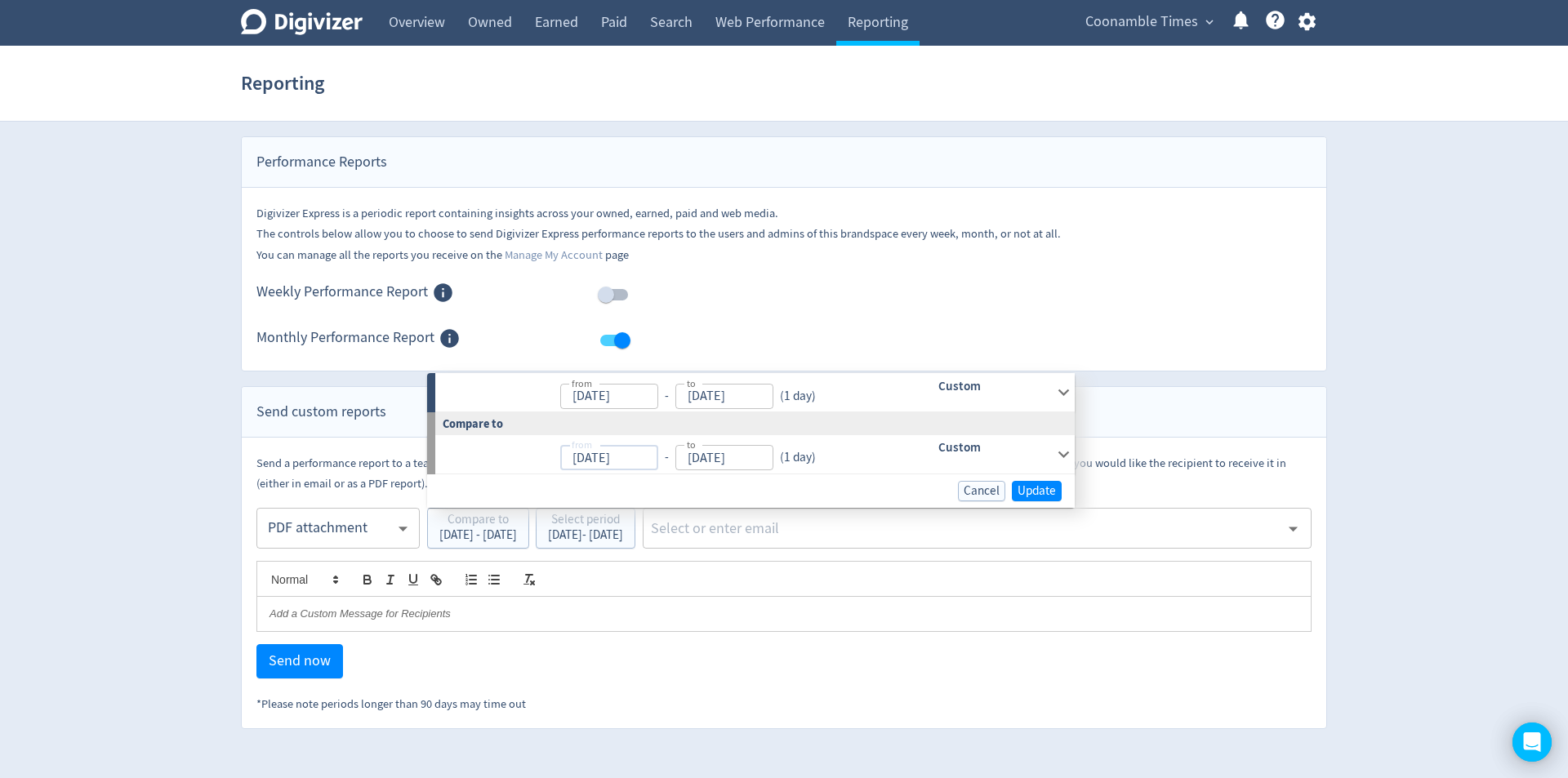
click at [646, 461] on input "[DATE]" at bounding box center [608, 458] width 98 height 25
drag, startPoint x: 646, startPoint y: 461, endPoint x: 570, endPoint y: 460, distance: 76.0
click at [572, 460] on input "[DATE]" at bounding box center [608, 458] width 98 height 25
type input "[DATE]"
click at [788, 454] on body "Digivizer Logo [PERSON_NAME] Logo Overview Owned Earned Paid Search Web Perform…" at bounding box center [784, 365] width 1568 height 730
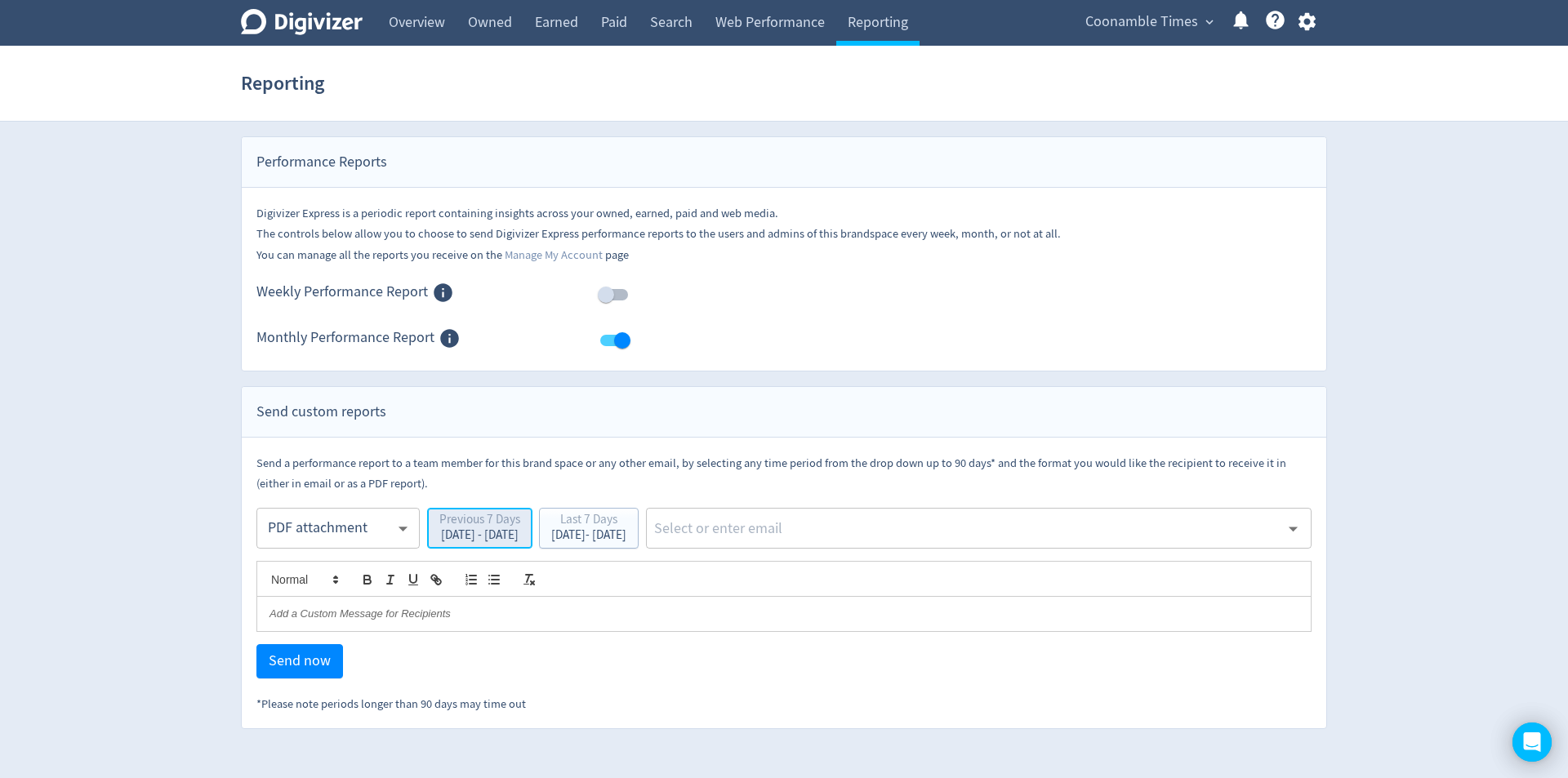
click at [520, 538] on div "[DATE] - [DATE]" at bounding box center [479, 535] width 81 height 13
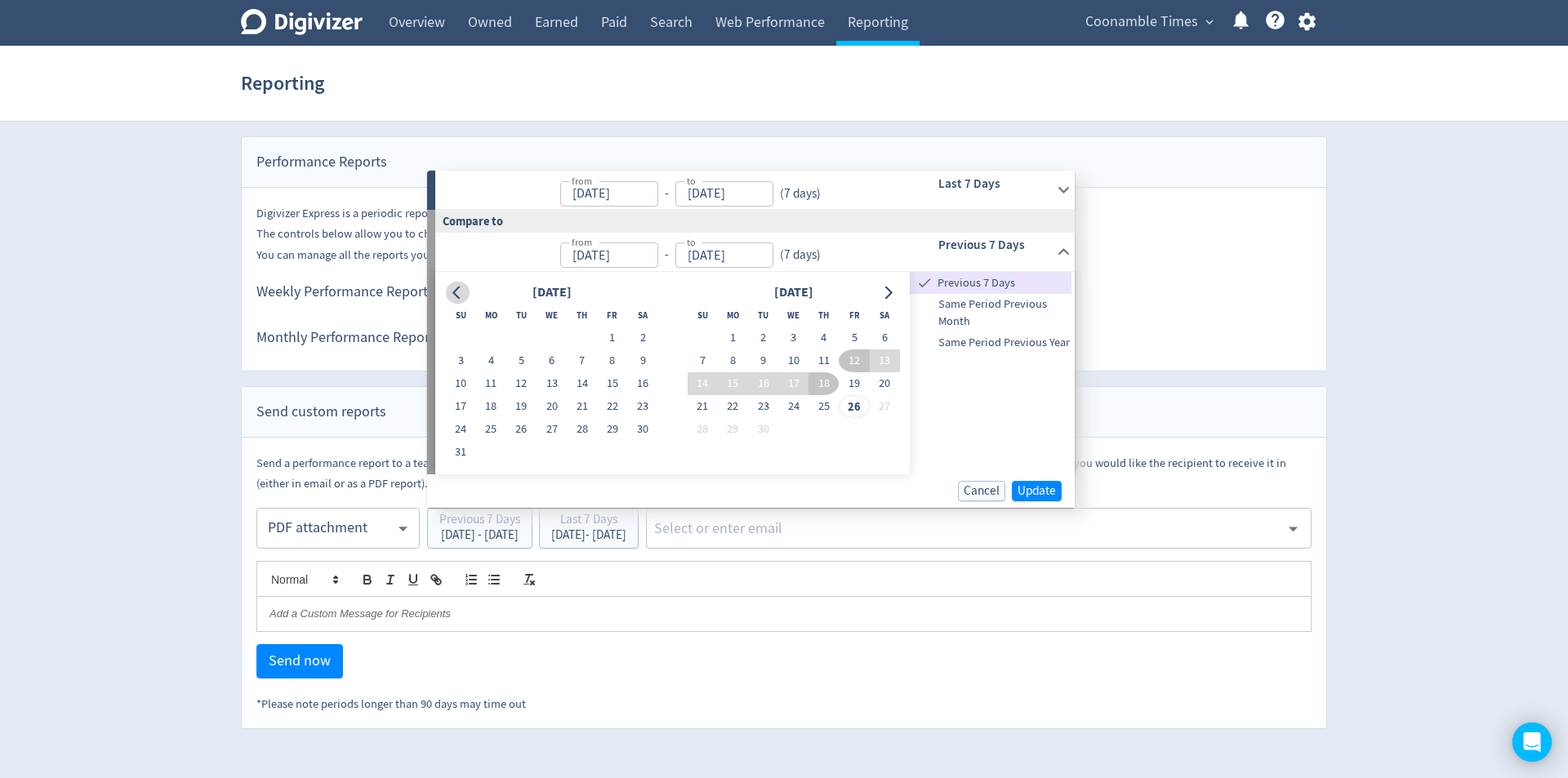
click at [464, 293] on button "Go to previous month" at bounding box center [458, 292] width 23 height 23
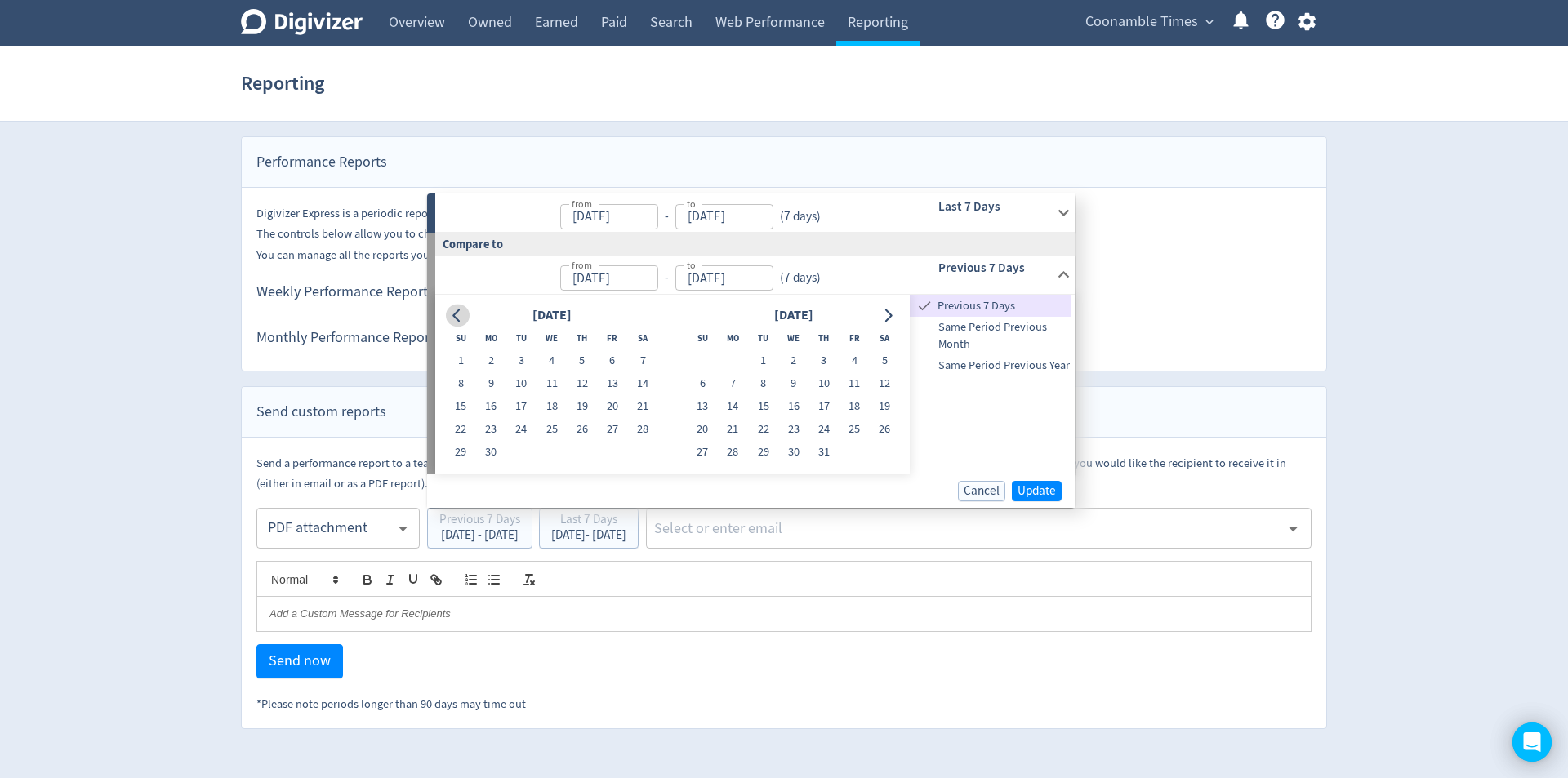
click at [464, 293] on div "from [DATE] from - to [DATE] to ( 7 days )" at bounding box center [663, 274] width 455 height 39
click at [464, 293] on body "Digivizer Logo [PERSON_NAME] Logo Overview Owned Earned Paid Search Web Perform…" at bounding box center [784, 365] width 1568 height 730
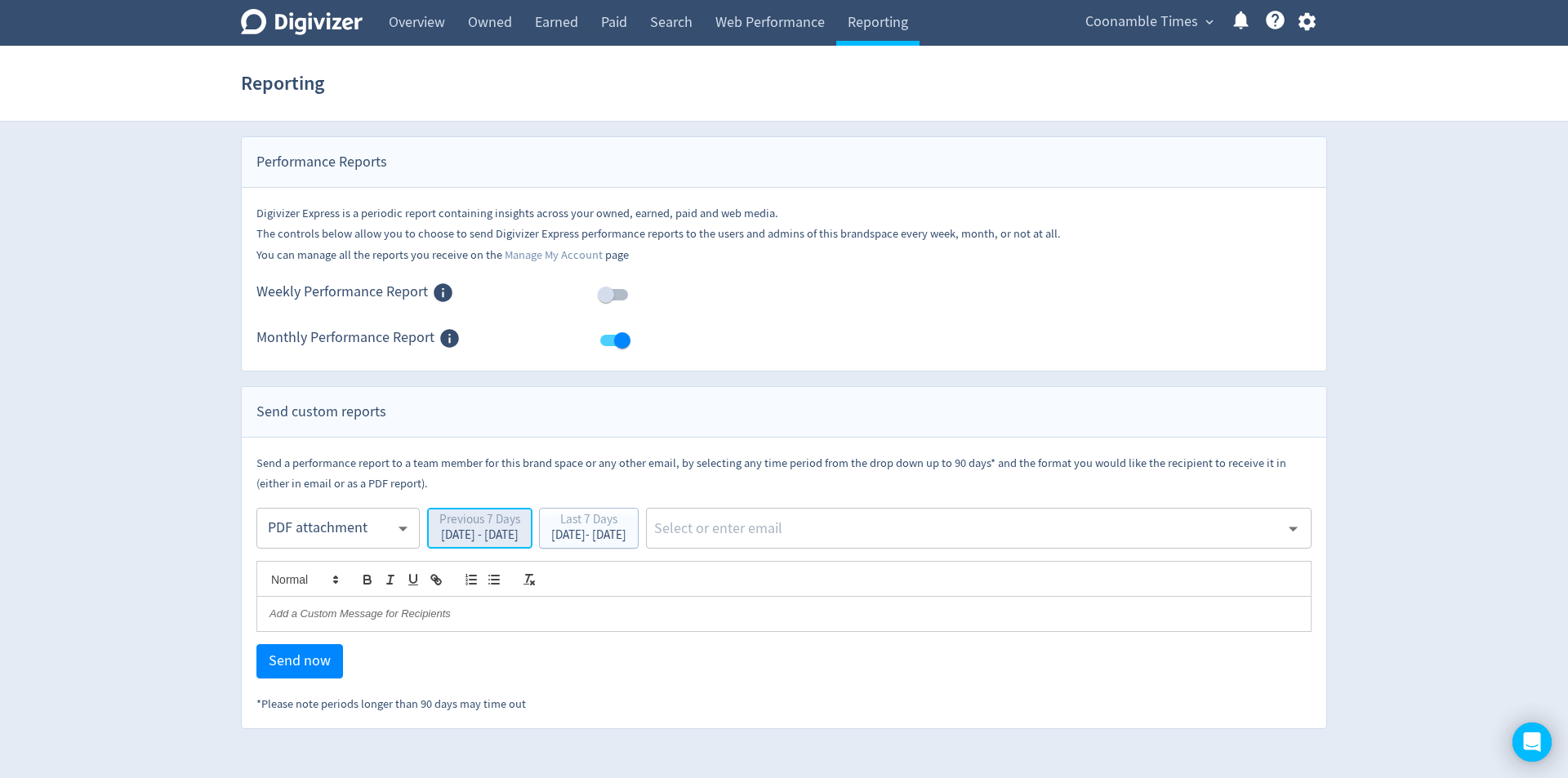
click at [520, 533] on div "[DATE] - [DATE]" at bounding box center [479, 535] width 81 height 13
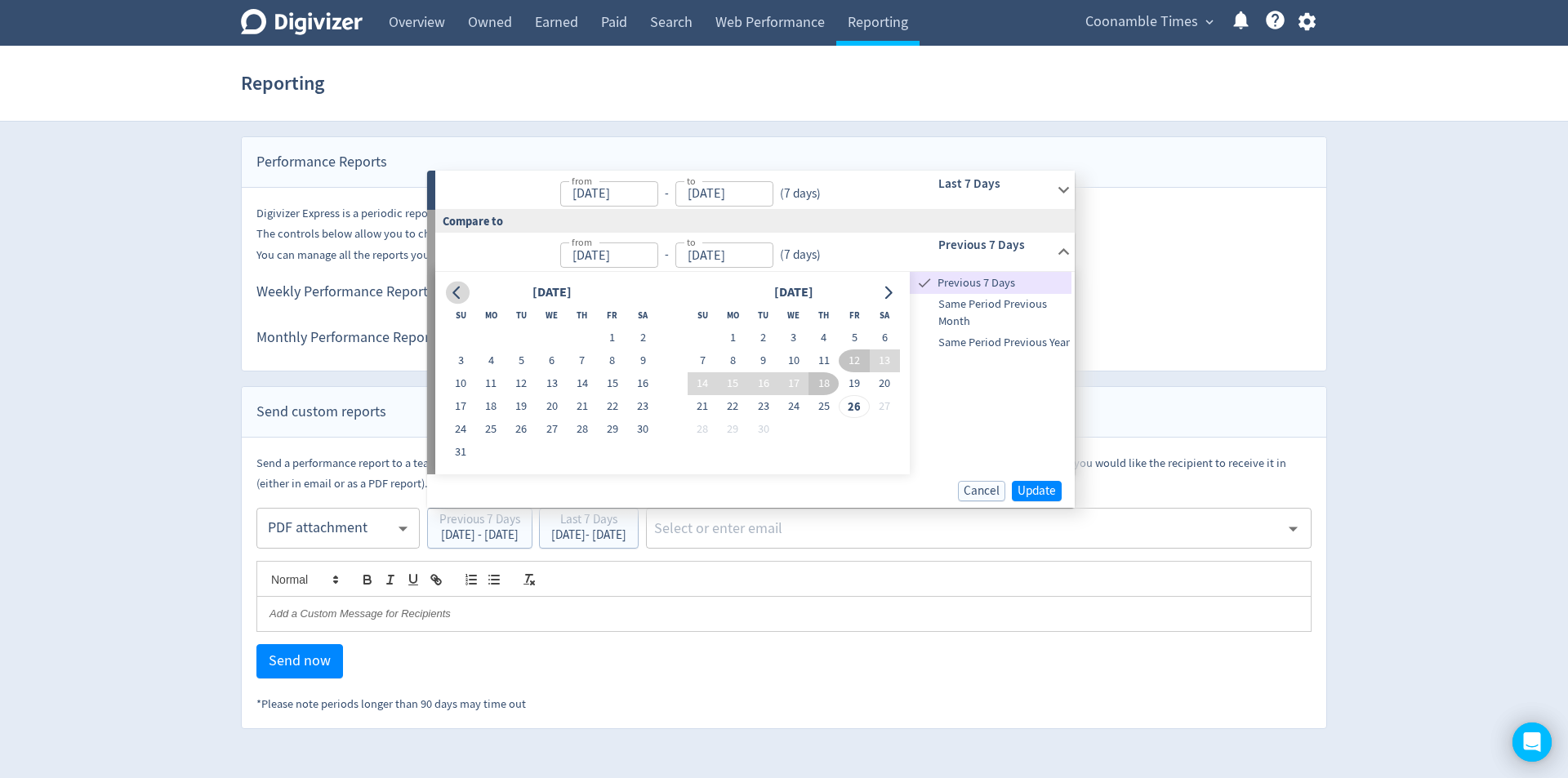
click at [464, 290] on button "Go to previous month" at bounding box center [458, 292] width 23 height 23
click at [464, 291] on button "Go to previous month" at bounding box center [458, 292] width 23 height 23
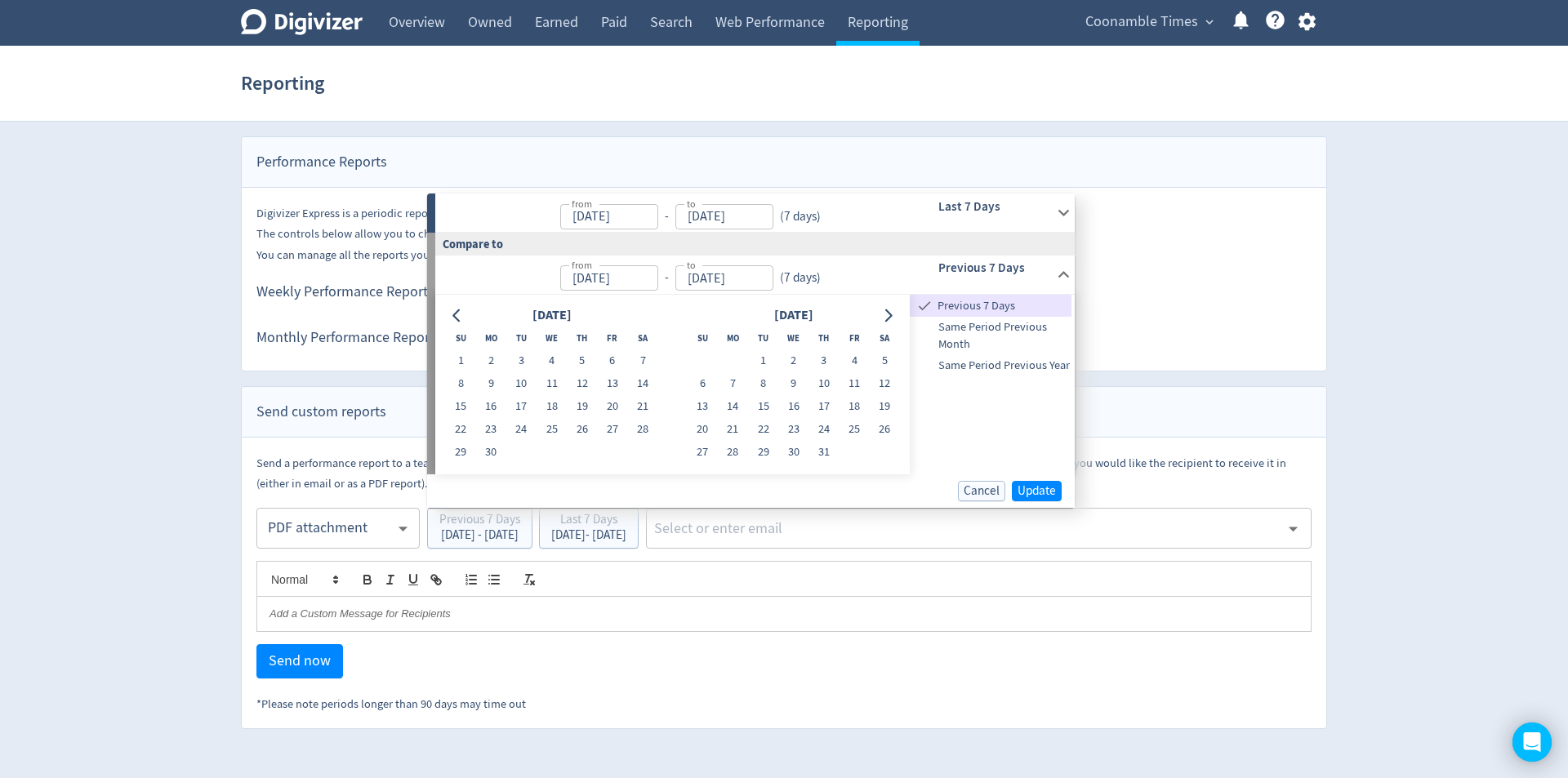
click at [464, 291] on div "from [DATE] from - to [DATE] to ( 7 days )" at bounding box center [663, 274] width 455 height 39
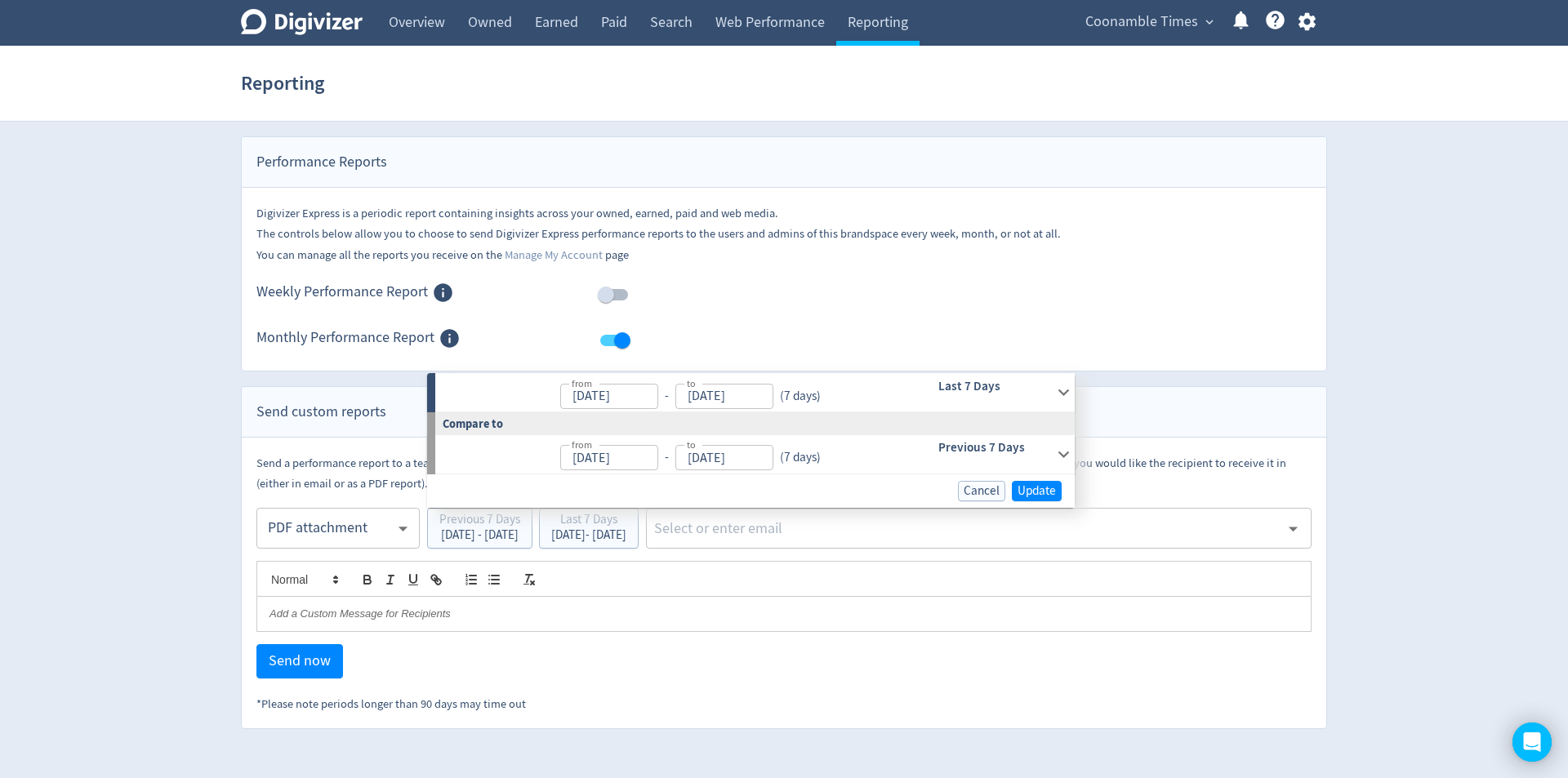
click at [464, 291] on body "Digivizer Logo [PERSON_NAME] Logo Overview Owned Earned Paid Search Web Perform…" at bounding box center [784, 365] width 1568 height 730
click at [464, 291] on span "Weekly Performance Report" at bounding box center [415, 292] width 317 height 22
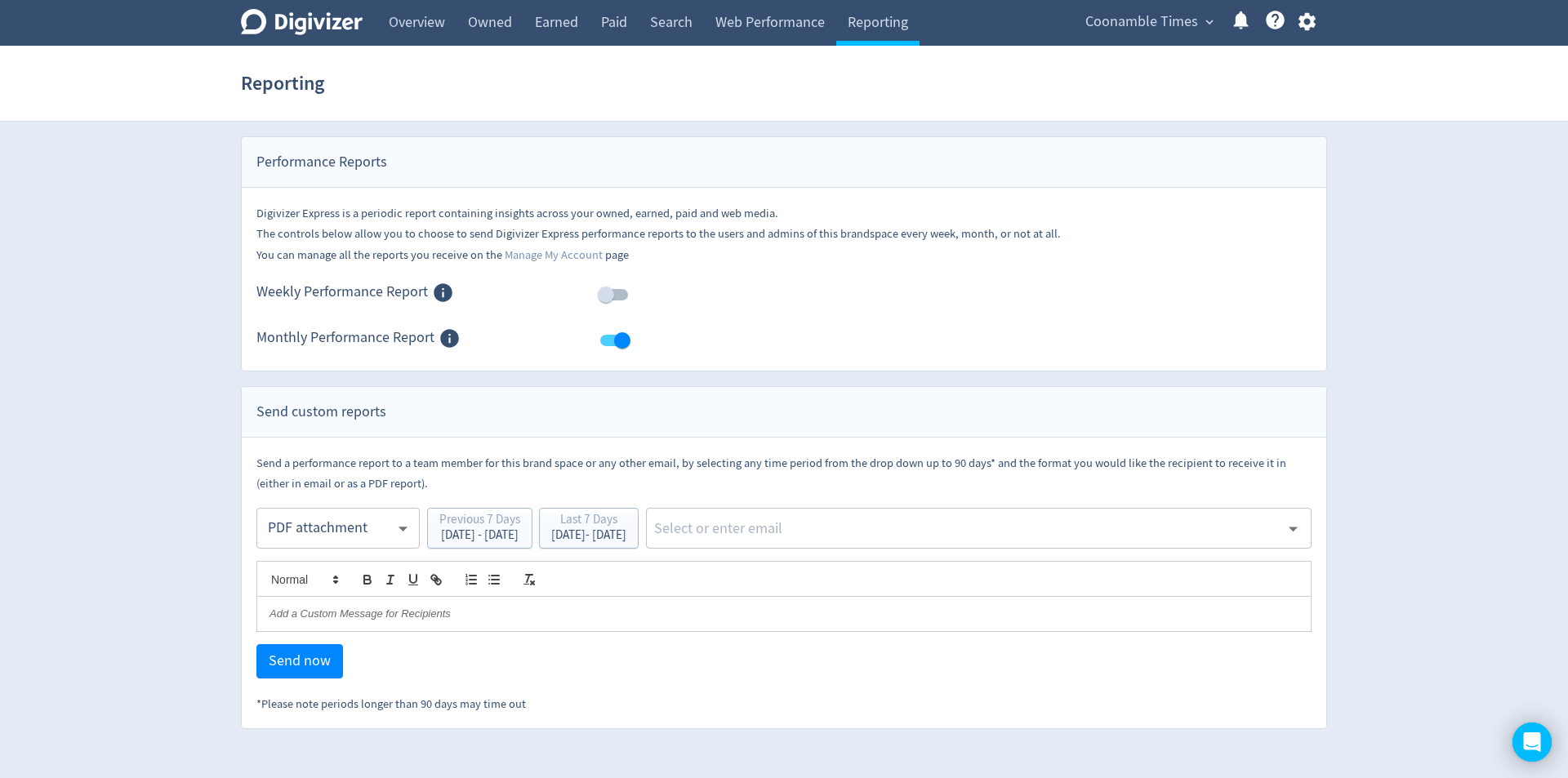
click at [484, 554] on div at bounding box center [783, 596] width 1055 height 96
click at [495, 532] on div "[DATE] - [DATE]" at bounding box center [479, 535] width 81 height 13
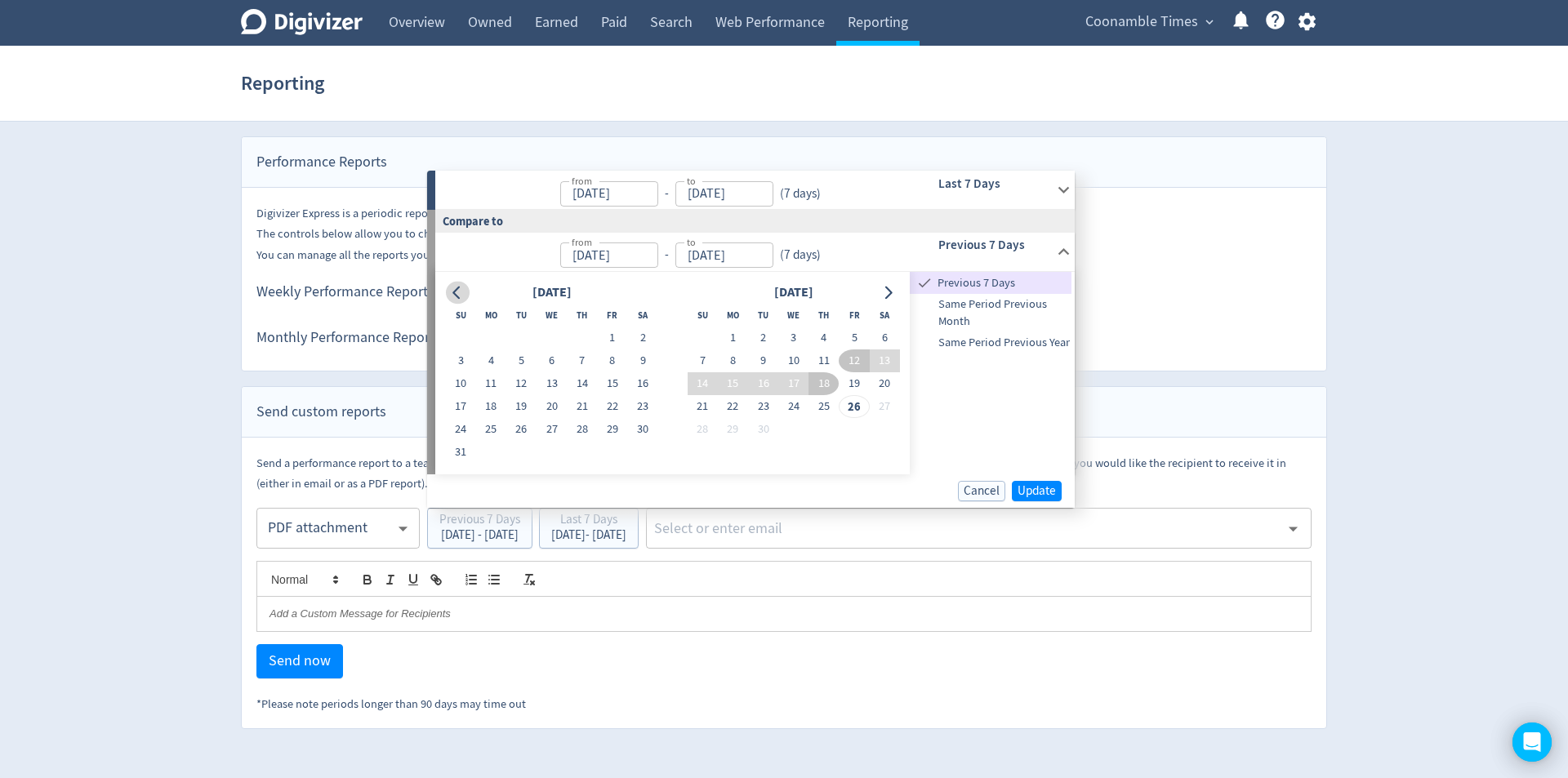
click at [456, 300] on button "Go to previous month" at bounding box center [458, 292] width 23 height 23
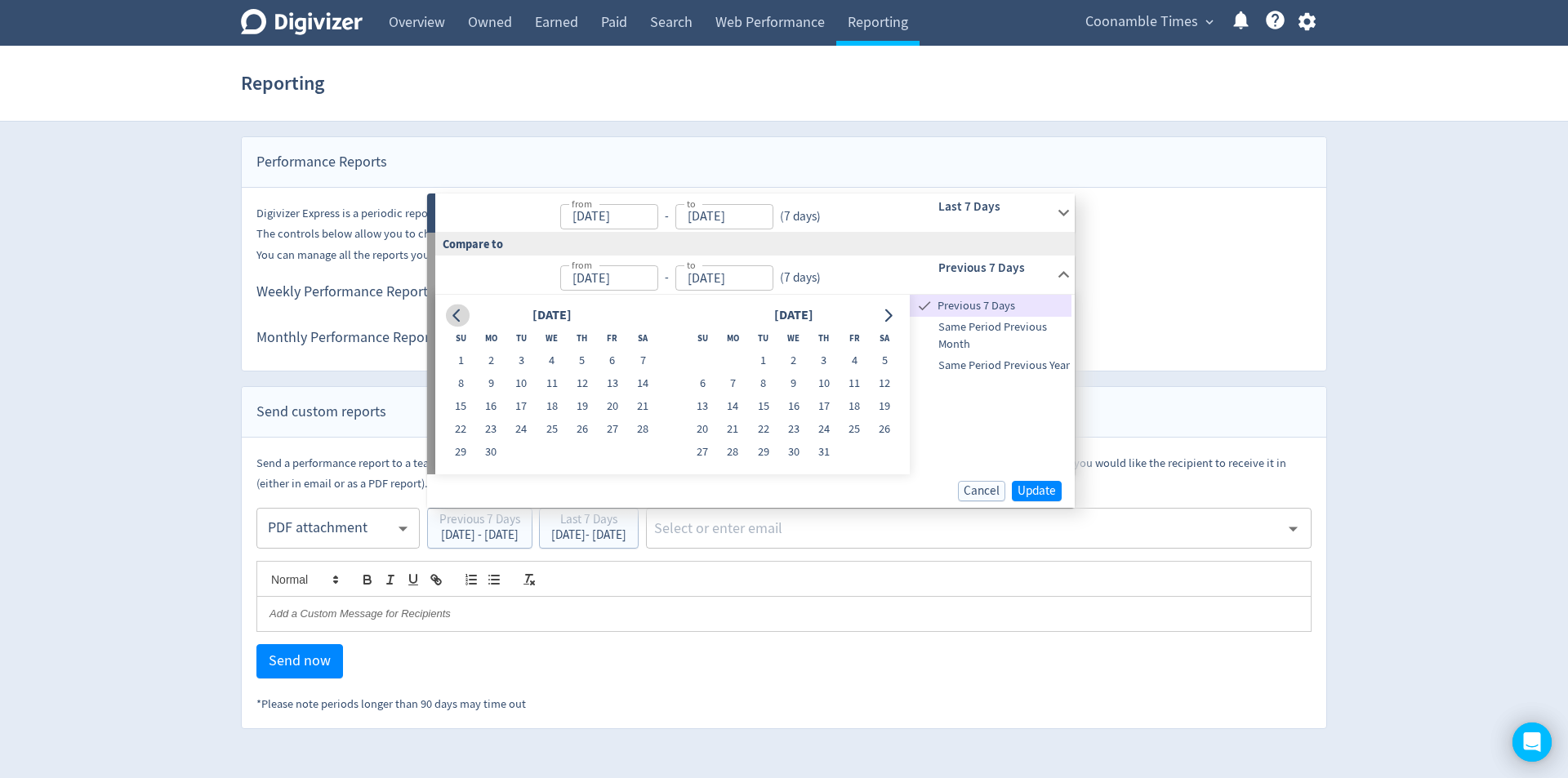
click at [457, 321] on icon "Go to previous month" at bounding box center [457, 315] width 13 height 13
click at [457, 323] on button "Go to previous month" at bounding box center [458, 316] width 23 height 23
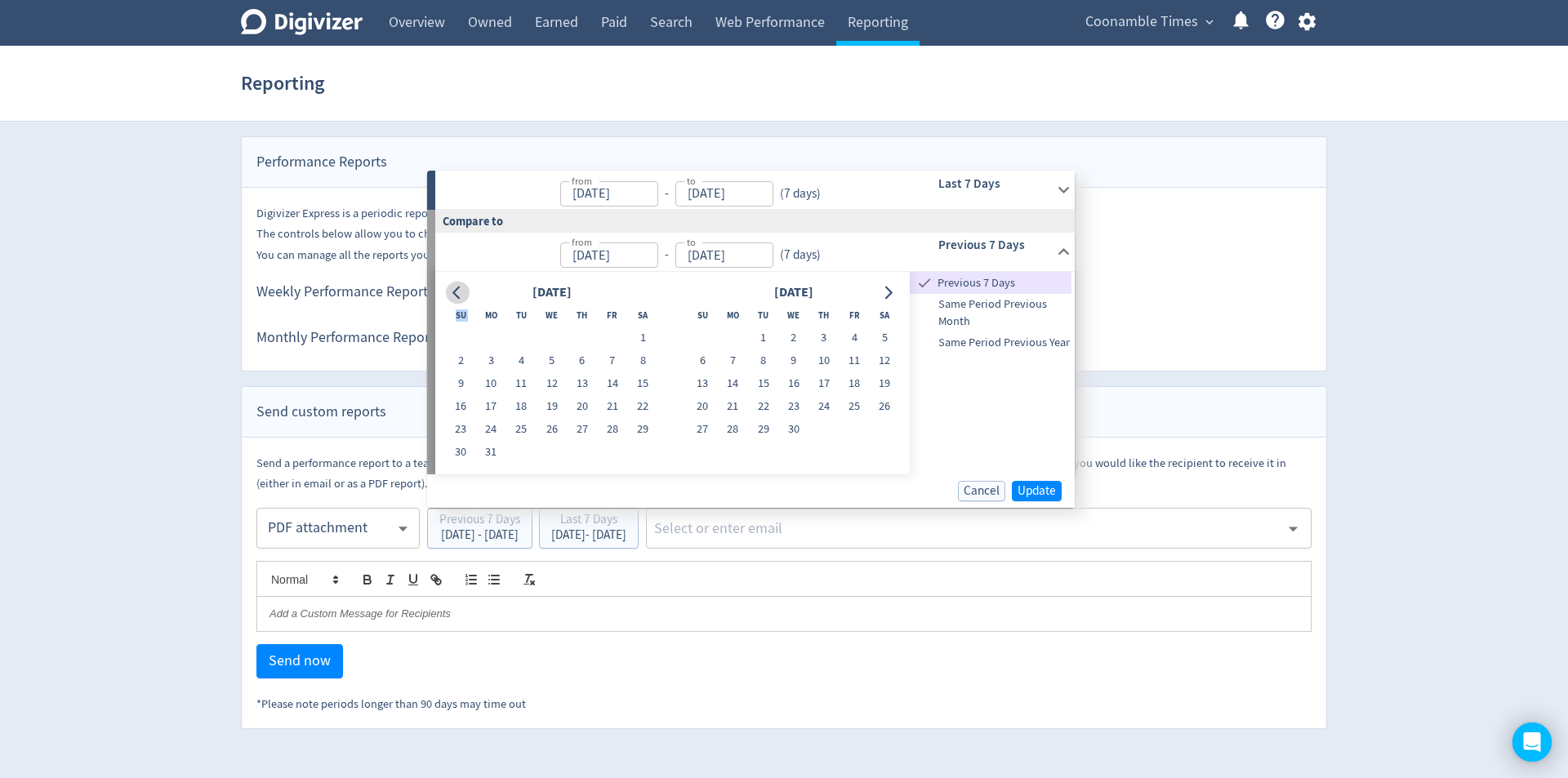
click at [457, 323] on th "Su" at bounding box center [461, 316] width 30 height 23
click at [457, 303] on button "Go to previous month" at bounding box center [458, 292] width 23 height 23
click at [456, 297] on icon "Go to previous month" at bounding box center [456, 292] width 7 height 13
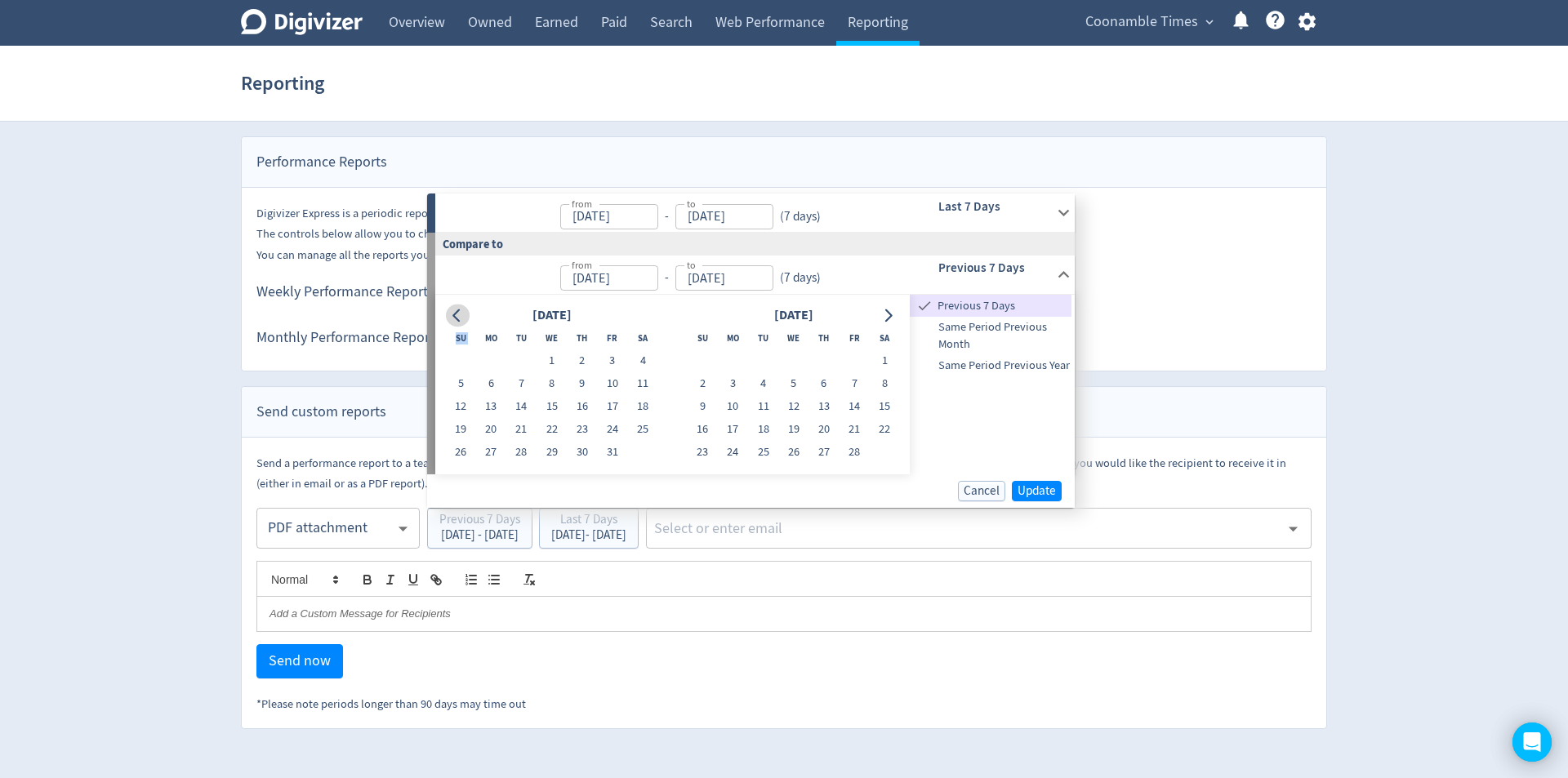
click at [460, 317] on icon "Go to previous month" at bounding box center [457, 315] width 13 height 13
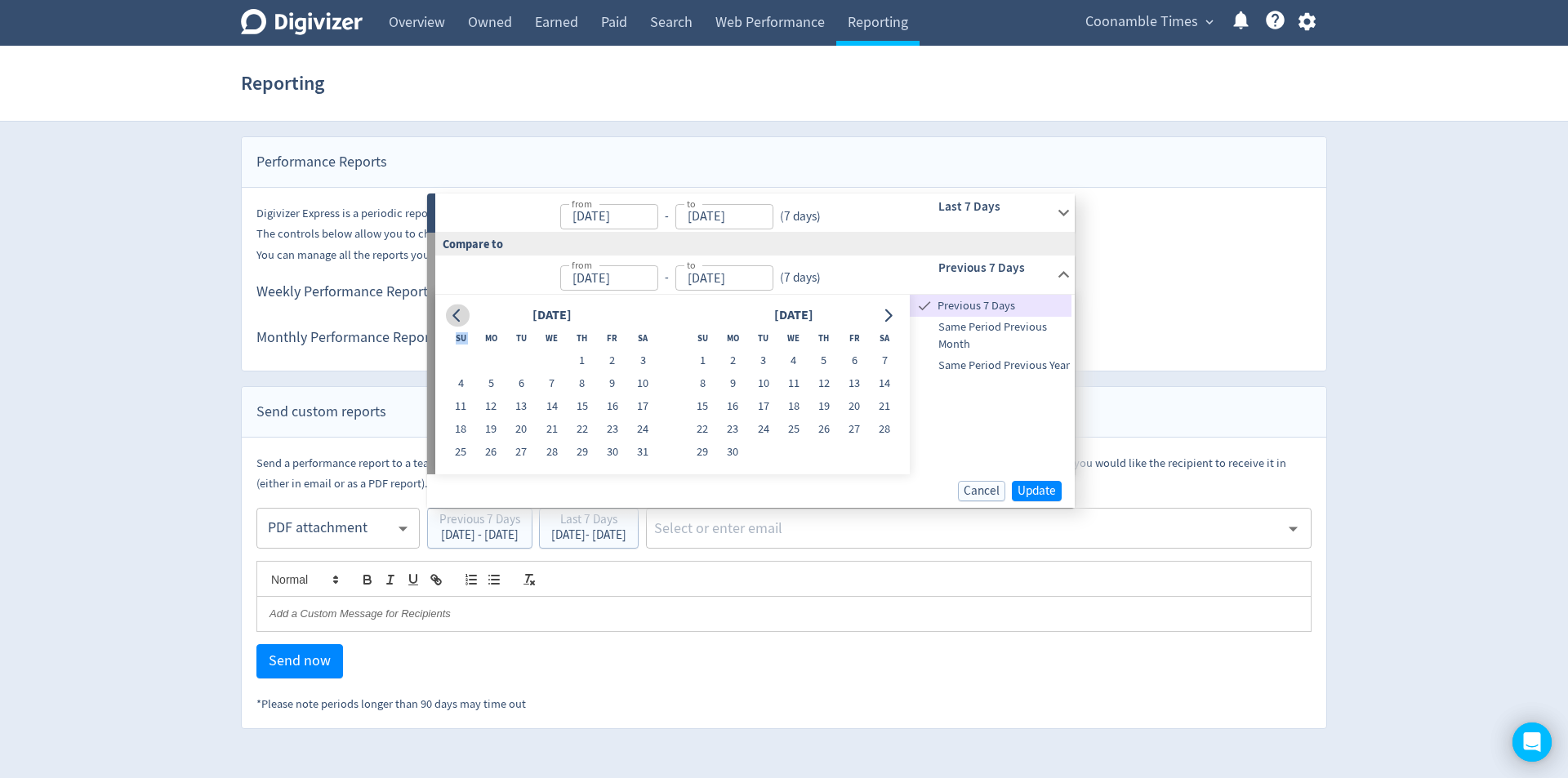
click at [460, 317] on icon "Go to previous month" at bounding box center [457, 315] width 13 height 13
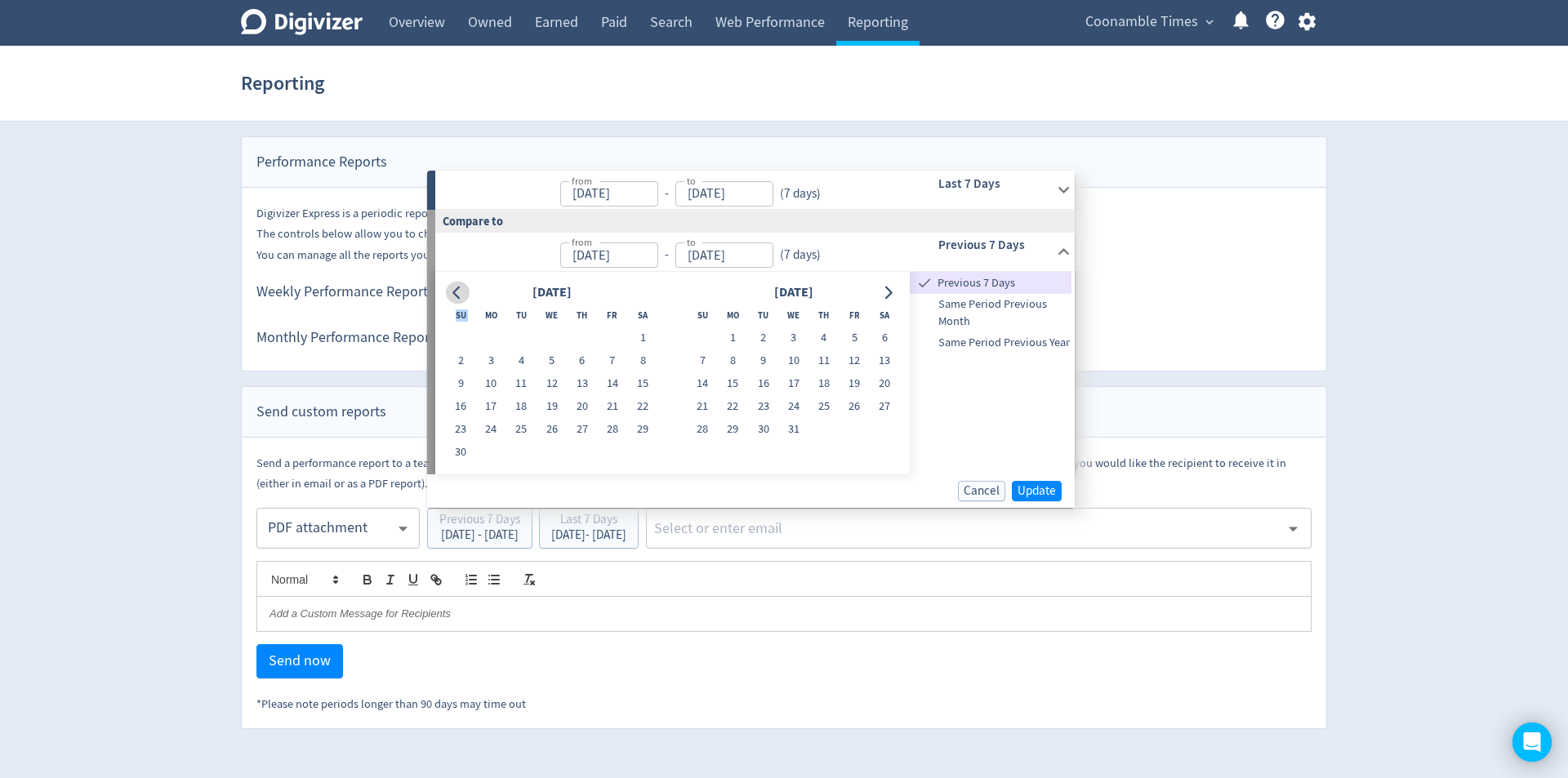
click at [460, 317] on th "Su" at bounding box center [461, 316] width 30 height 23
click at [458, 301] on button "Go to previous month" at bounding box center [458, 292] width 23 height 23
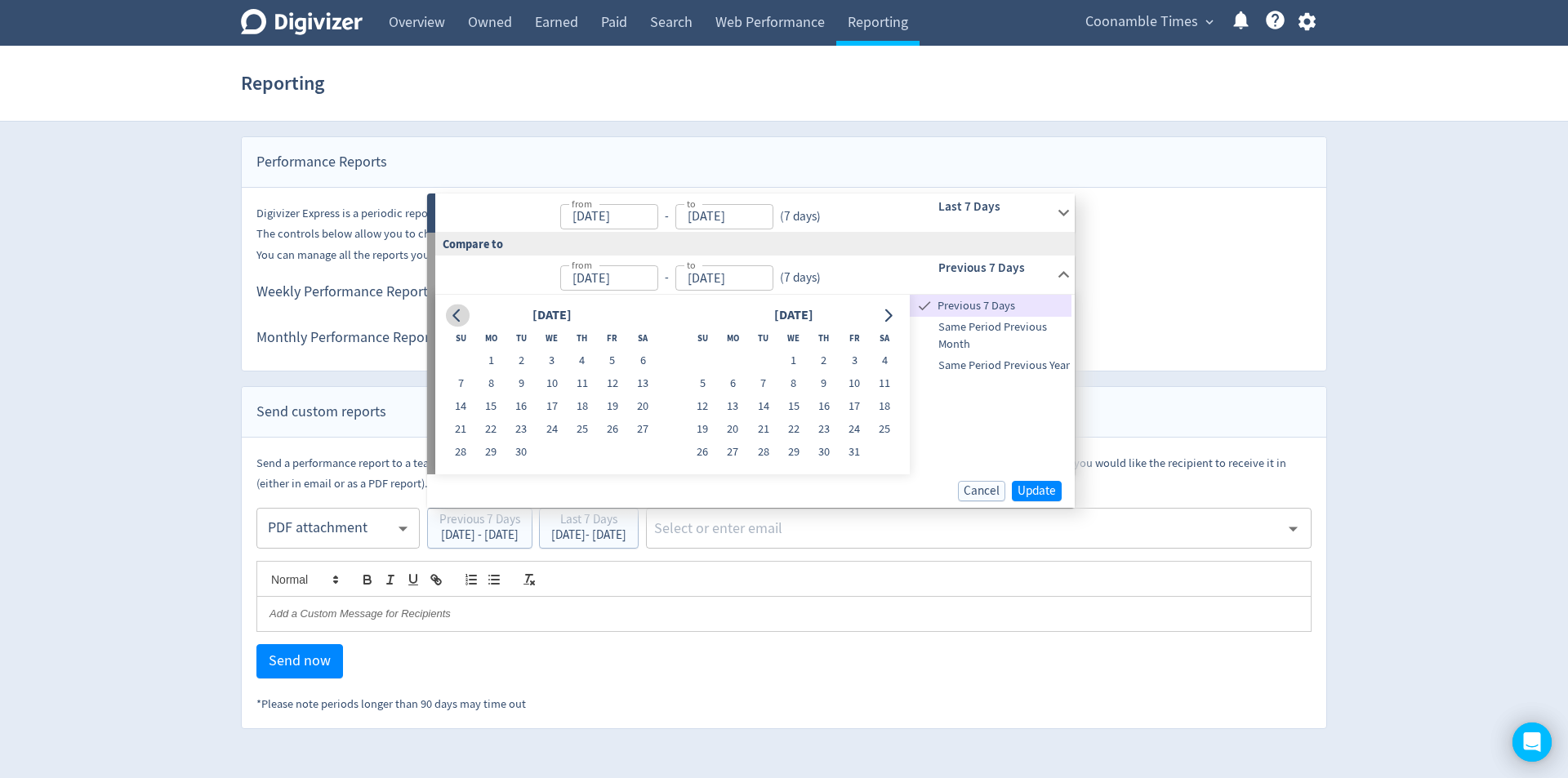
click at [458, 301] on div "[DATE] Su Mo Tu We Th Fr Sa 1 2 3 4 5 6 7 8 9 10 11 12 13 14 15 16 17 18 19 20 …" at bounding box center [672, 385] width 474 height 179
click at [458, 315] on icon "Go to previous month" at bounding box center [457, 315] width 13 height 13
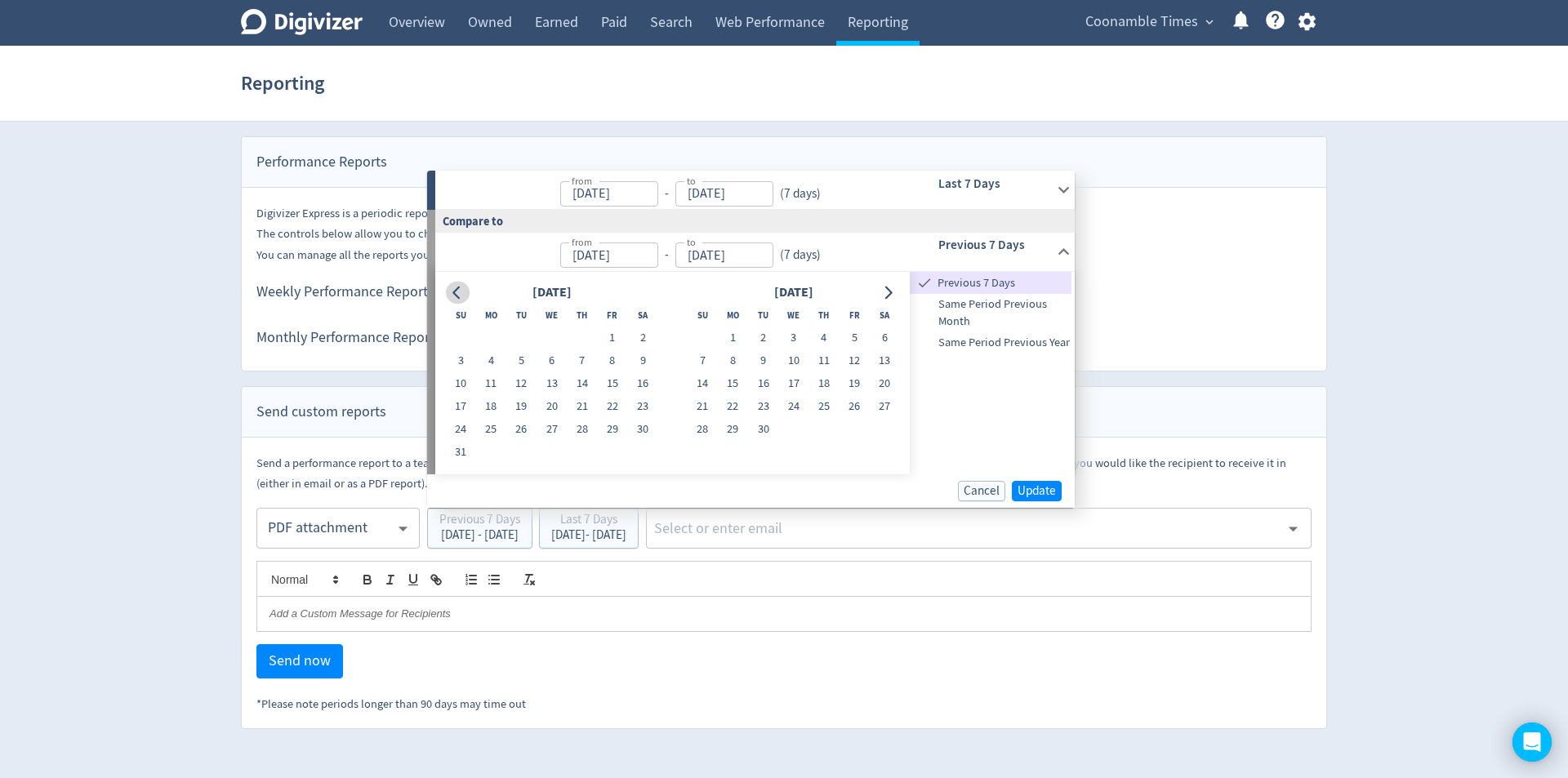
click at [458, 315] on th "Su" at bounding box center [461, 316] width 30 height 23
click at [458, 302] on button "Go to previous month" at bounding box center [458, 292] width 23 height 23
click at [458, 302] on div "[DATE] Su Mo Tu We Th Fr Sa 1 2 3 4 5 6 7 8 9 10 11 12 13 14 15 16 17 18 19 20 …" at bounding box center [672, 373] width 474 height 203
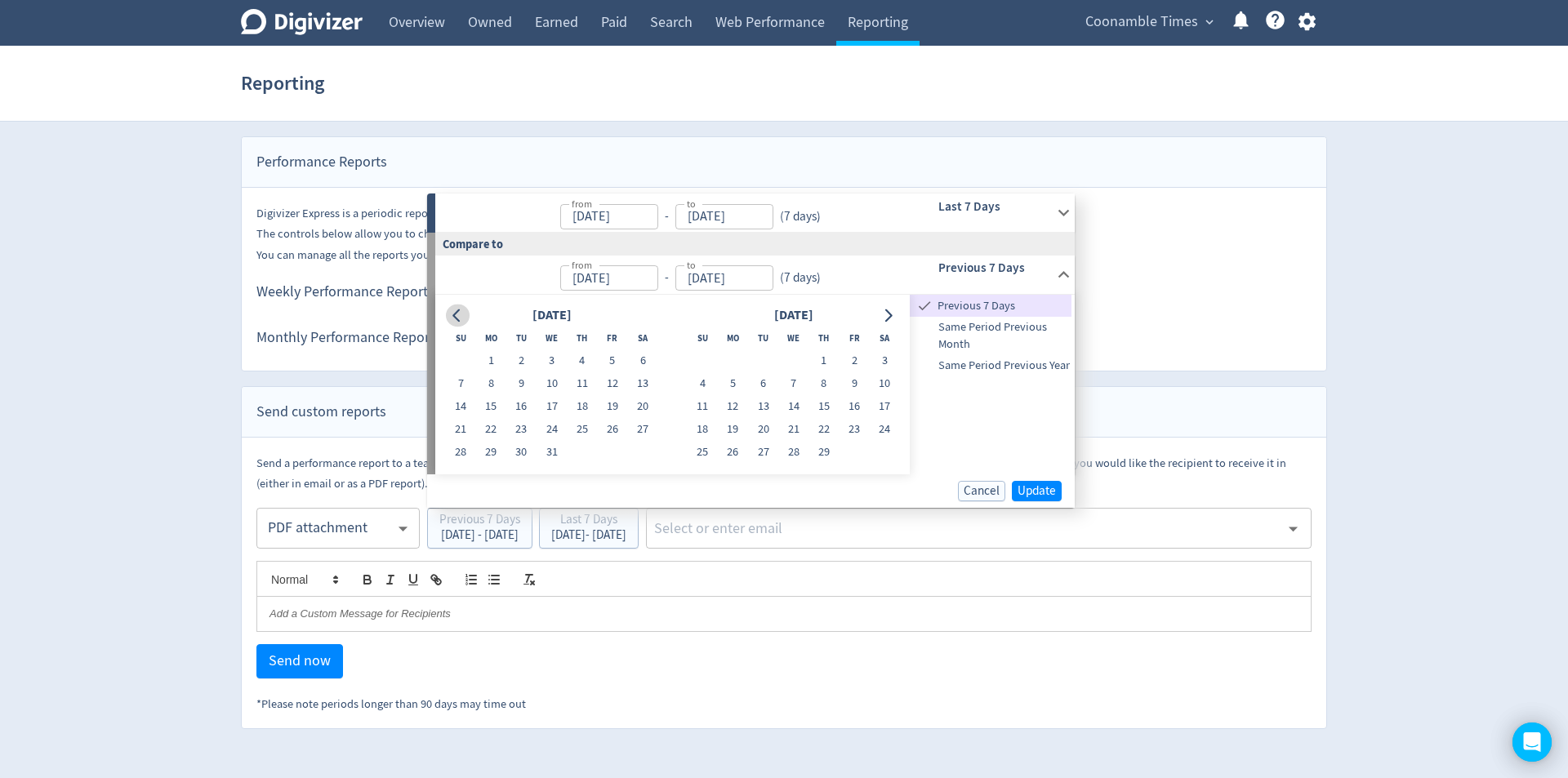
click at [459, 318] on icon "Go to previous month" at bounding box center [457, 315] width 13 height 13
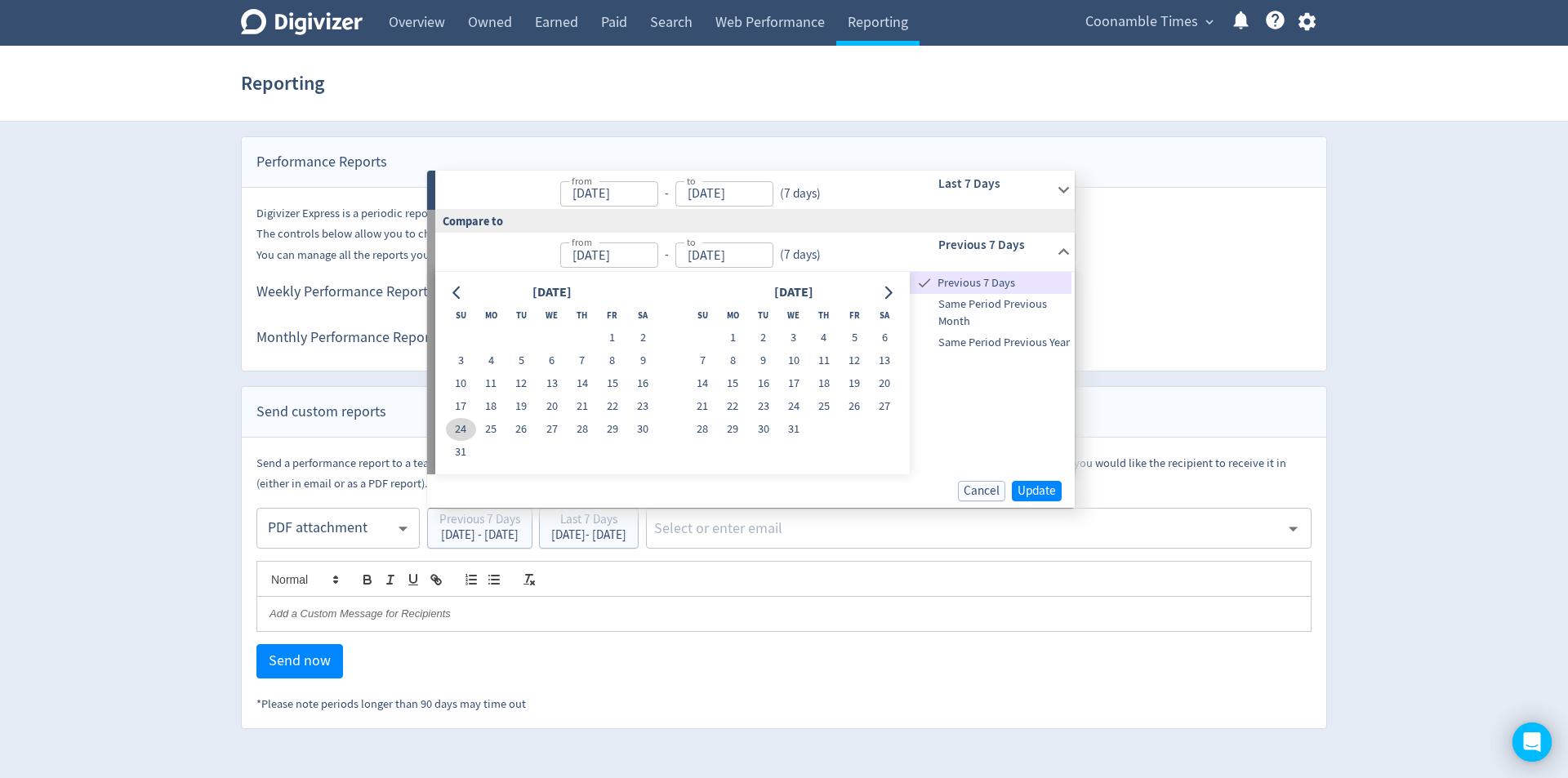
click at [463, 435] on button "24" at bounding box center [461, 430] width 30 height 23
type input "[DATE]"
click at [458, 453] on button "31" at bounding box center [461, 453] width 30 height 23
type input "[DATE]"
click at [1047, 495] on span "Update" at bounding box center [1036, 491] width 39 height 13
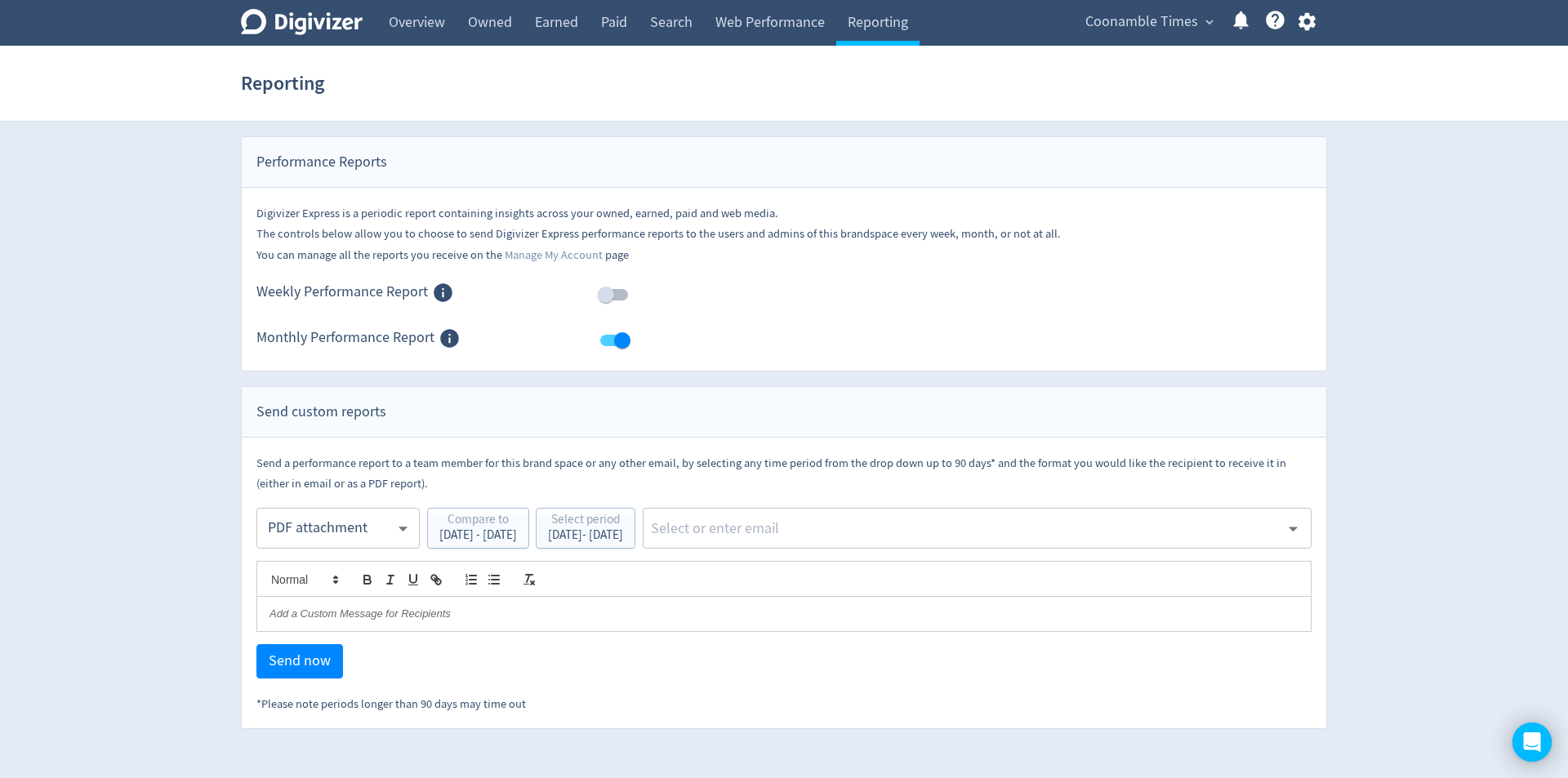
click at [888, 546] on div "​" at bounding box center [977, 529] width 668 height 41
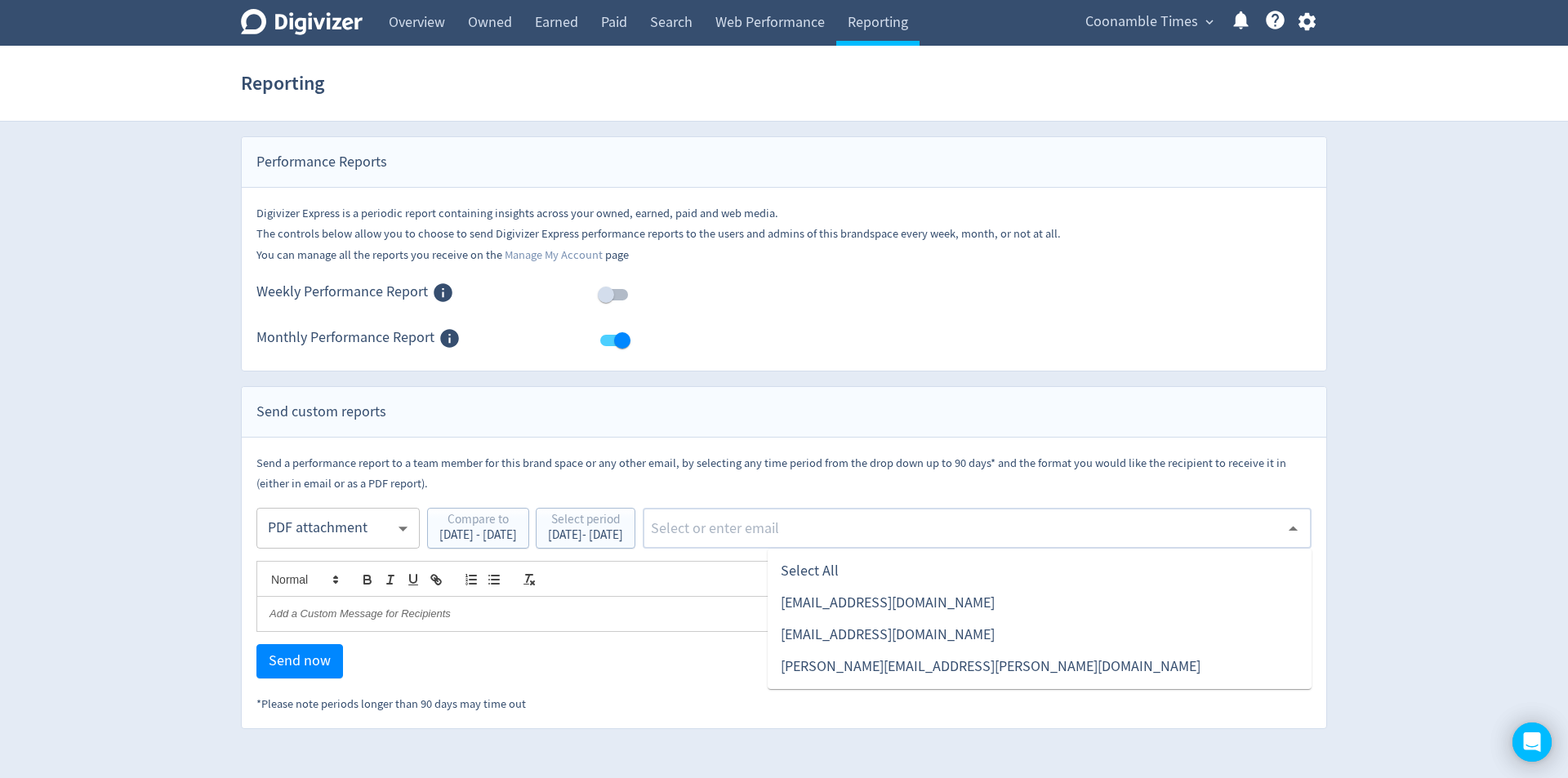
click at [875, 606] on li "[EMAIL_ADDRESS][DOMAIN_NAME]" at bounding box center [1039, 603] width 544 height 32
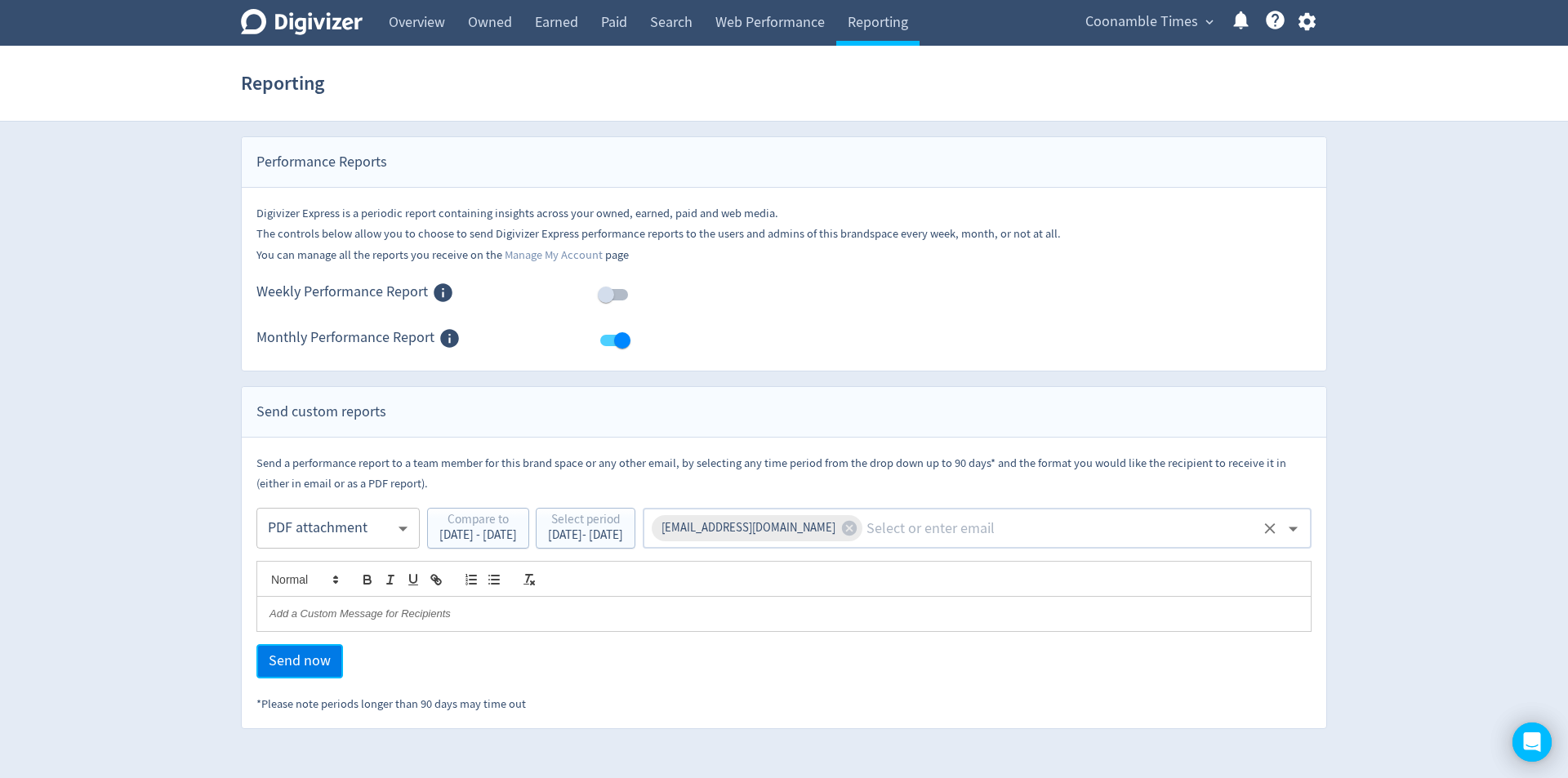
click at [306, 667] on span "Send now" at bounding box center [299, 661] width 62 height 14
click at [613, 535] on div "[DATE] - [DATE]" at bounding box center [585, 535] width 75 height 13
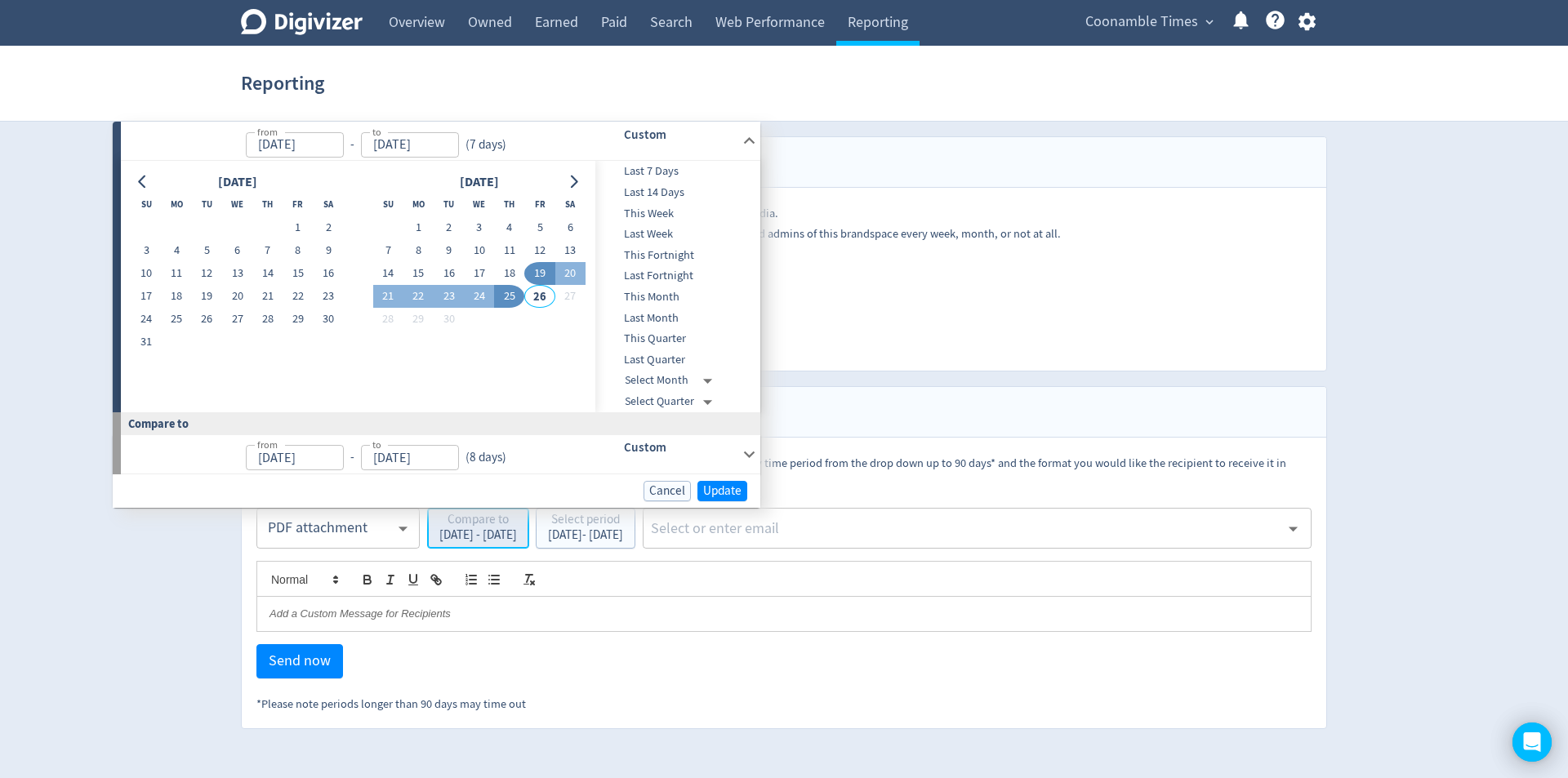
click at [504, 538] on div "[DATE] - [DATE]" at bounding box center [478, 535] width 78 height 13
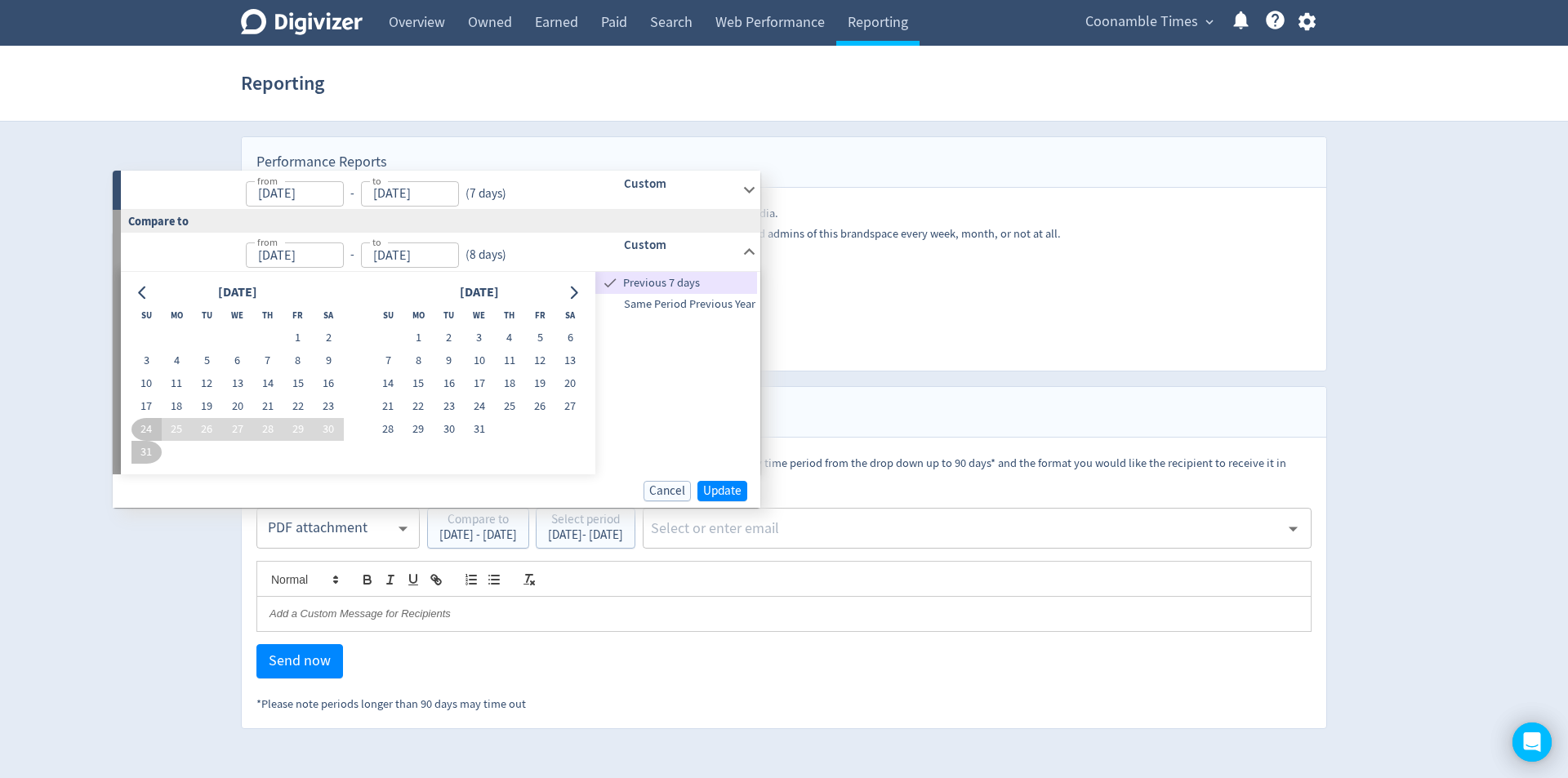
type input "[DATE]"
click at [425, 188] on input "[DATE]" at bounding box center [409, 194] width 98 height 25
type input "[DATE]"
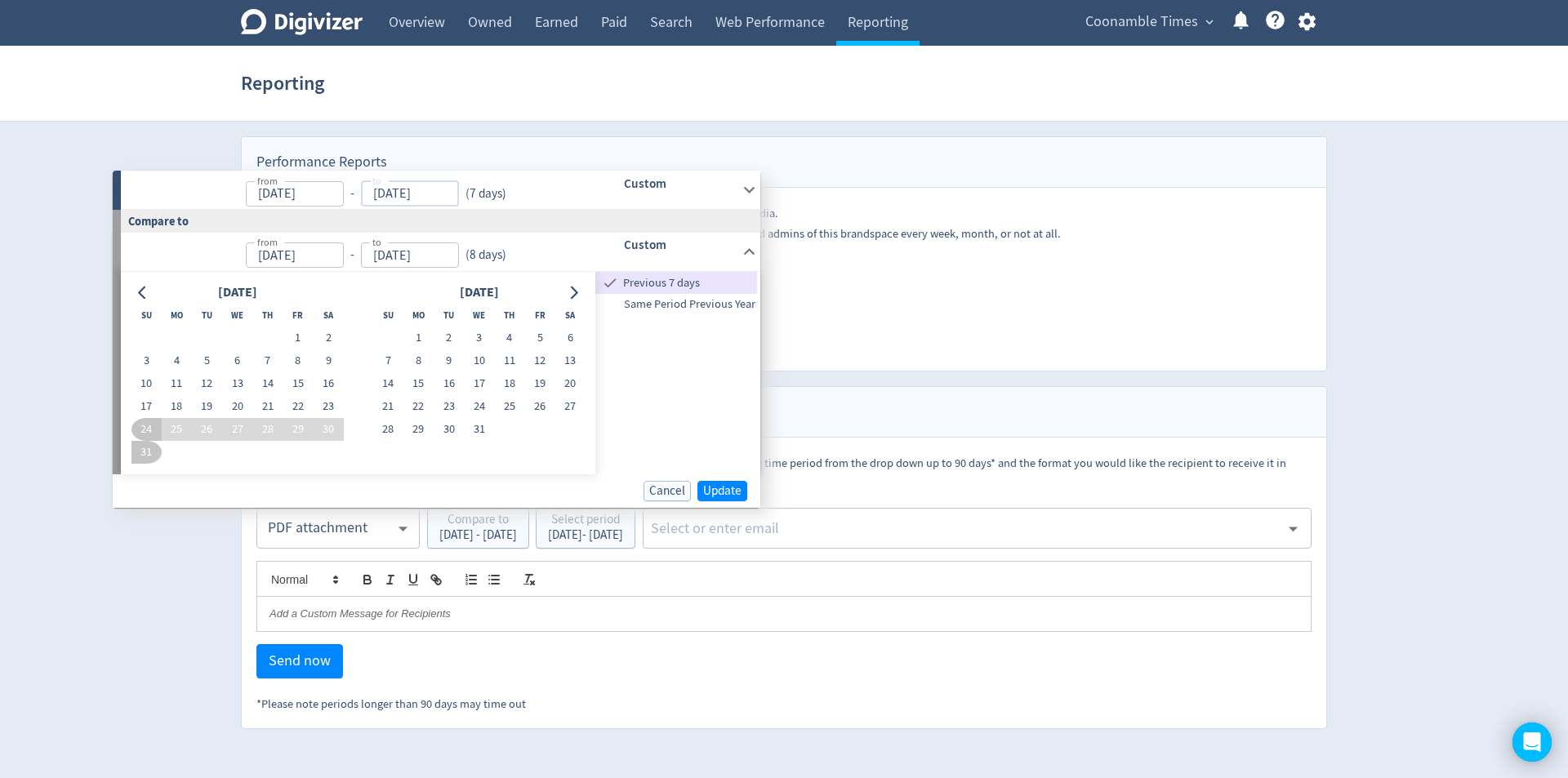
type input "[DATE]"
click at [311, 193] on input "[DATE]" at bounding box center [295, 194] width 98 height 25
drag, startPoint x: 324, startPoint y: 188, endPoint x: 197, endPoint y: 177, distance: 127.5
click at [197, 177] on p "from [DATE] from - to [DATE] to ( 6 days )" at bounding box center [323, 190] width 382 height 32
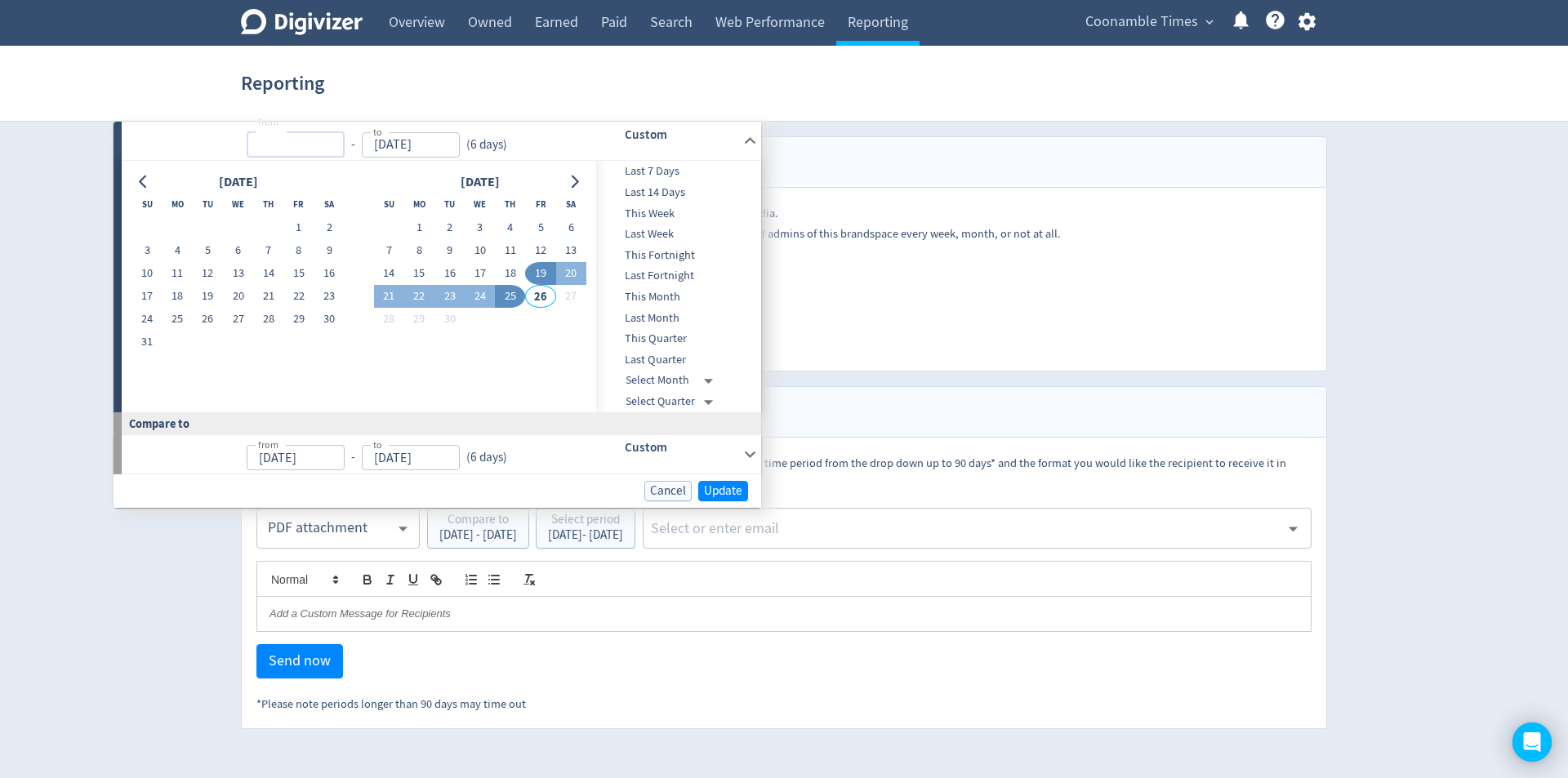
type input "[DATE]"
drag, startPoint x: 456, startPoint y: 139, endPoint x: 323, endPoint y: 137, distance: 133.0
click at [326, 138] on p "from [DATE] from - to [DATE] to ( 6 days )" at bounding box center [323, 141] width 382 height 32
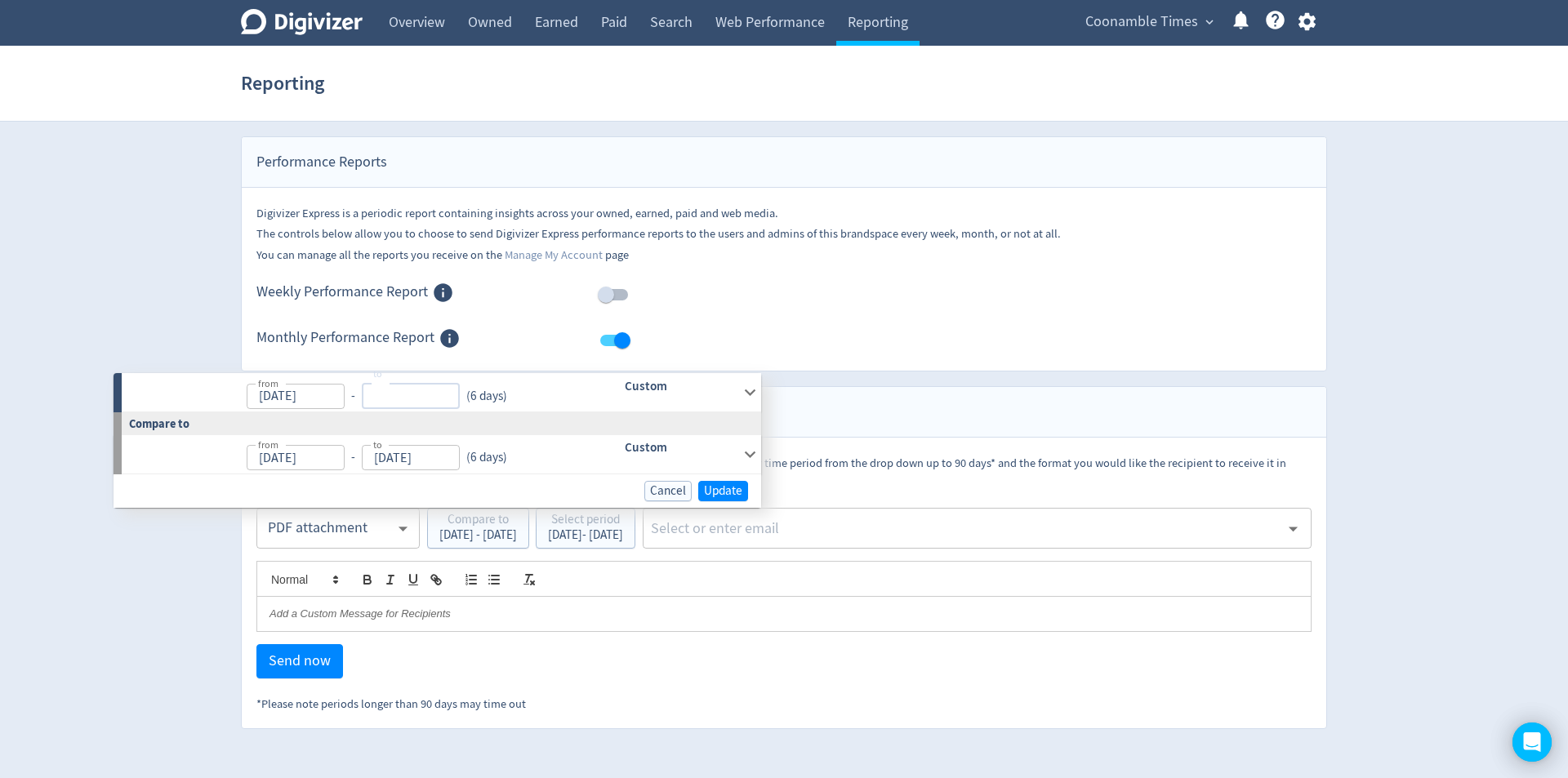
type input "[DATE]"
click at [517, 399] on div "from [DATE] from - to [DATE] to ( 6 days )" at bounding box center [349, 392] width 455 height 39
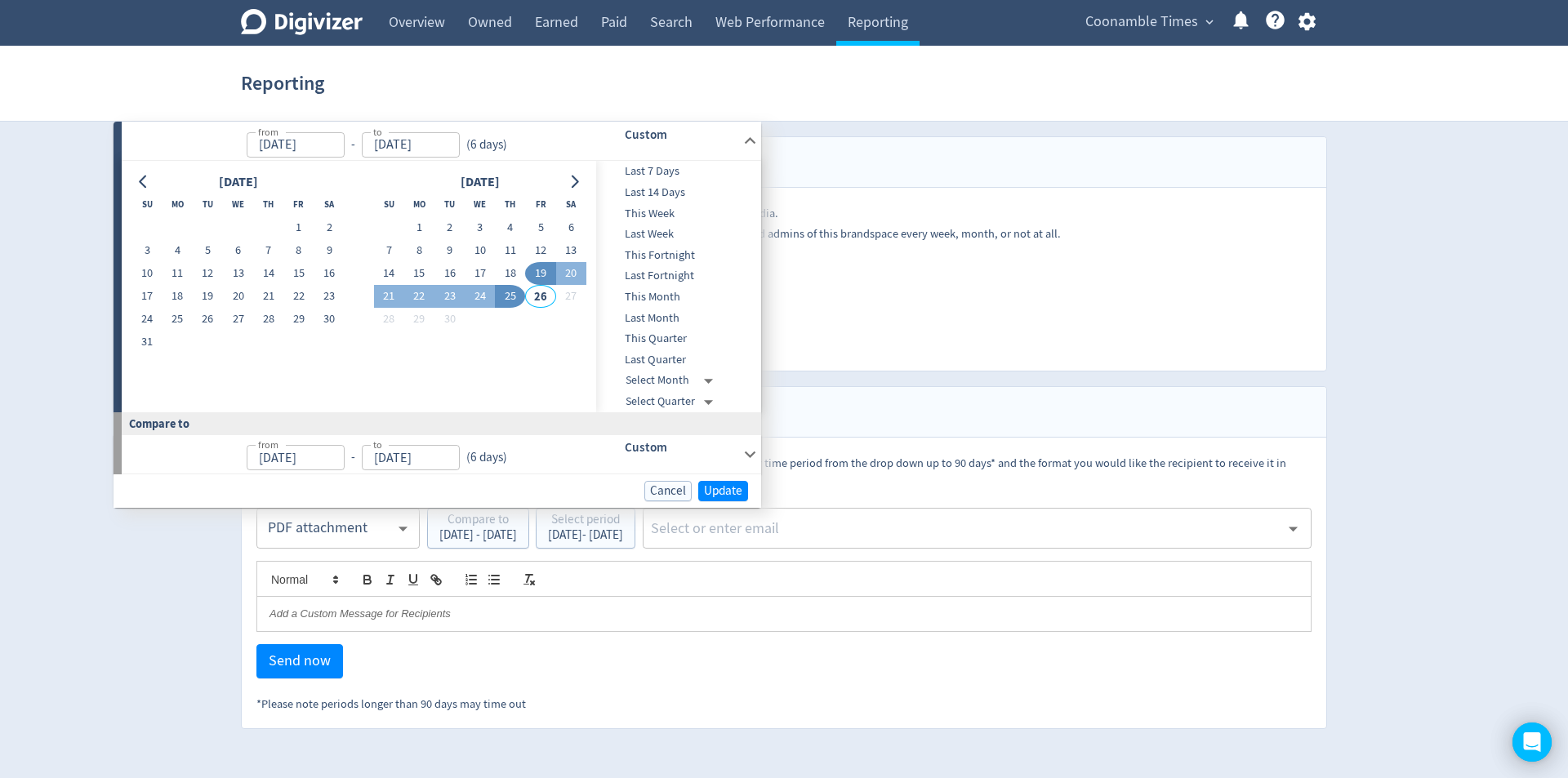
click at [508, 450] on div "from [DATE] from - to [DATE] to ( 6 days )" at bounding box center [349, 454] width 455 height 39
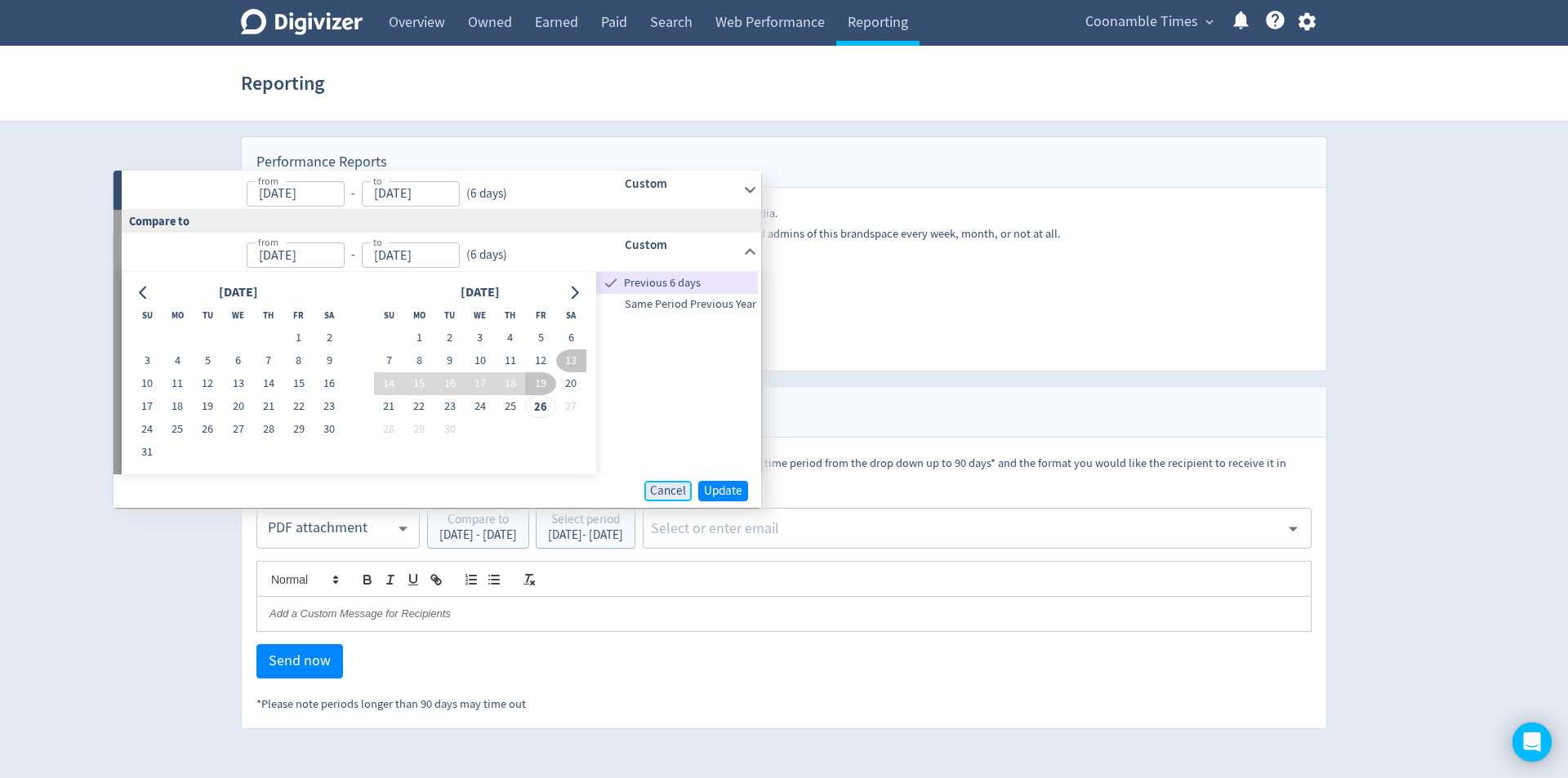
click at [659, 485] on span "Cancel" at bounding box center [668, 491] width 36 height 13
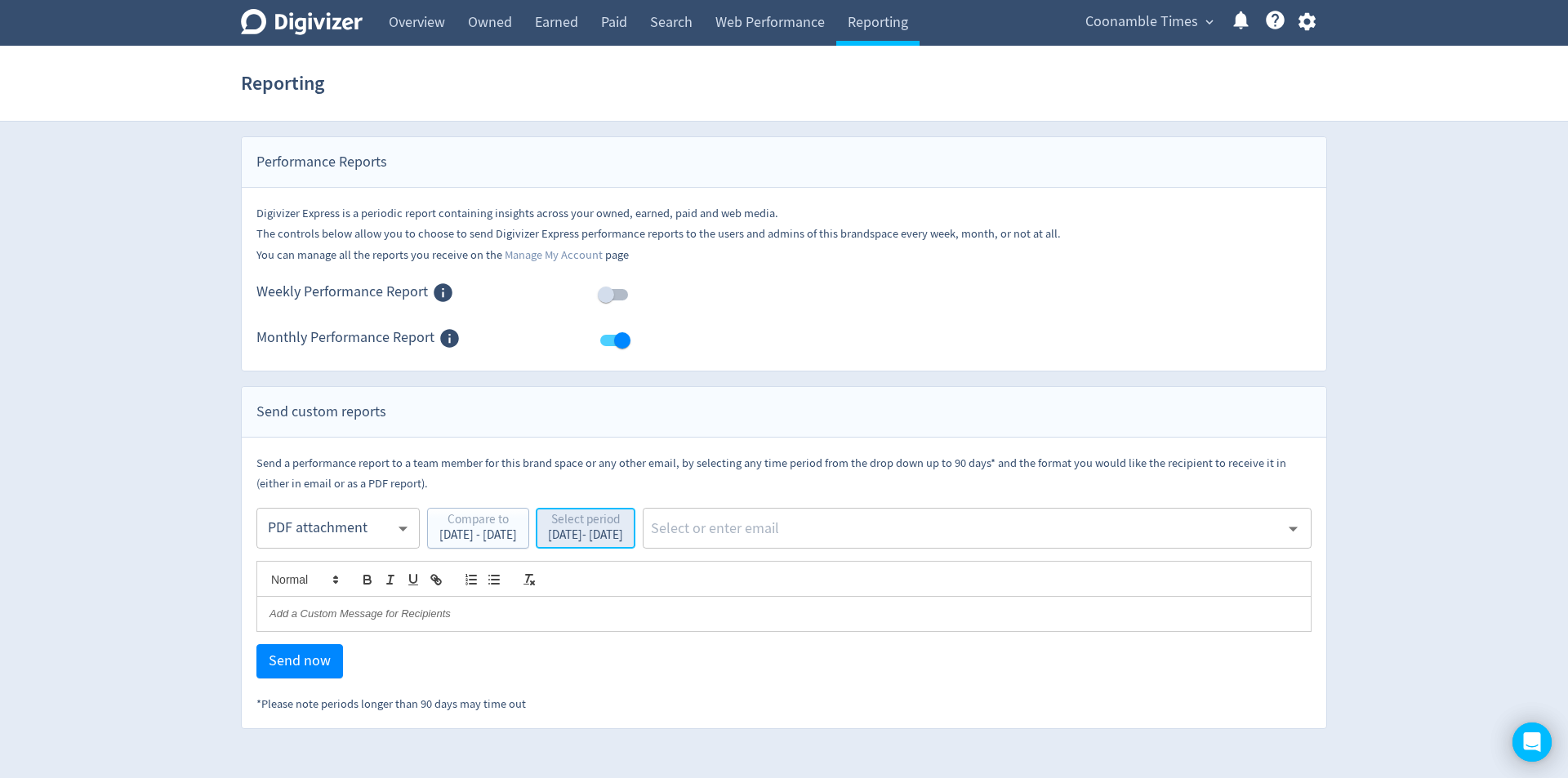
click at [623, 533] on div "[DATE] - [DATE]" at bounding box center [585, 535] width 75 height 13
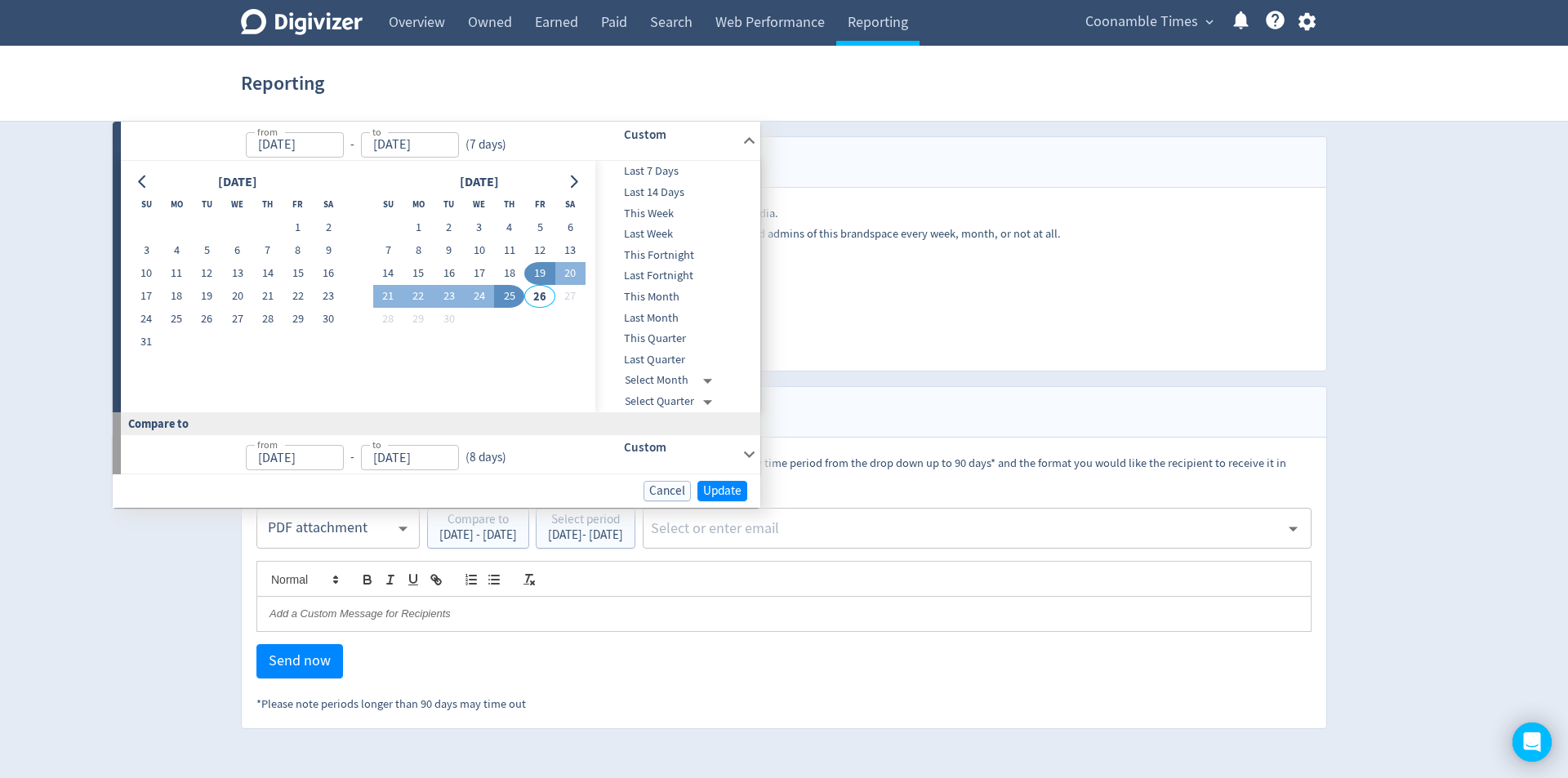
click at [313, 147] on input "[DATE]" at bounding box center [294, 145] width 98 height 25
drag, startPoint x: 328, startPoint y: 143, endPoint x: 218, endPoint y: 134, distance: 110.4
click at [218, 134] on p "from [DATE] from - to [DATE] to ( 7 days )" at bounding box center [323, 141] width 382 height 32
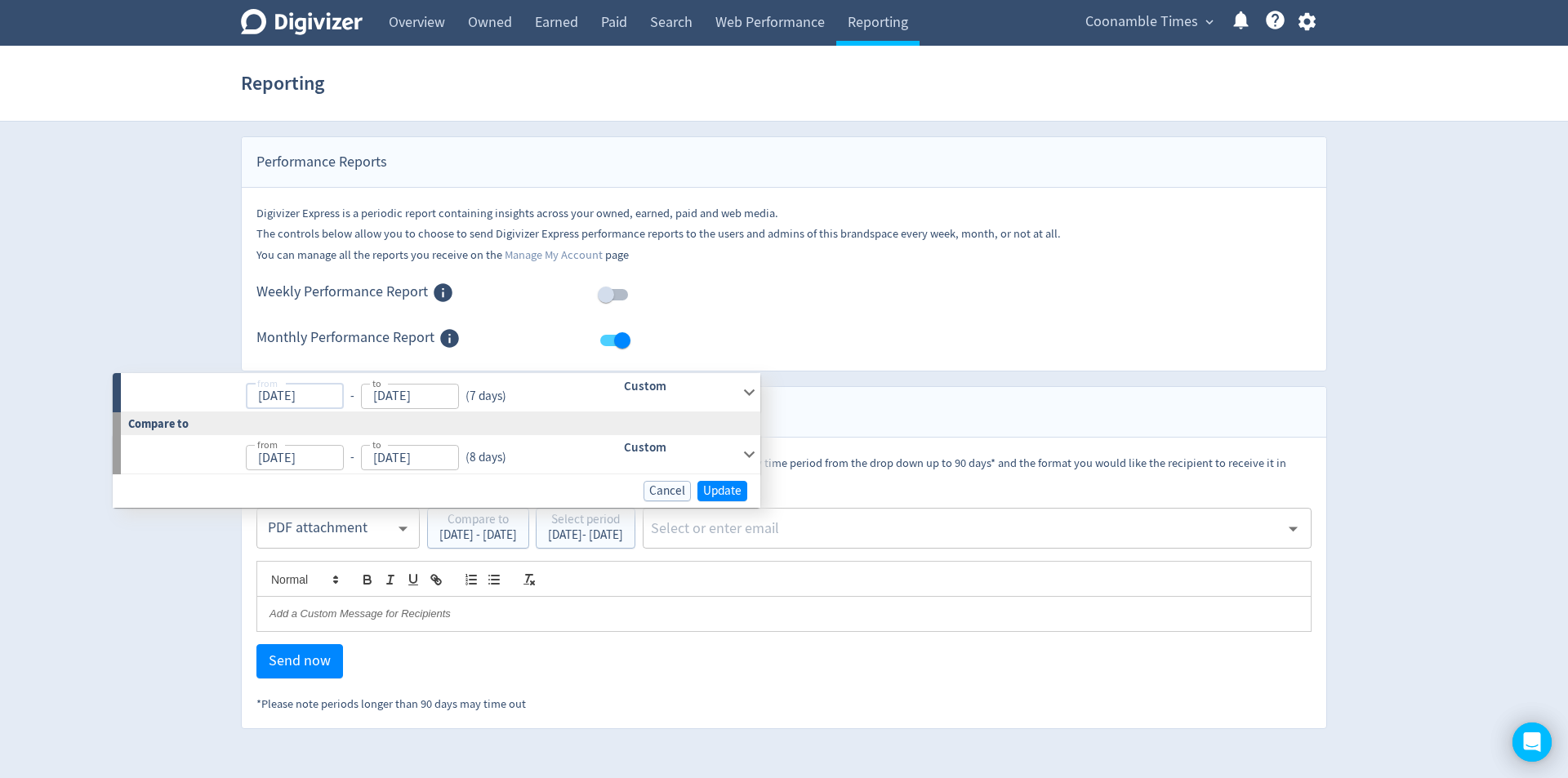
type input "[DATE]"
click at [407, 394] on body "Digivizer Logo [PERSON_NAME] Logo Overview Owned Earned Paid Search Web Perform…" at bounding box center [784, 365] width 1568 height 730
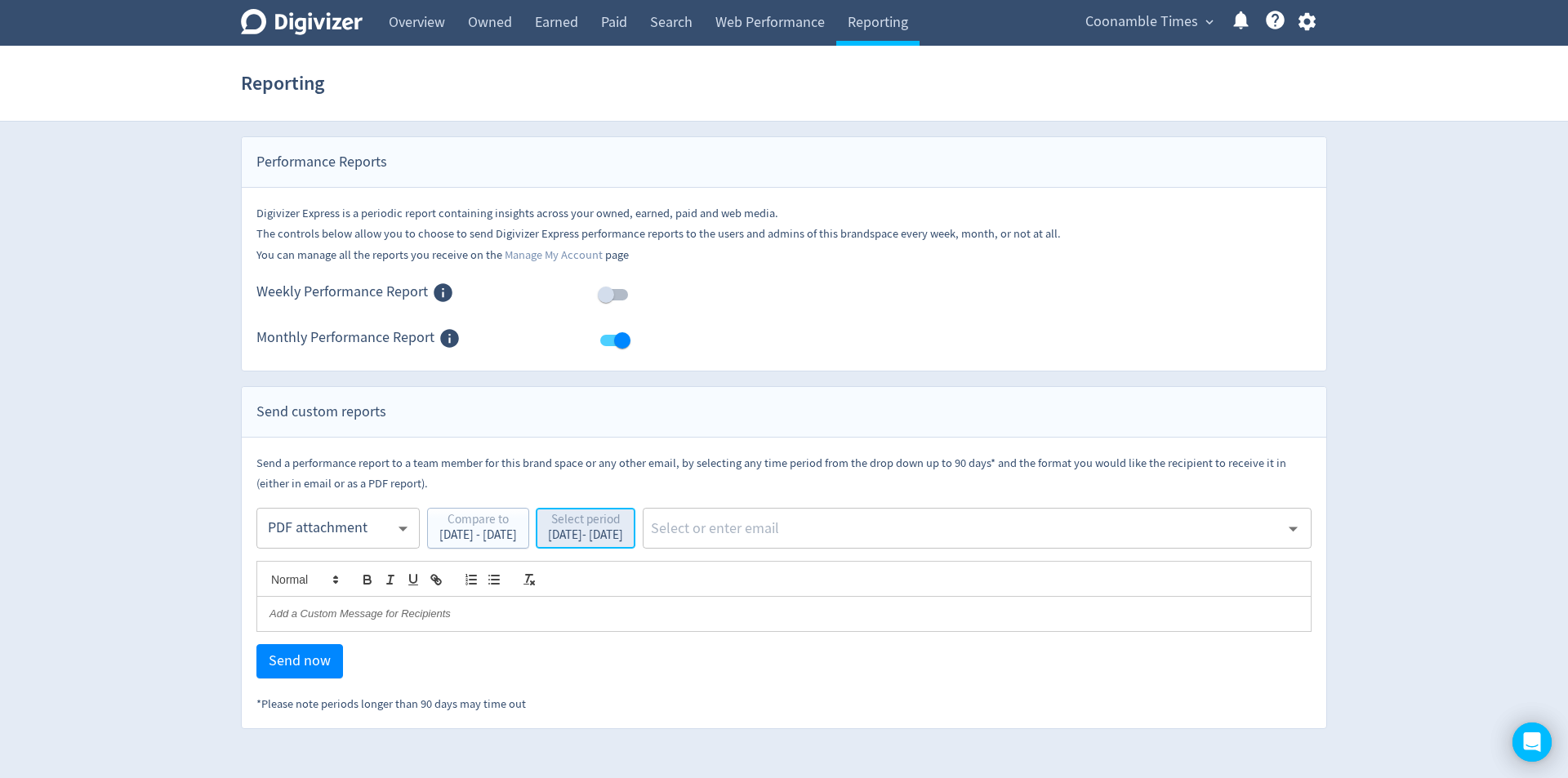
click at [623, 541] on div "[DATE] - [DATE]" at bounding box center [585, 535] width 75 height 13
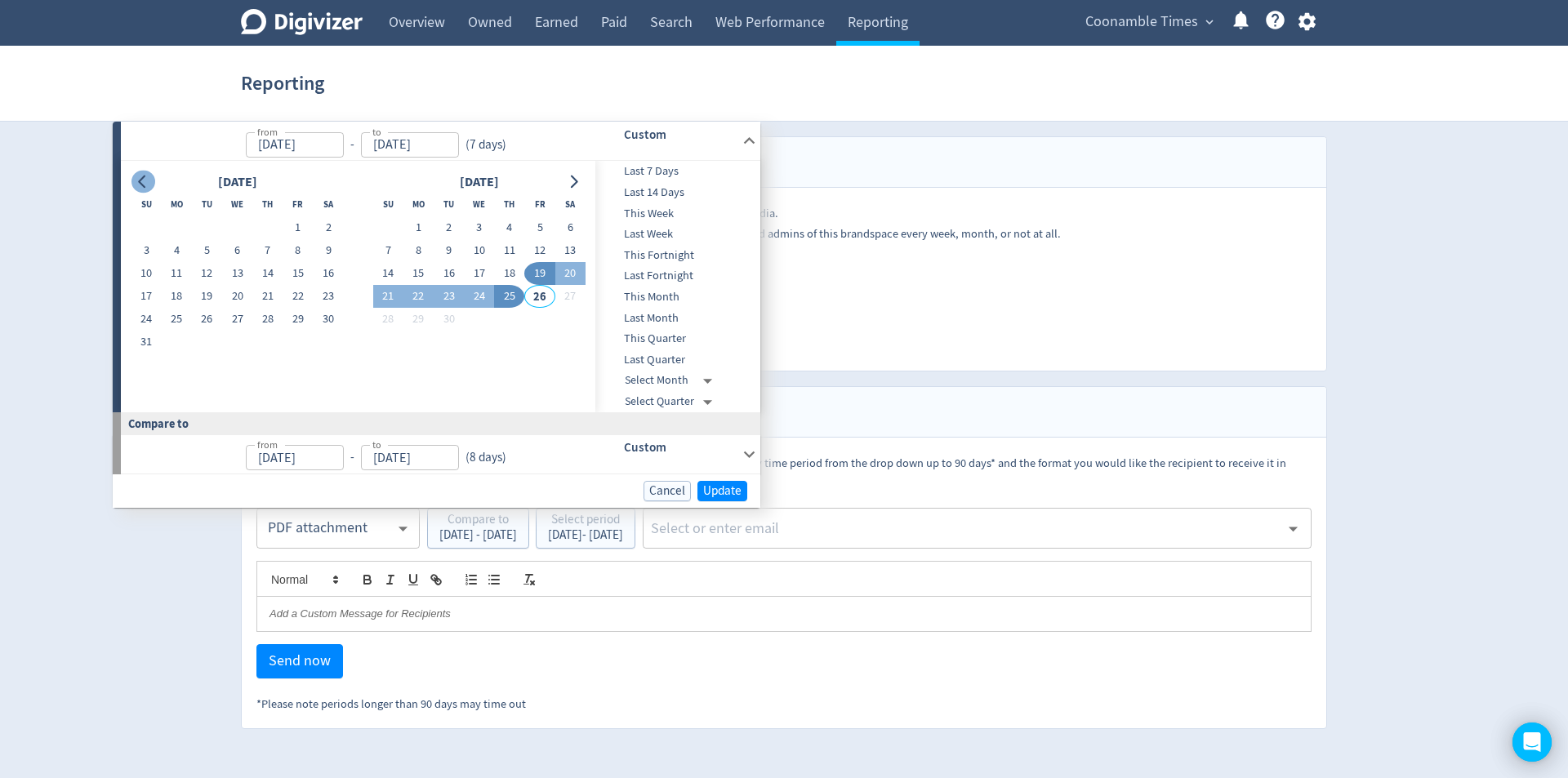
click at [142, 183] on icon "Go to previous month" at bounding box center [142, 182] width 13 height 13
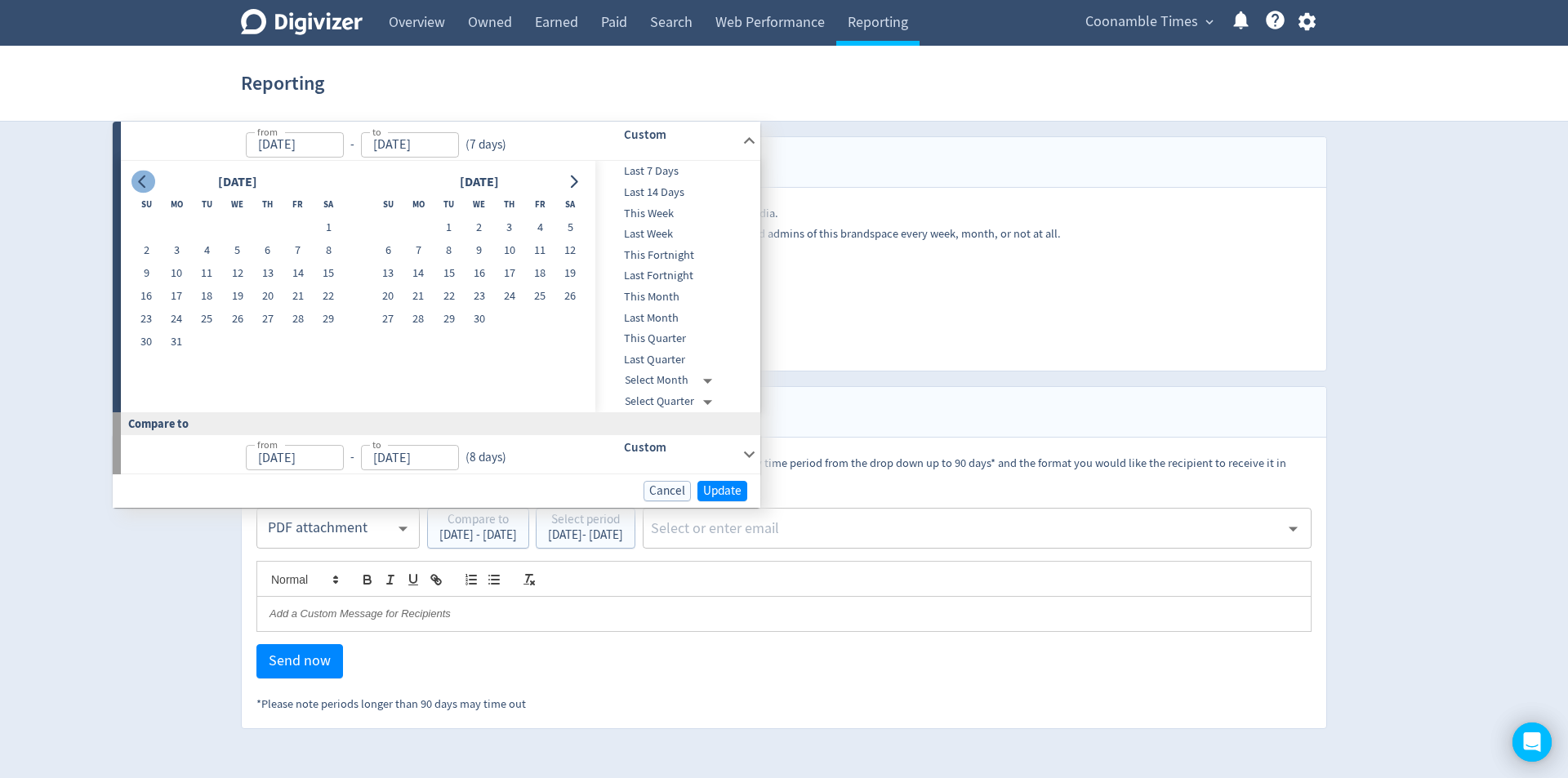
click at [142, 183] on icon "Go to previous month" at bounding box center [142, 182] width 13 height 13
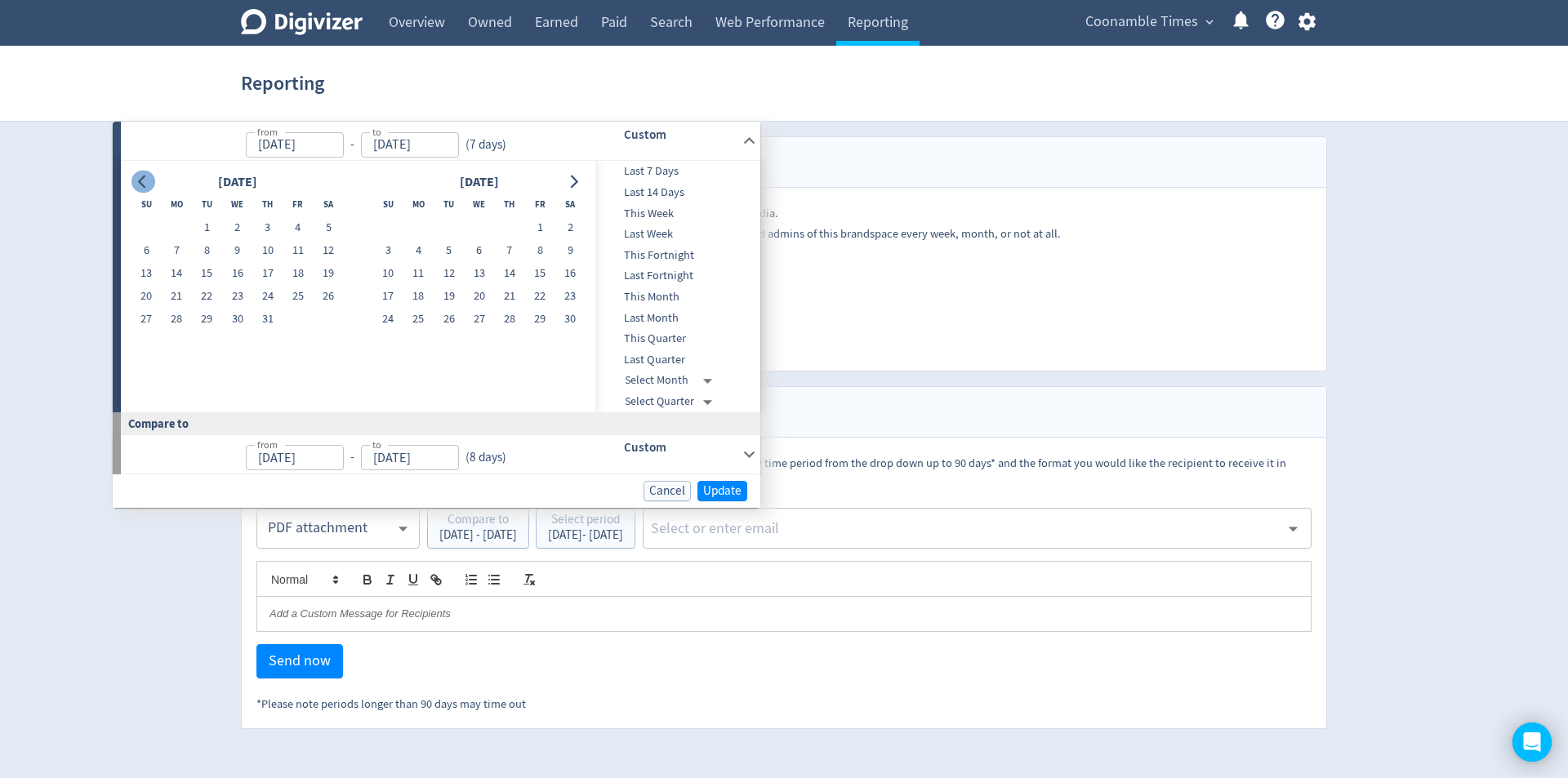
click at [142, 183] on icon "Go to previous month" at bounding box center [142, 182] width 13 height 13
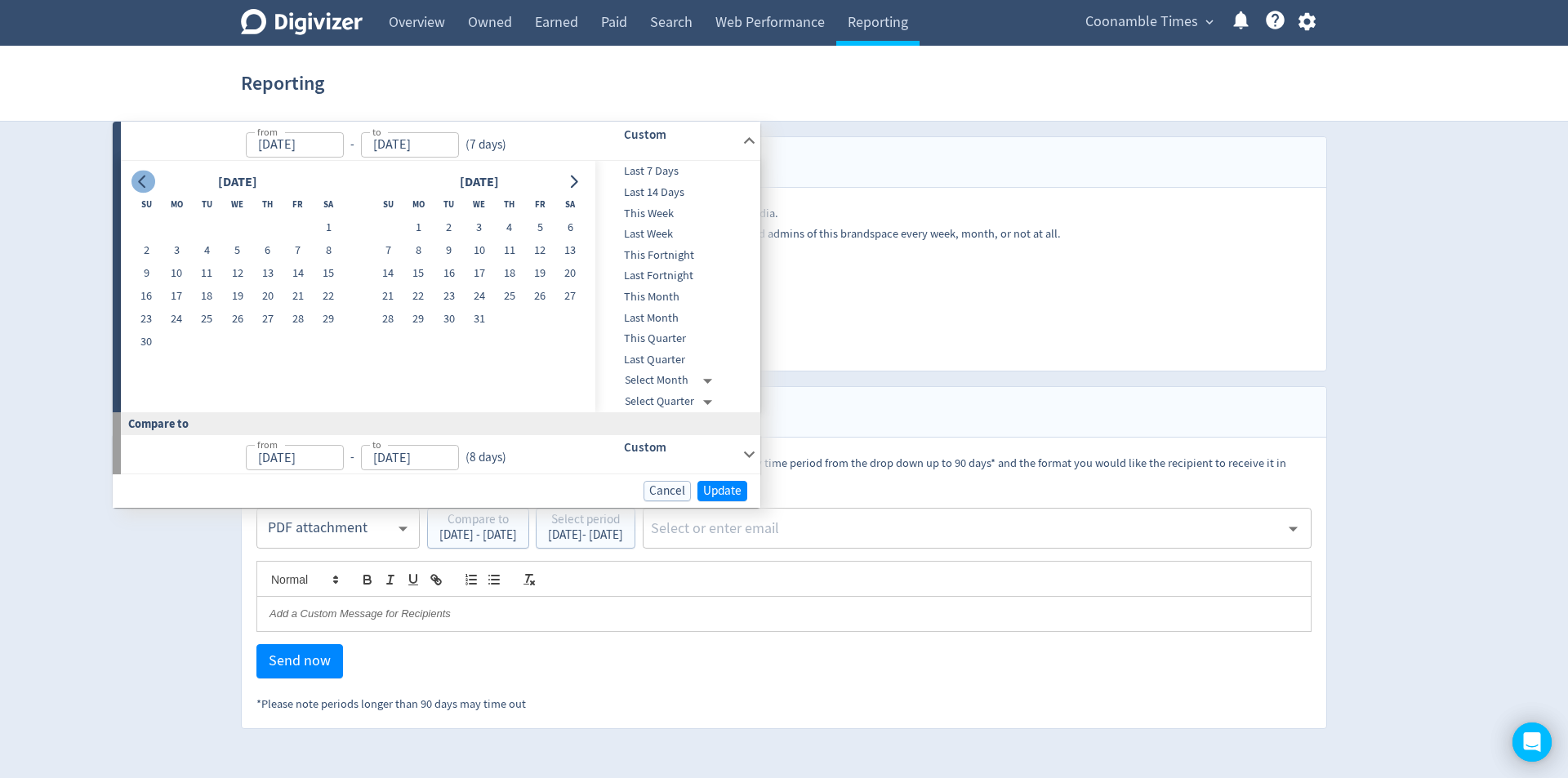
click at [142, 183] on icon "Go to previous month" at bounding box center [142, 182] width 13 height 13
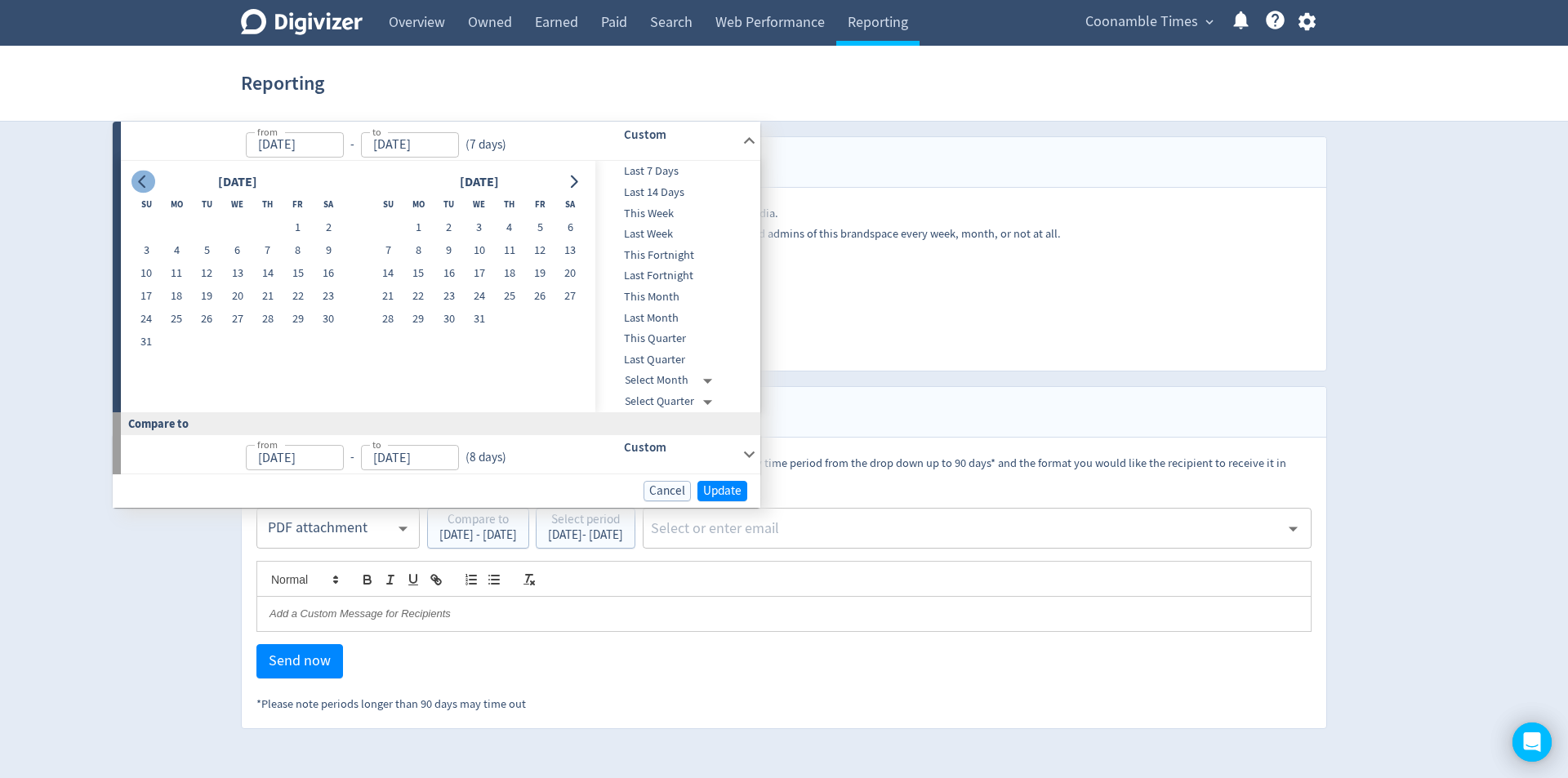
click at [142, 183] on icon "Go to previous month" at bounding box center [142, 182] width 13 height 13
click at [573, 184] on icon "Go to next month" at bounding box center [573, 182] width 13 height 13
click at [537, 225] on button "1" at bounding box center [539, 228] width 30 height 23
type input "[DATE]"
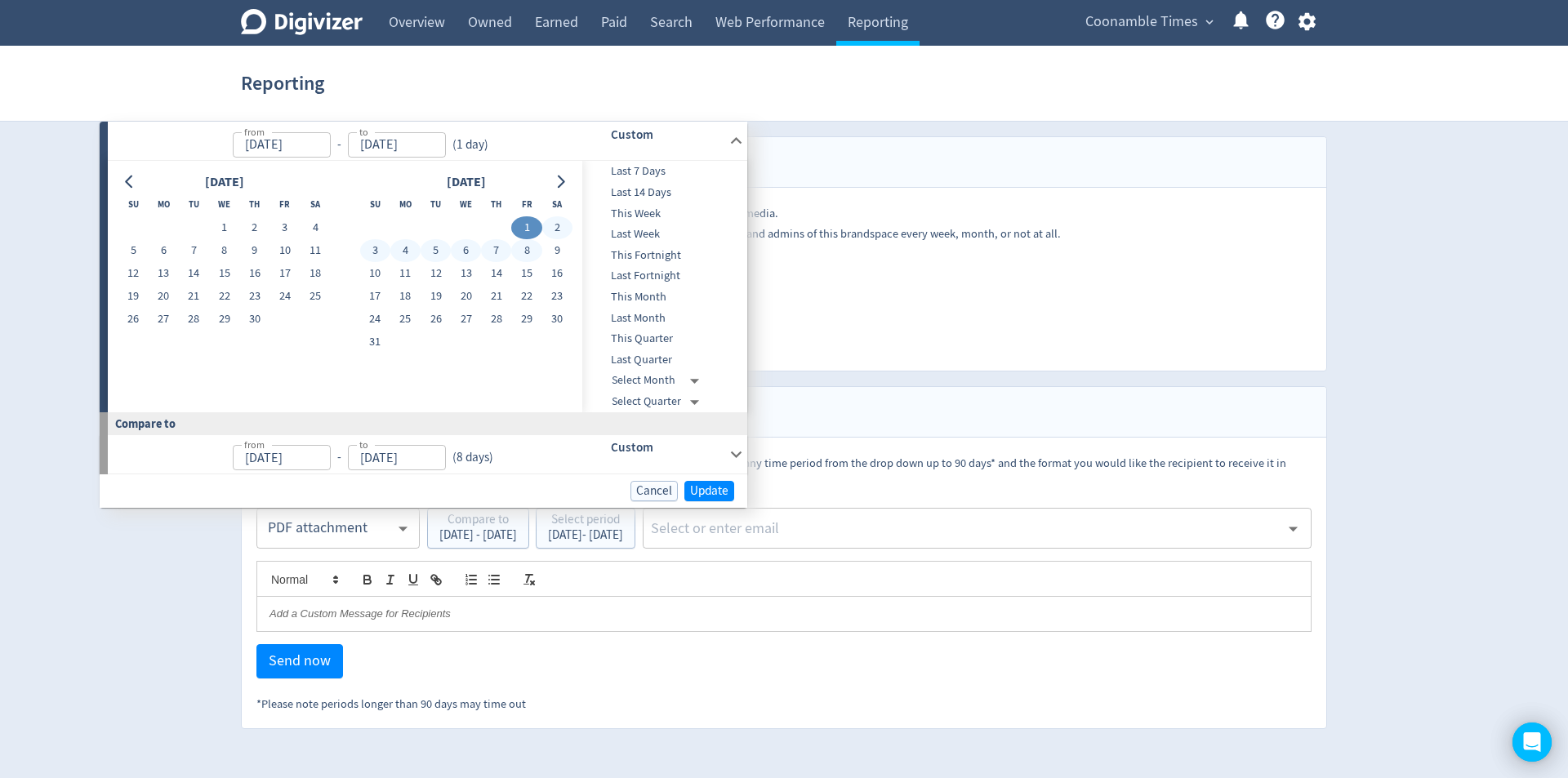
click at [527, 251] on button "8" at bounding box center [526, 251] width 30 height 23
type input "[DATE]"
click at [387, 345] on button "31" at bounding box center [378, 342] width 30 height 23
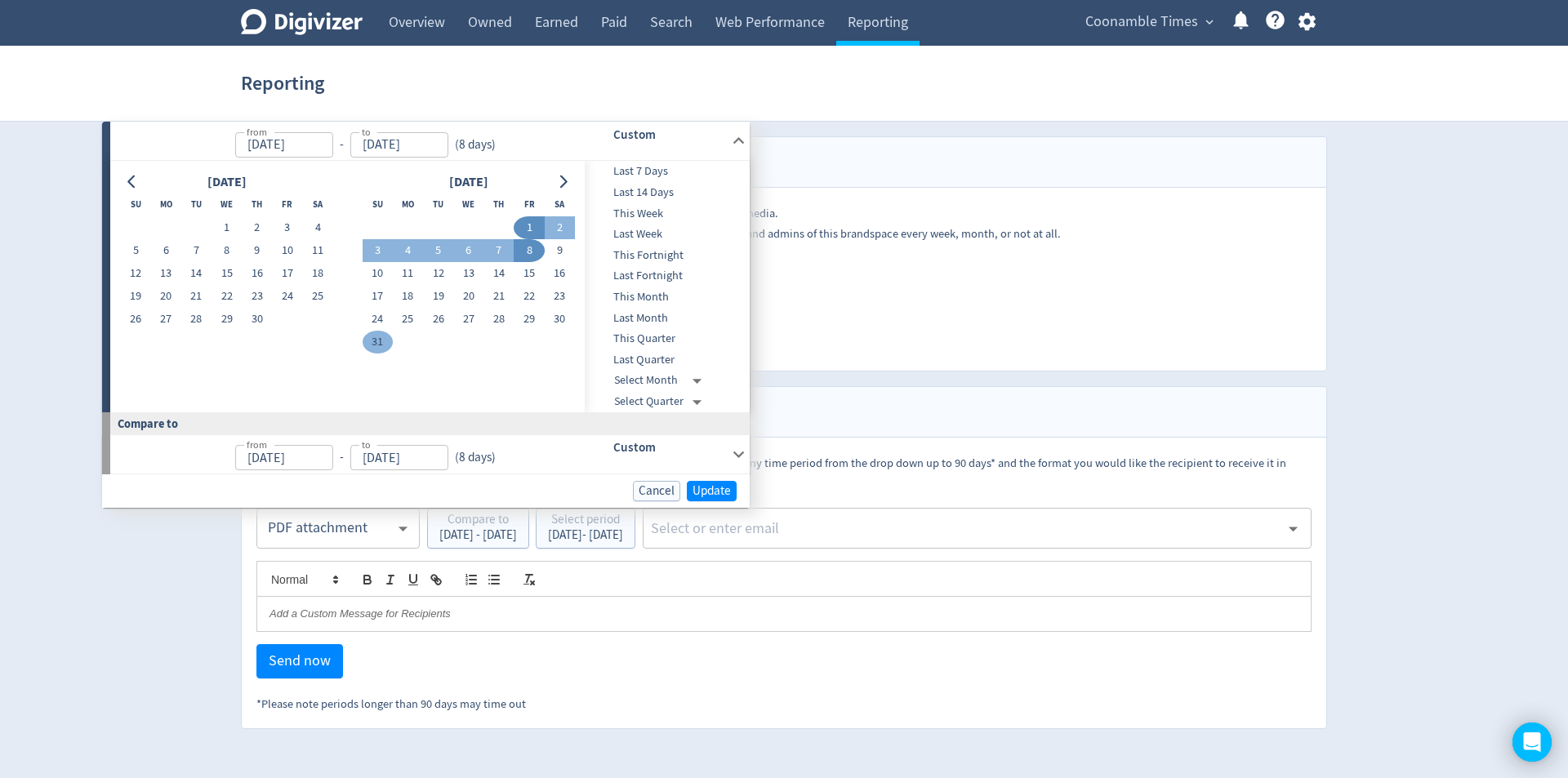
type input "[DATE]"
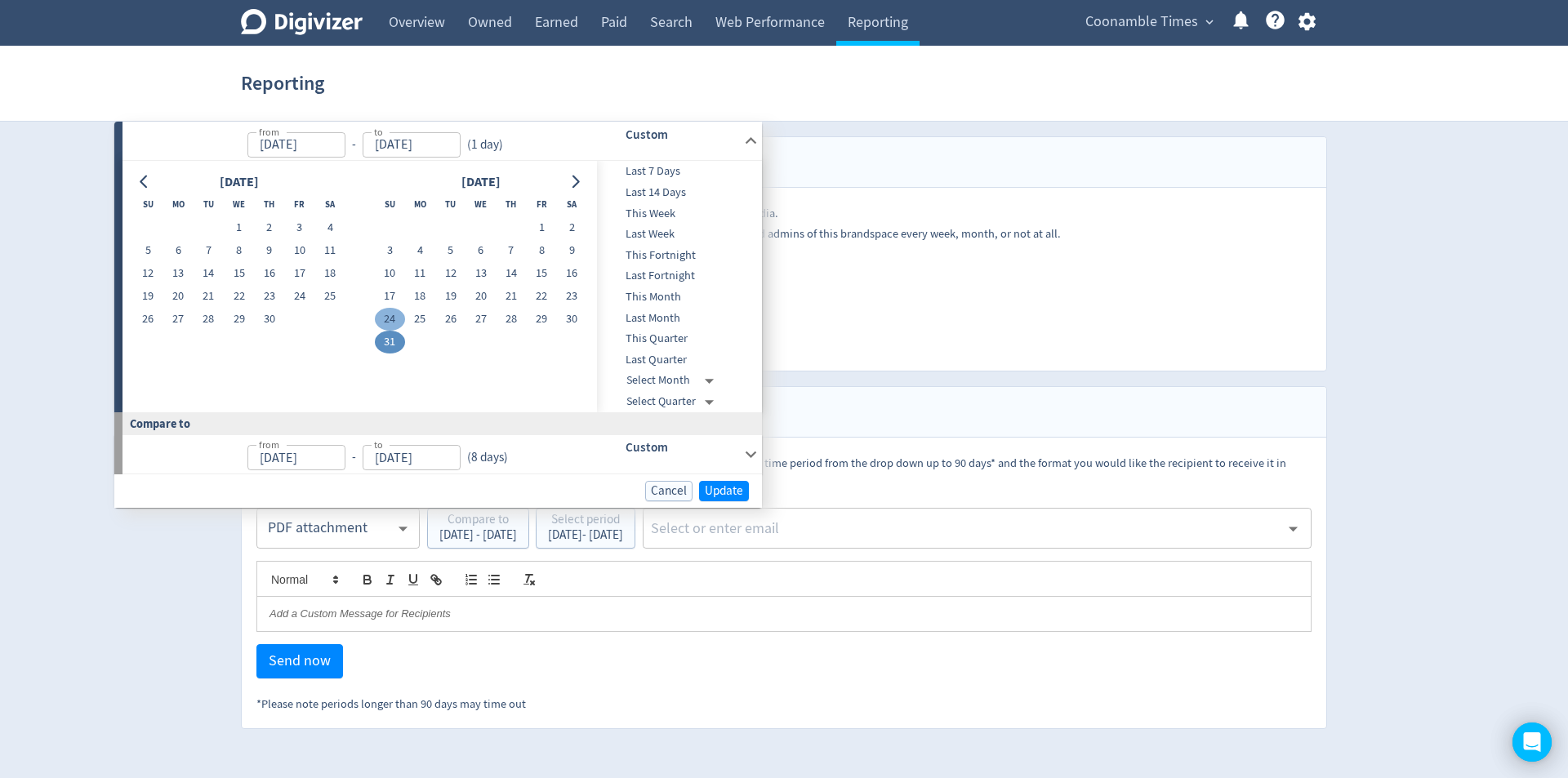
click at [393, 318] on button "24" at bounding box center [390, 320] width 30 height 23
type input "[DATE]"
click at [570, 321] on button "30" at bounding box center [572, 320] width 30 height 23
type input "[DATE]"
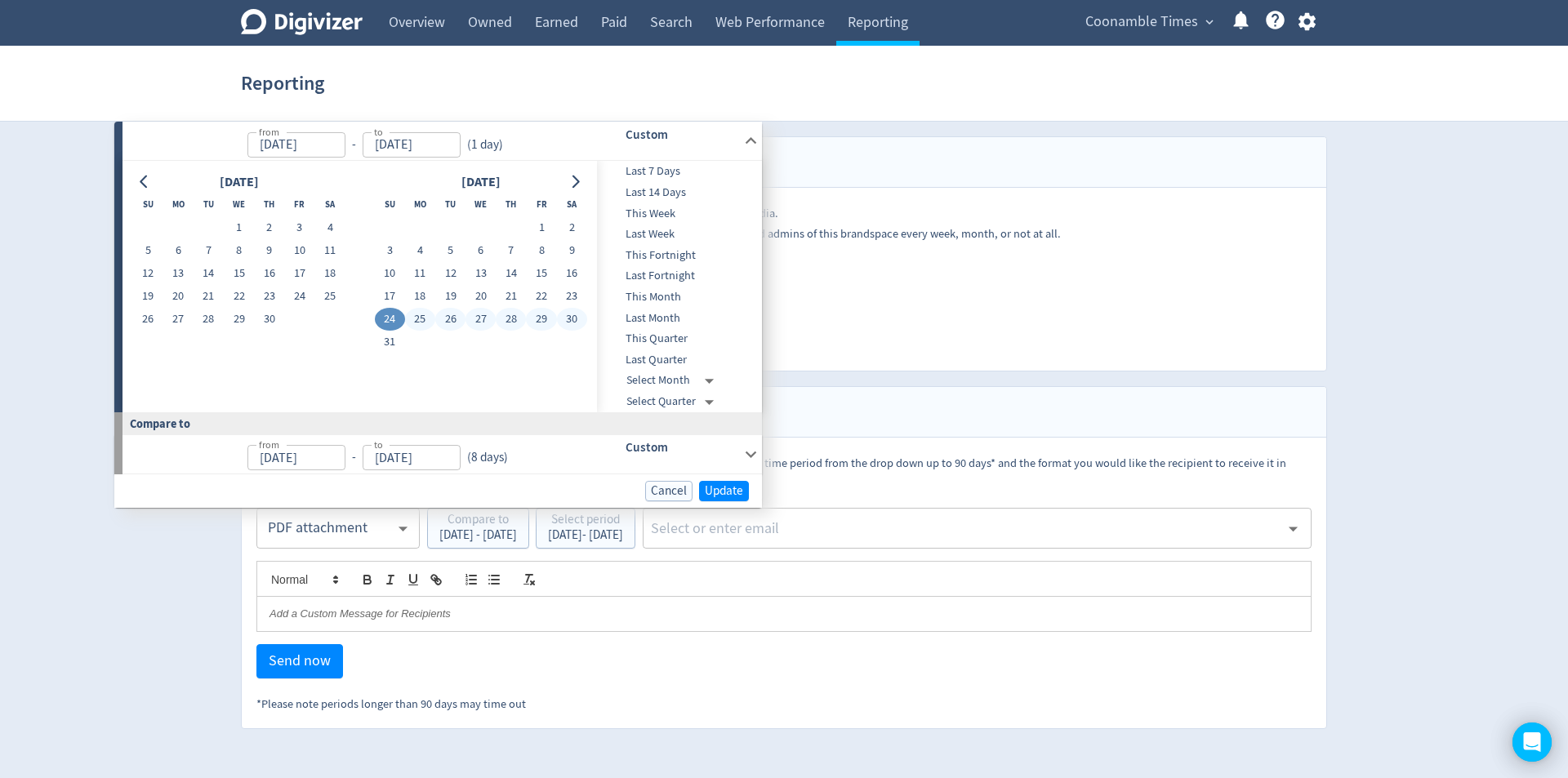
type input "[DATE]"
click at [736, 487] on span "Update" at bounding box center [722, 491] width 39 height 13
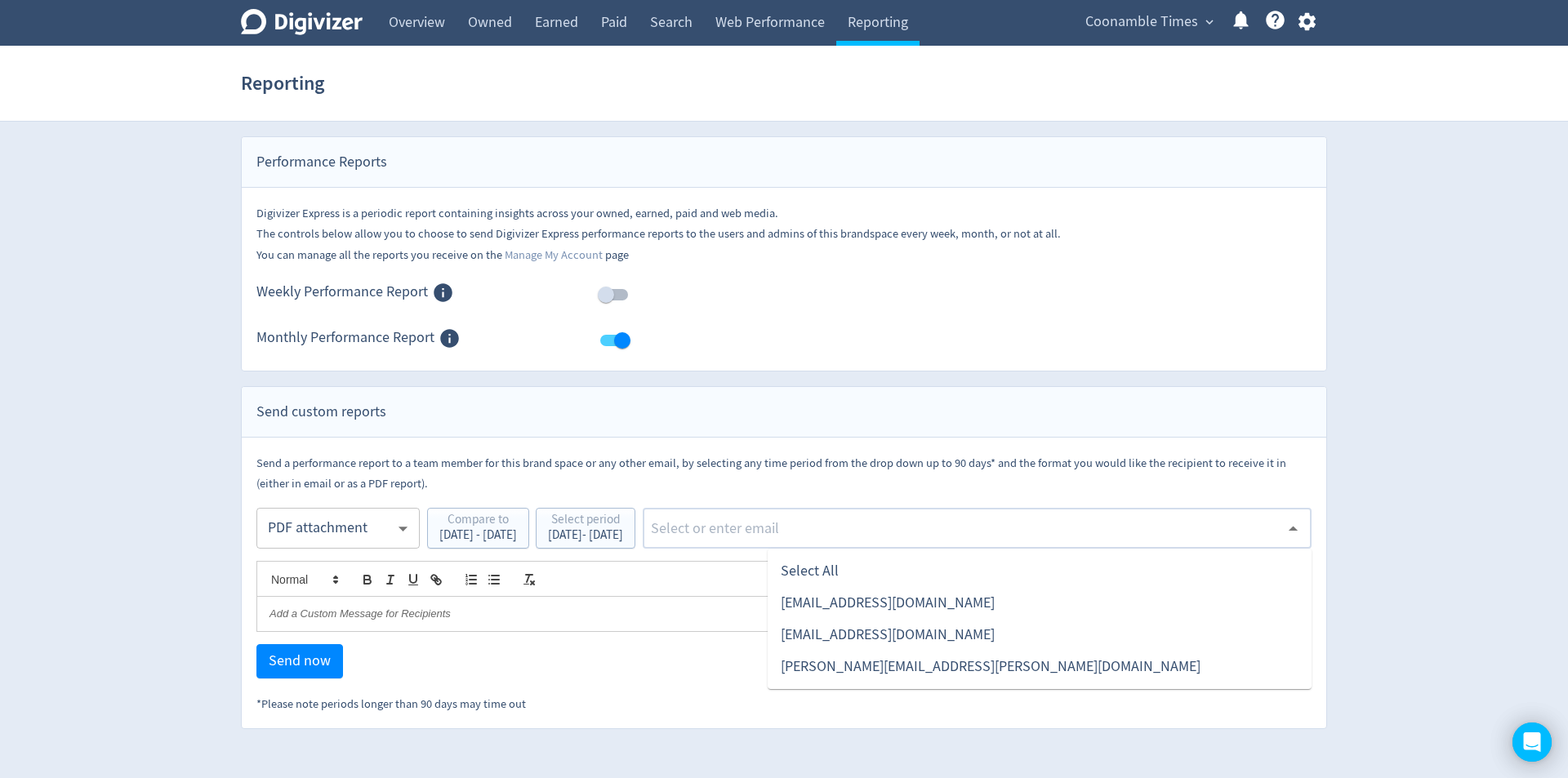
click at [823, 529] on input "text" at bounding box center [963, 528] width 630 height 24
click at [813, 604] on li "[EMAIL_ADDRESS][DOMAIN_NAME]" at bounding box center [1039, 603] width 544 height 32
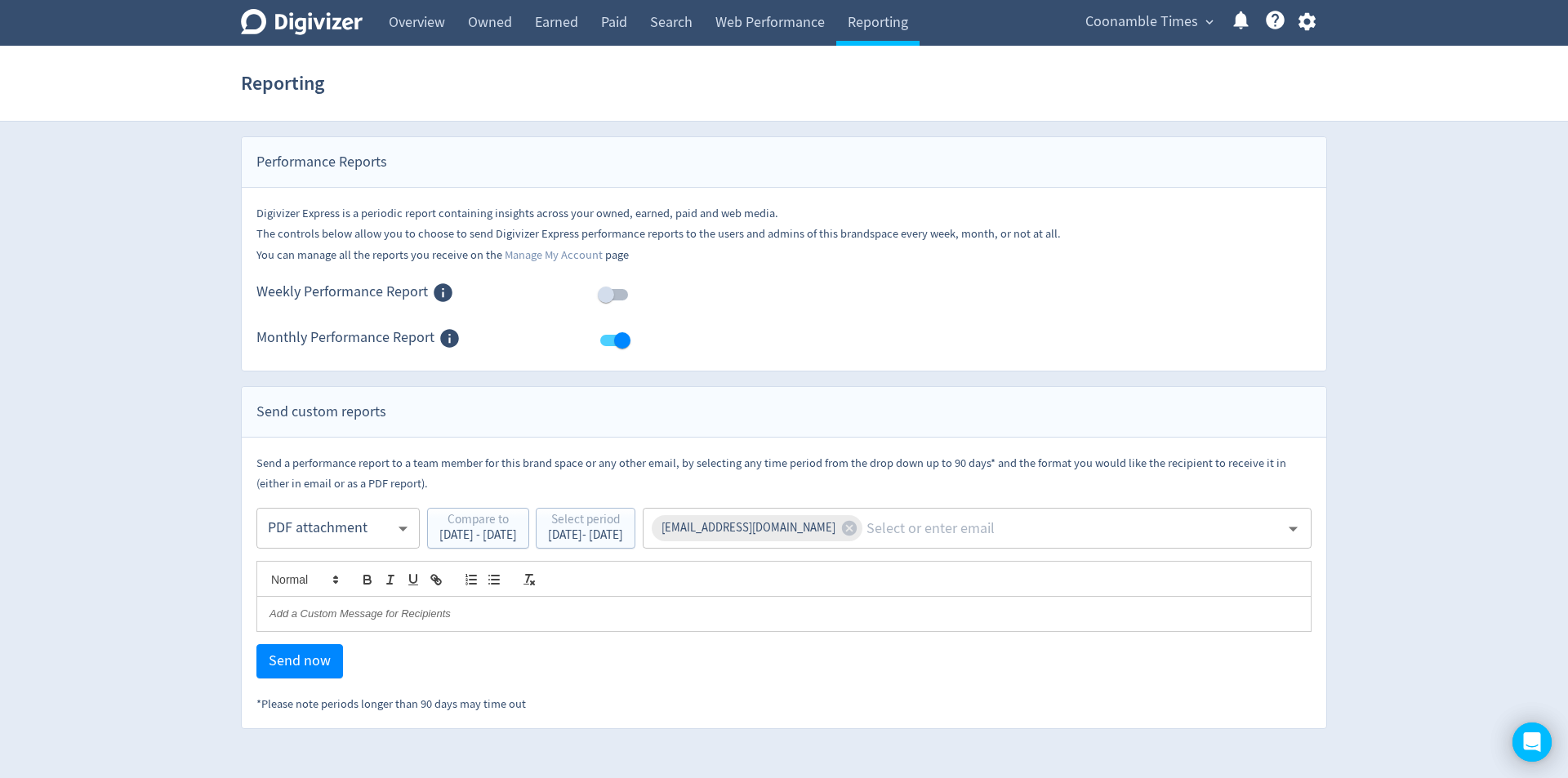
click at [1525, 470] on div "Digivizer Logo [PERSON_NAME] Logo Overview Owned Earned Paid Search Web Perform…" at bounding box center [784, 365] width 1568 height 730
click at [310, 661] on span "Send now" at bounding box center [299, 661] width 62 height 14
